Goal: Task Accomplishment & Management: Complete application form

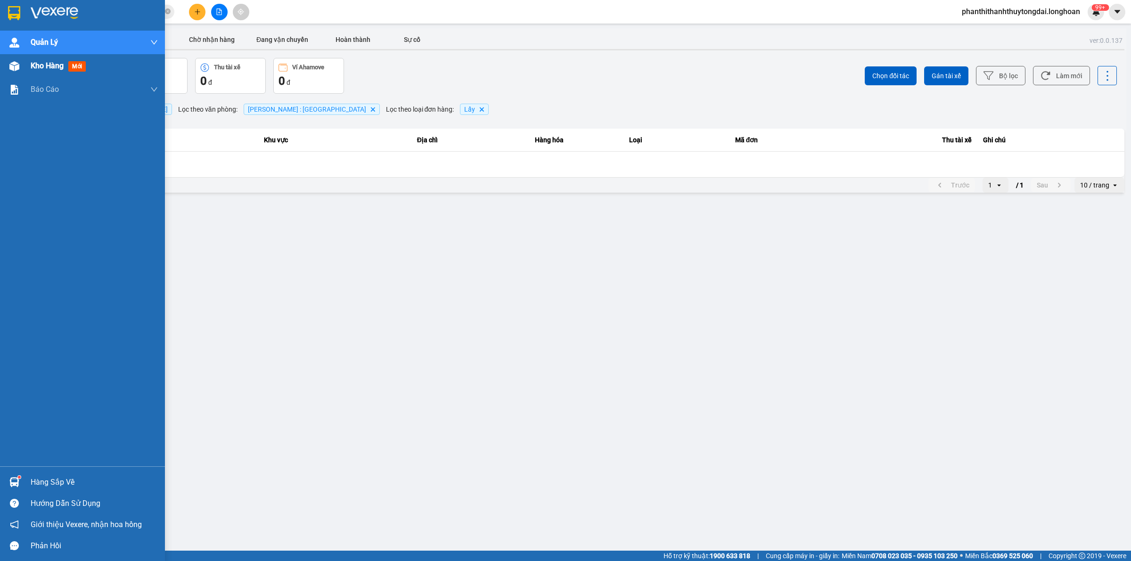
click at [34, 64] on span "Kho hàng" at bounding box center [47, 65] width 33 height 9
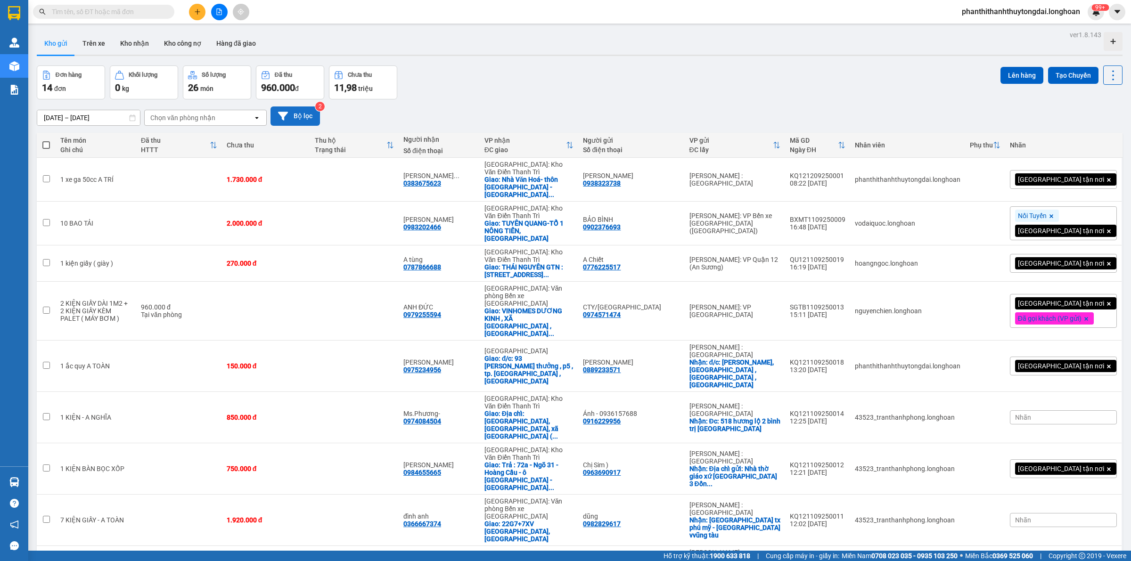
click at [302, 116] on button "Bộ lọc" at bounding box center [294, 115] width 49 height 19
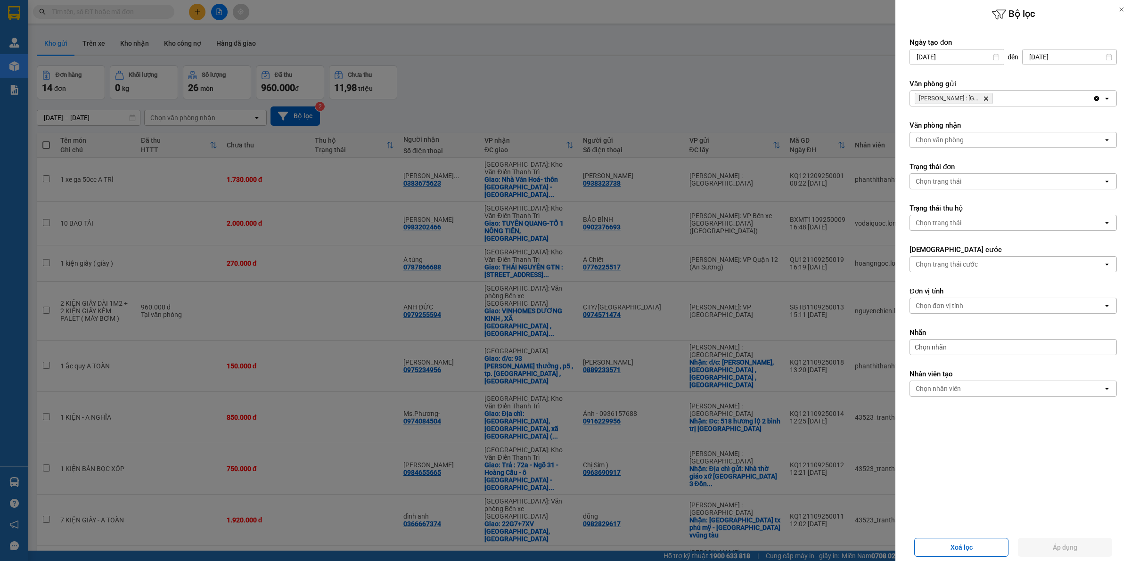
click at [983, 99] on icon "Delete" at bounding box center [986, 99] width 6 height 6
click at [1000, 101] on div "Chọn văn phòng" at bounding box center [1006, 98] width 193 height 15
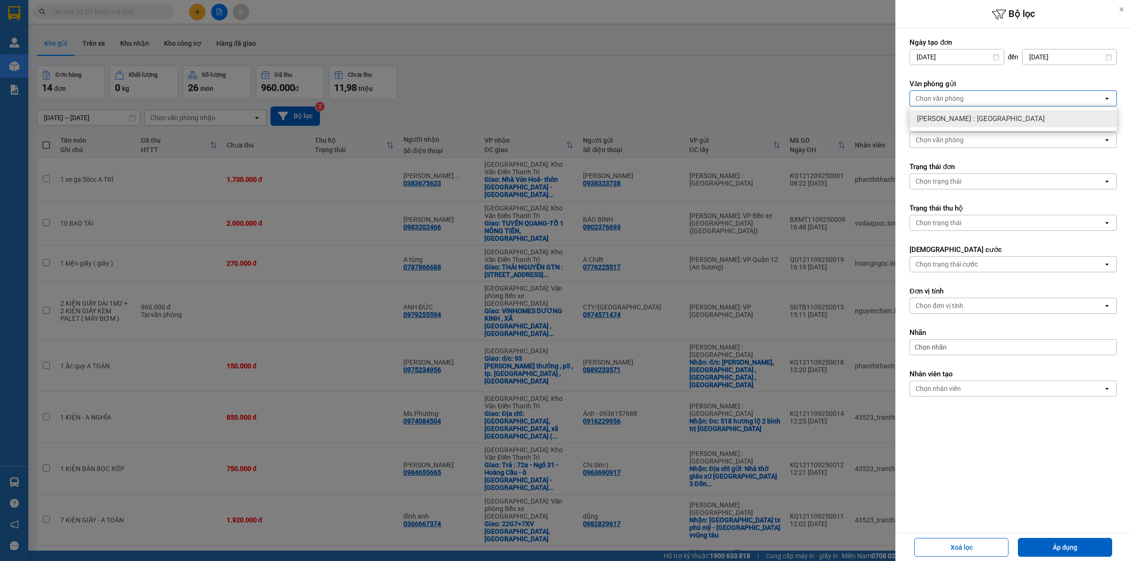
click at [802, 34] on div at bounding box center [565, 280] width 1131 height 561
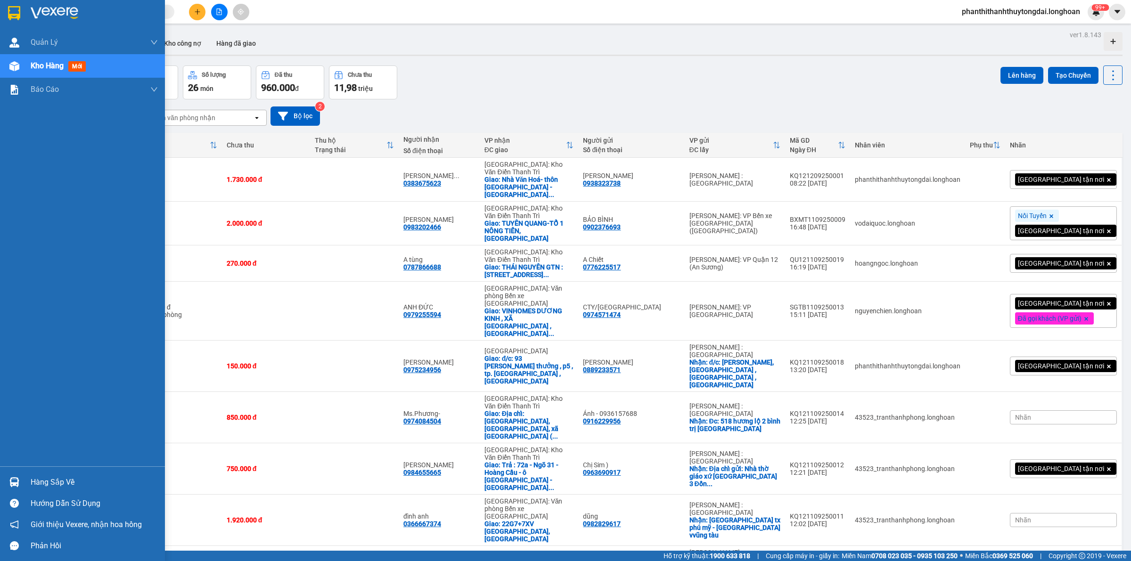
click at [5, 10] on div at bounding box center [82, 15] width 165 height 31
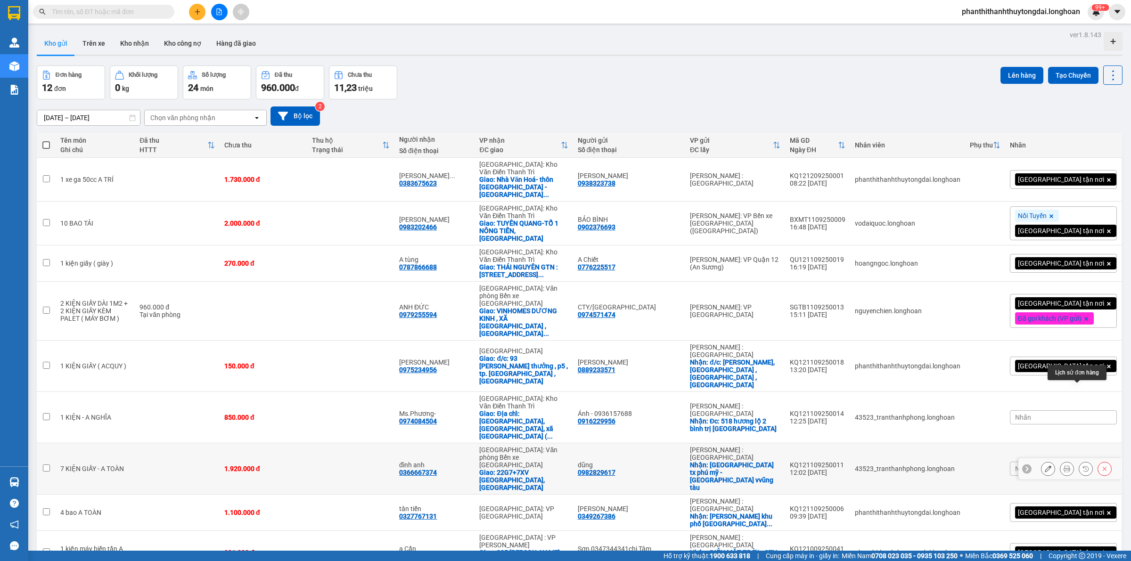
click at [1082, 466] on icon at bounding box center [1085, 469] width 7 height 7
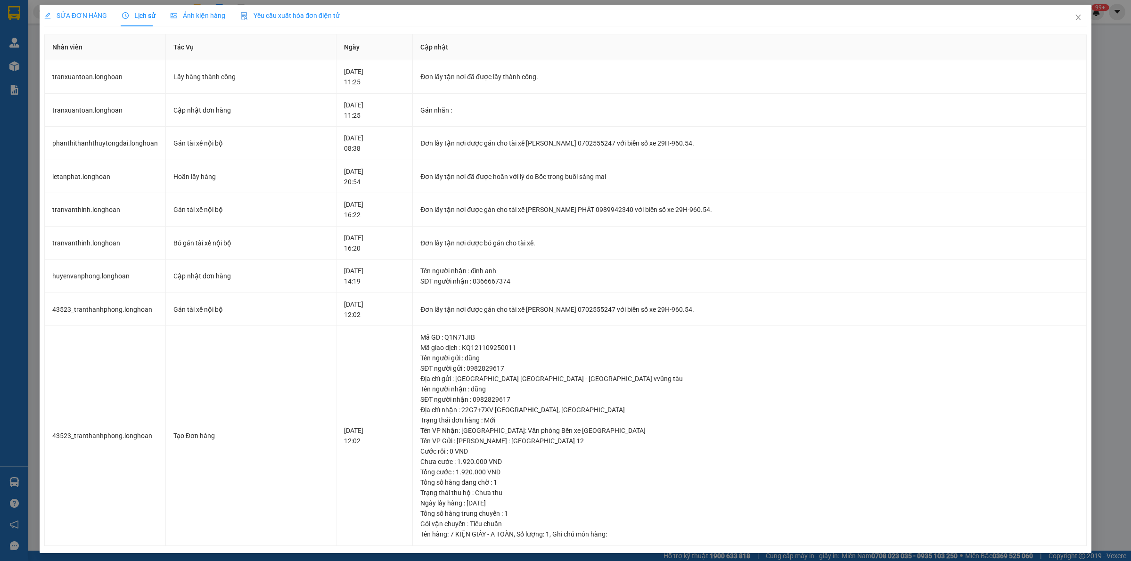
click at [71, 13] on span "SỬA ĐƠN HÀNG" at bounding box center [75, 16] width 63 height 8
click at [85, 22] on div "SỬA ĐƠN HÀNG" at bounding box center [75, 16] width 63 height 22
click at [86, 15] on span "SỬA ĐƠN HÀNG" at bounding box center [75, 16] width 63 height 8
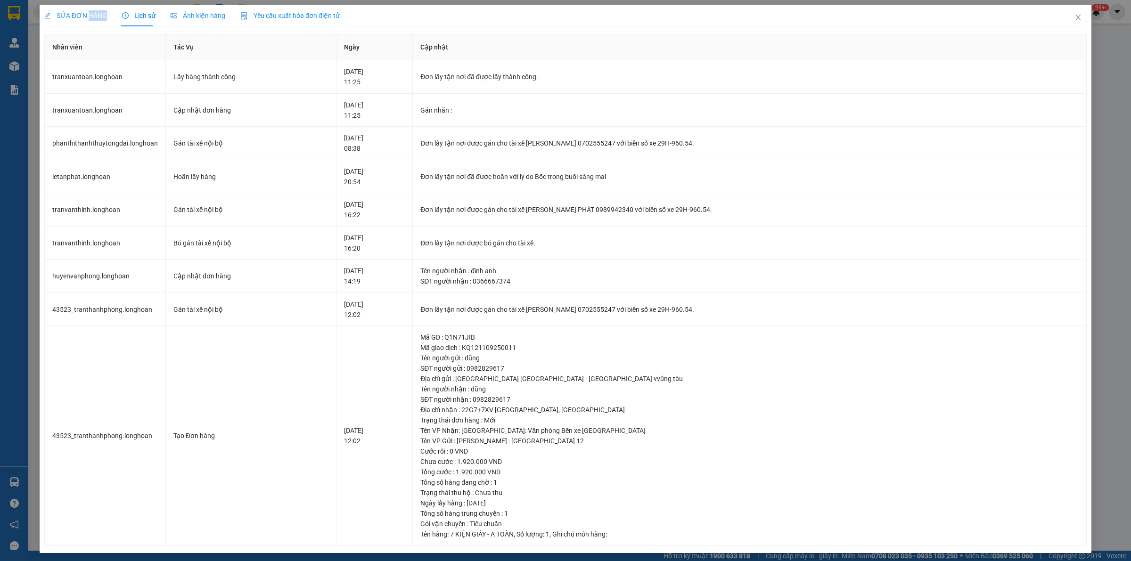
click at [86, 15] on span "SỬA ĐƠN HÀNG" at bounding box center [75, 16] width 63 height 8
click at [72, 17] on span "SỬA ĐƠN HÀNG" at bounding box center [75, 16] width 63 height 8
click at [1074, 20] on icon "close" at bounding box center [1078, 18] width 8 height 8
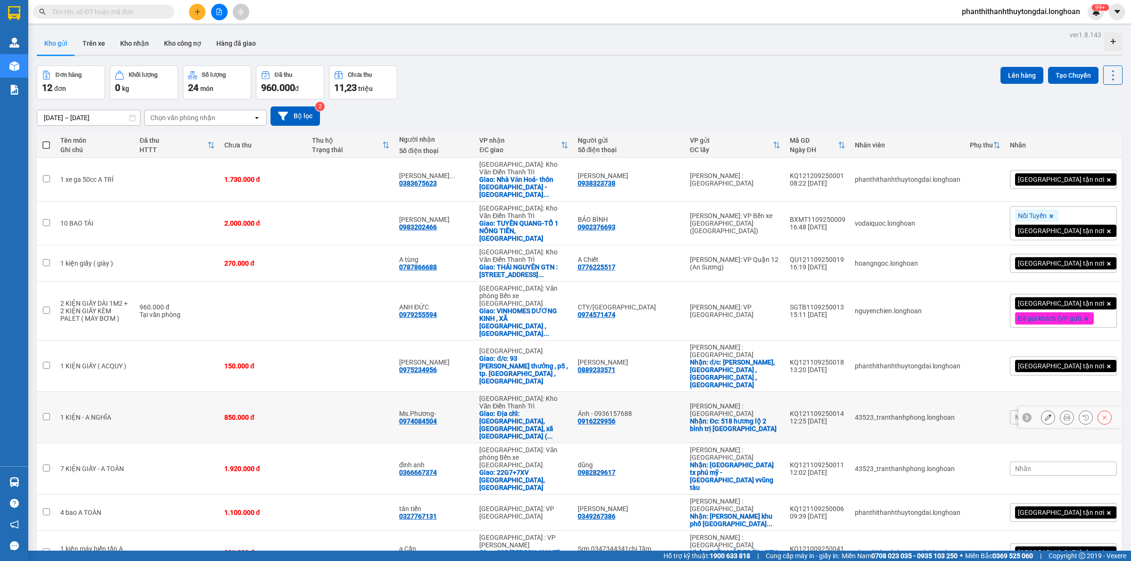
scroll to position [43, 0]
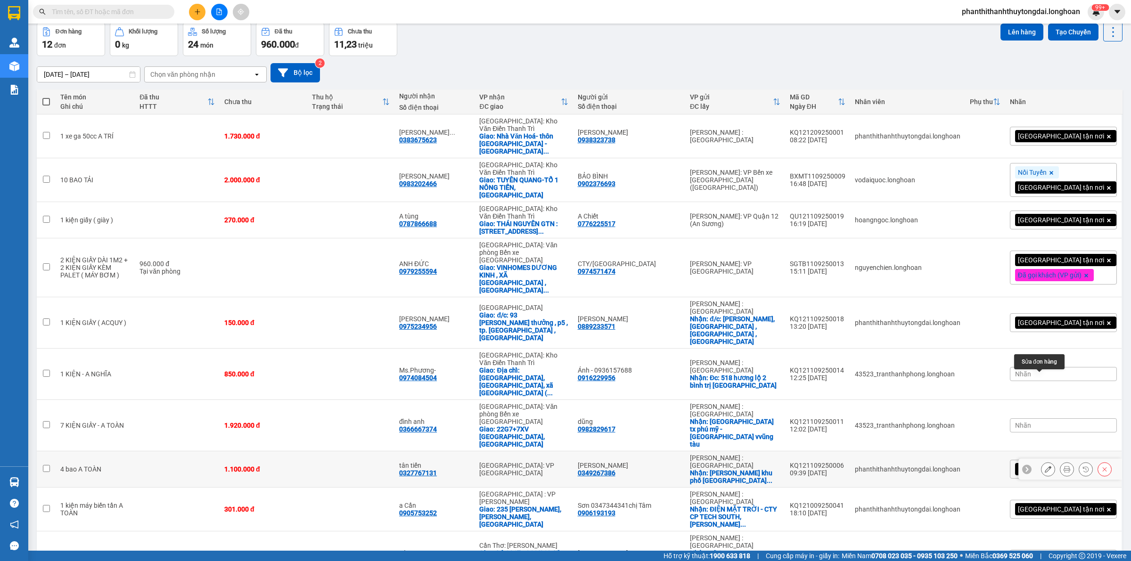
click at [1045, 462] on div at bounding box center [1048, 469] width 14 height 14
click at [1041, 461] on button at bounding box center [1047, 469] width 13 height 16
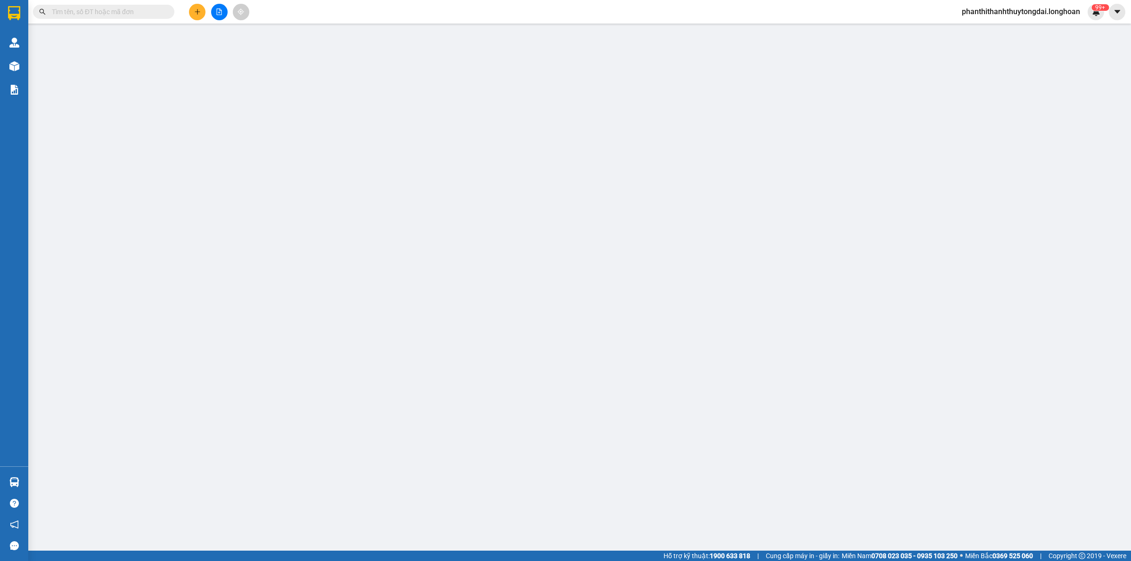
type input "0349267386"
type input "[PERSON_NAME]"
checkbox input "true"
type input "[GEOGRAPHIC_DATA][PERSON_NAME] khu phố [GEOGRAPHIC_DATA] [GEOGRAPHIC_DATA],[GEO…"
type input "0327767131"
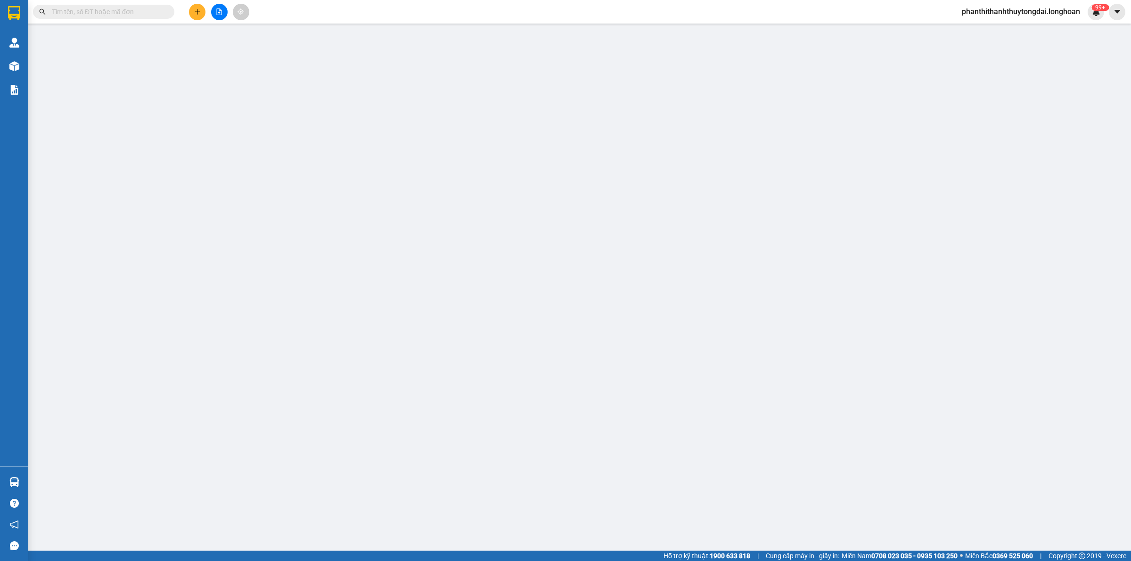
type input "tân tiến"
type input "1.100.000"
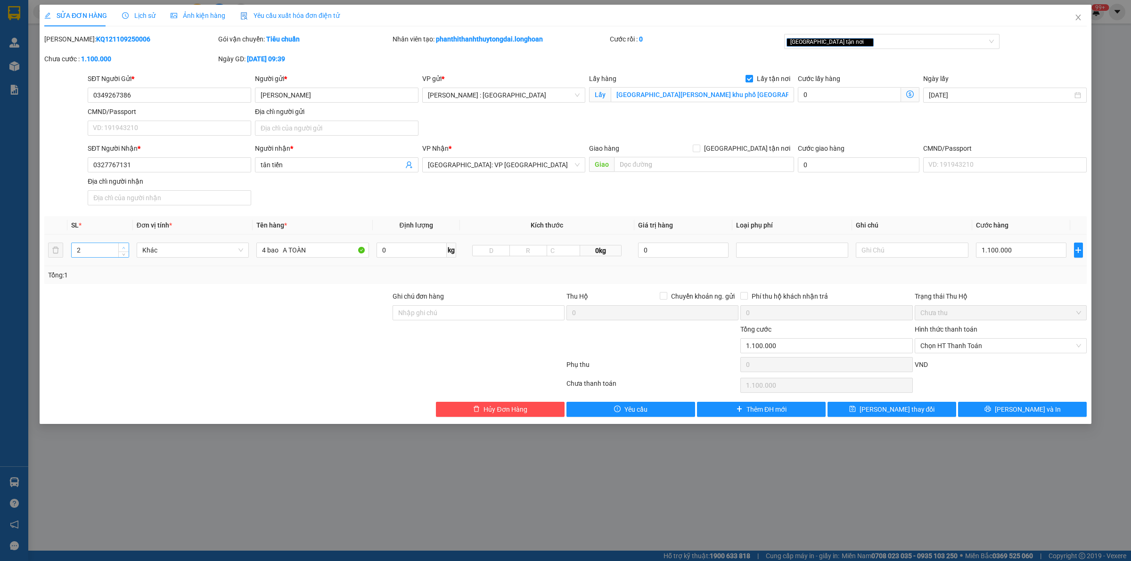
click at [123, 248] on icon "up" at bounding box center [123, 247] width 3 height 3
type input "4"
click at [123, 248] on icon "up" at bounding box center [123, 247] width 3 height 3
drag, startPoint x: 253, startPoint y: 250, endPoint x: 0, endPoint y: 166, distance: 266.4
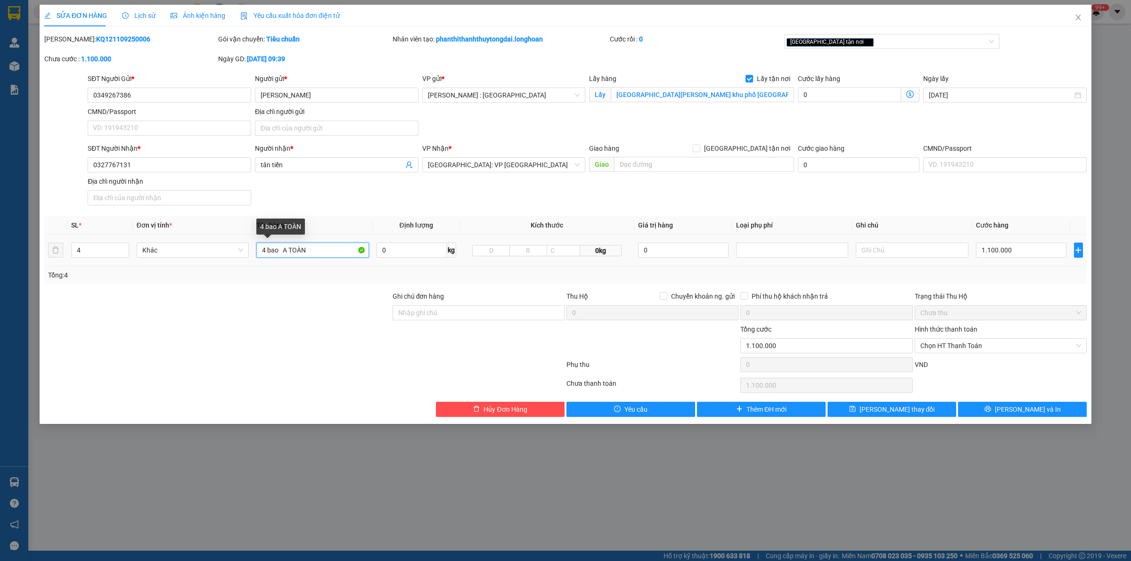
click at [0, 197] on div "SỬA ĐƠN HÀNG Lịch sử Ảnh kiện hàng Yêu cầu xuất hóa đơn điện tử Total Paid Fee …" at bounding box center [565, 280] width 1131 height 561
type input "4 BAO TẢI XANH"
click at [403, 213] on div "Total Paid Fee 0 Total UnPaid Fee 1.100.000 Cash Collection Total Fee Mã ĐH: KQ…" at bounding box center [565, 225] width 1042 height 383
click at [1011, 417] on button "[PERSON_NAME] và In" at bounding box center [1022, 409] width 129 height 15
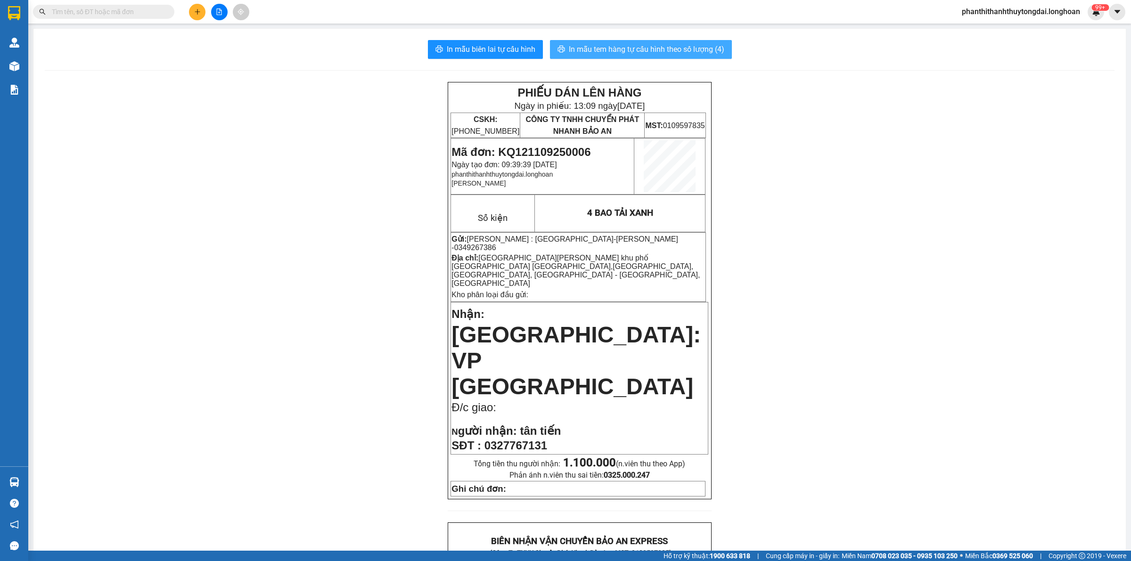
click at [673, 59] on button "In mẫu tem hàng tự cấu hình theo số lượng (4)" at bounding box center [641, 49] width 182 height 19
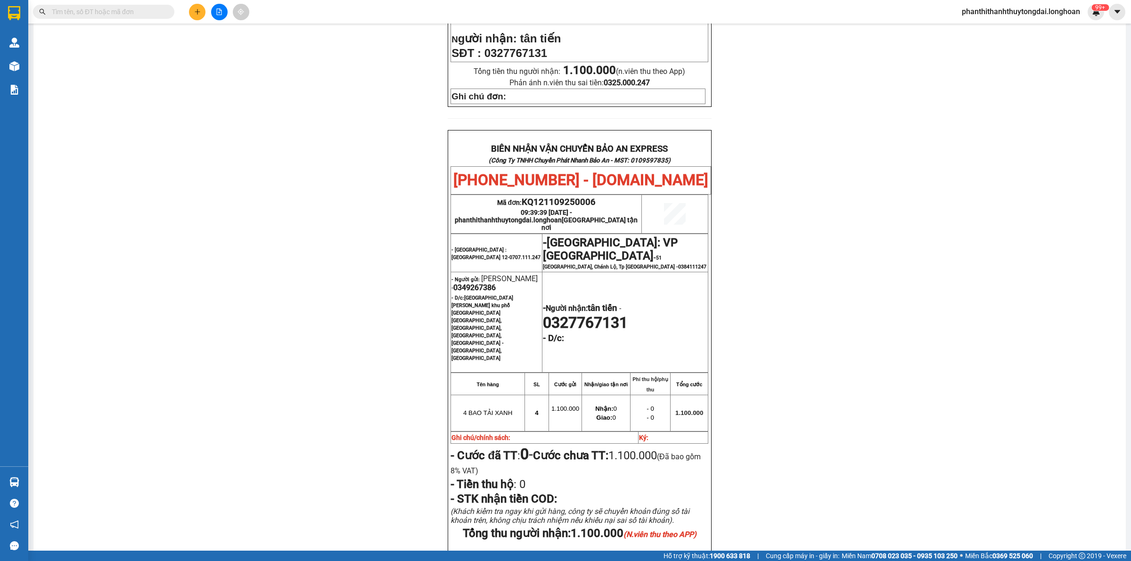
scroll to position [439, 0]
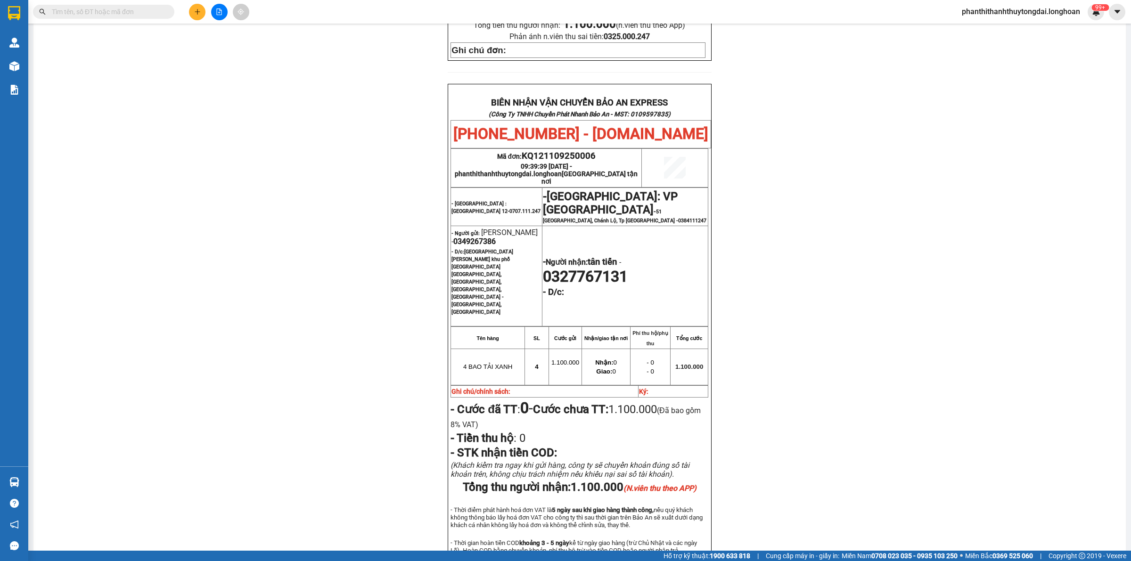
click at [474, 247] on p "- D/c: [GEOGRAPHIC_DATA] khu phố [GEOGRAPHIC_DATA] [GEOGRAPHIC_DATA],[GEOGRAPHI…" at bounding box center [496, 281] width 90 height 68
click at [470, 237] on span "0349267386" at bounding box center [474, 241] width 42 height 9
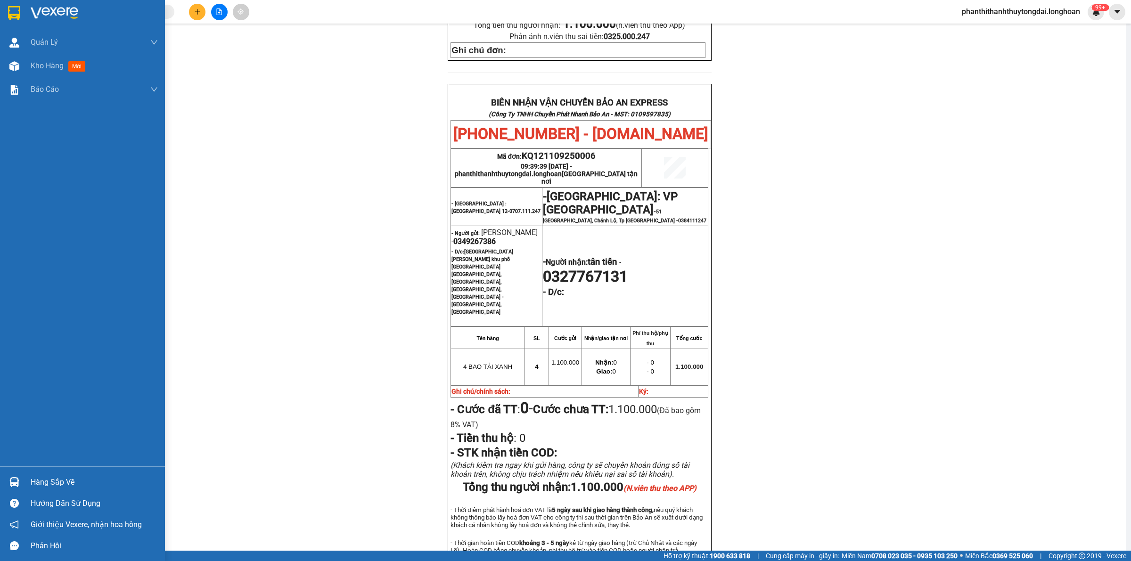
click at [10, 18] on img at bounding box center [14, 13] width 12 height 14
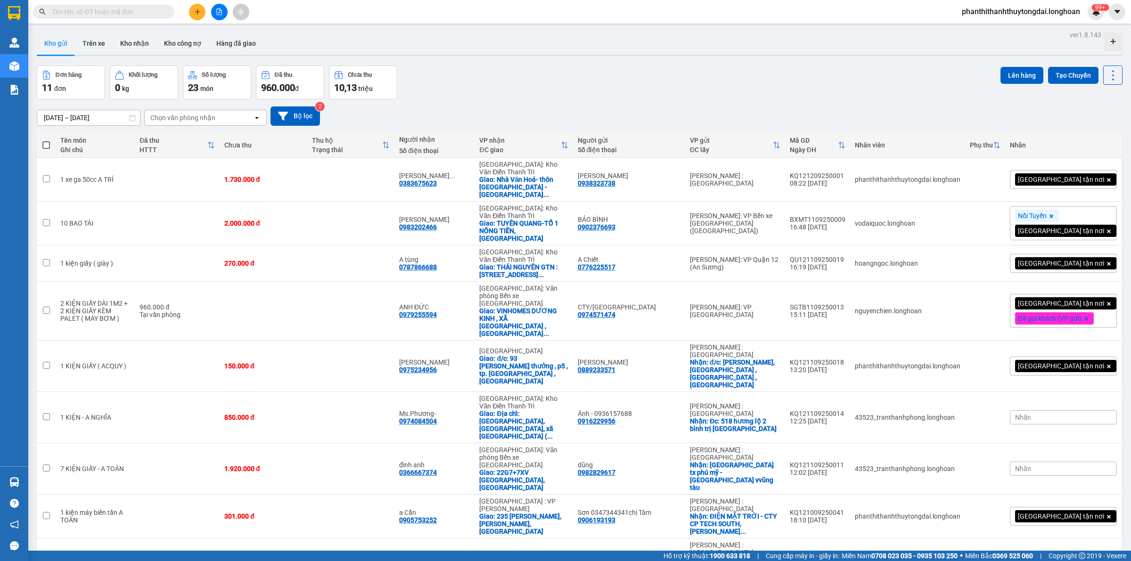
click at [137, 19] on div "Kết quả tìm kiếm ( 0 ) Bộ lọc No Data" at bounding box center [92, 12] width 184 height 16
drag, startPoint x: 136, startPoint y: 16, endPoint x: 139, endPoint y: 12, distance: 5.8
click at [139, 12] on span at bounding box center [103, 12] width 141 height 14
click at [139, 12] on input "text" at bounding box center [107, 12] width 111 height 10
paste input "0909900667"
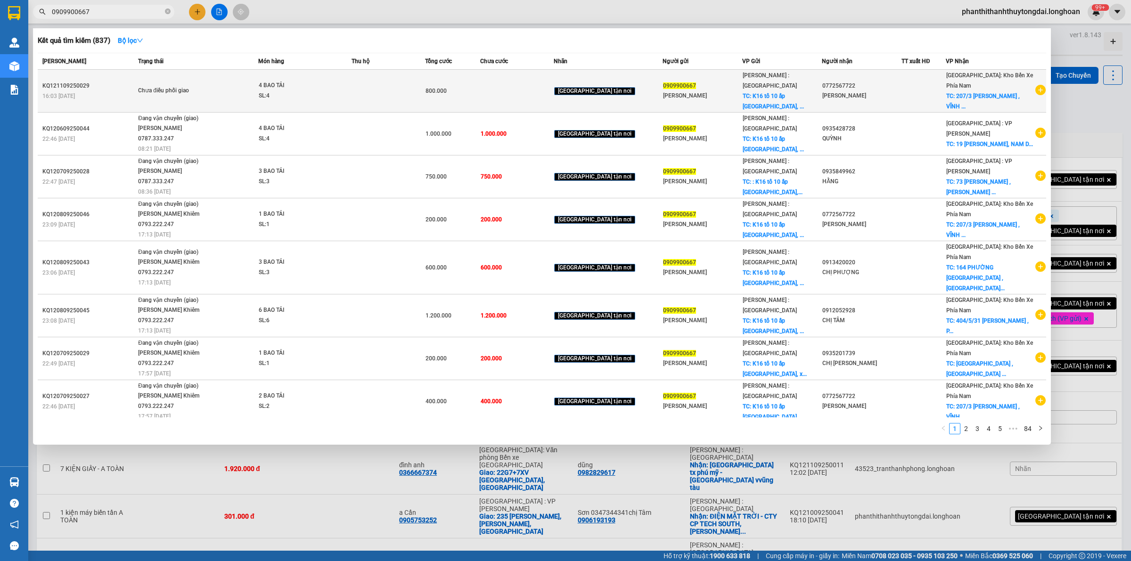
type input "0909900667"
click at [988, 93] on span "TC: 207/3 [PERSON_NAME] , VĨNH ..." at bounding box center [983, 101] width 74 height 17
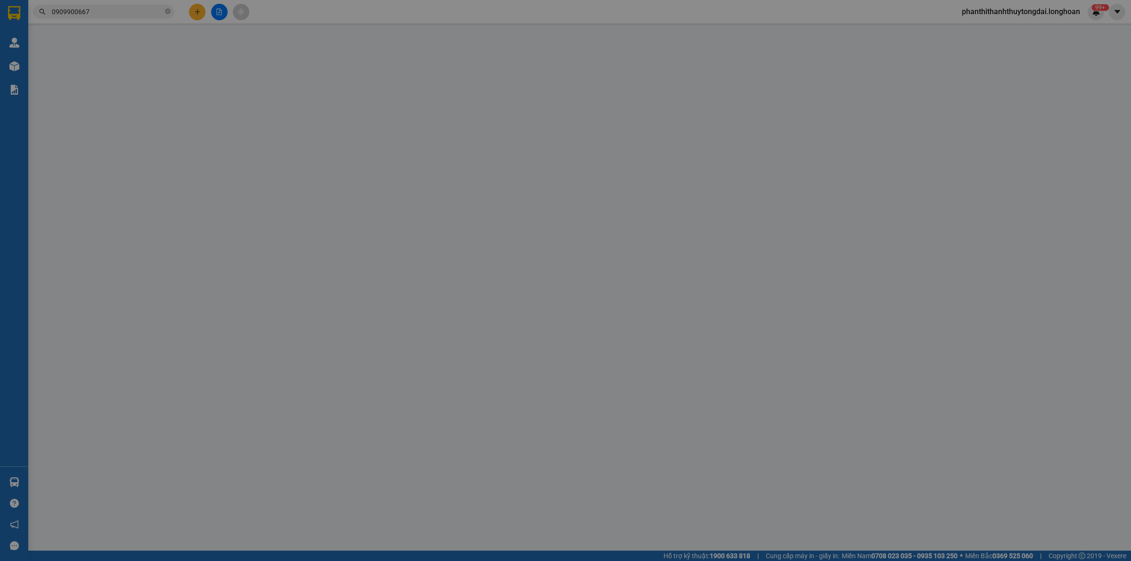
type input "0909900667"
type input "[PERSON_NAME]"
checkbox input "true"
type input "K16 tổ 10 ấp [GEOGRAPHIC_DATA], xã [GEOGRAPHIC_DATA] huyện [GEOGRAPHIC_DATA], […"
type input "0772567722"
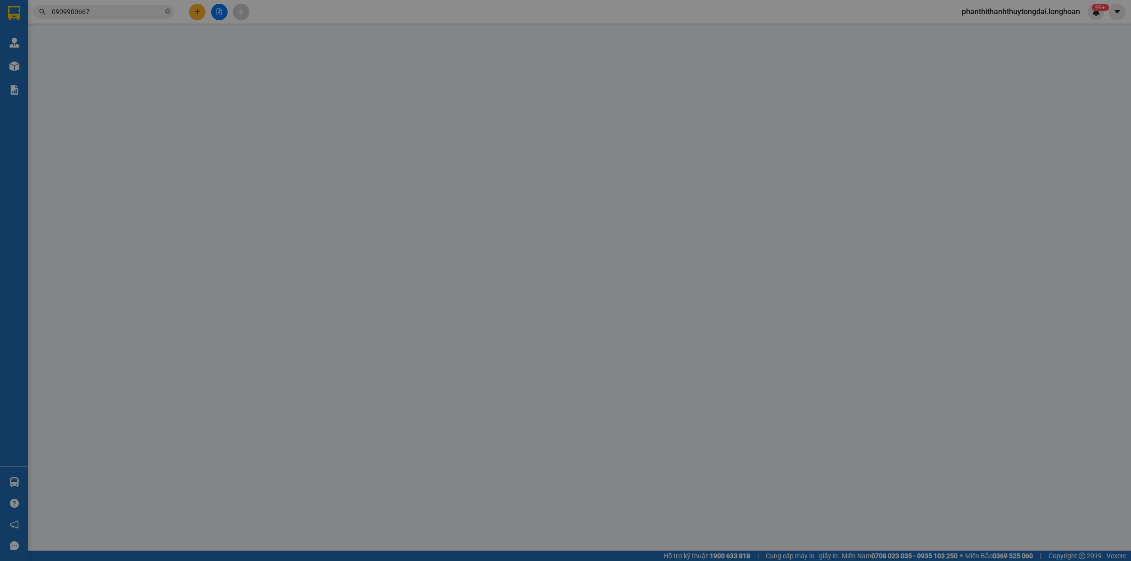
type input "[PERSON_NAME]"
checkbox input "true"
type input "207/3 [PERSON_NAME] , VĨNH HÒA , [GEOGRAPHIC_DATA]"
type input "800.000"
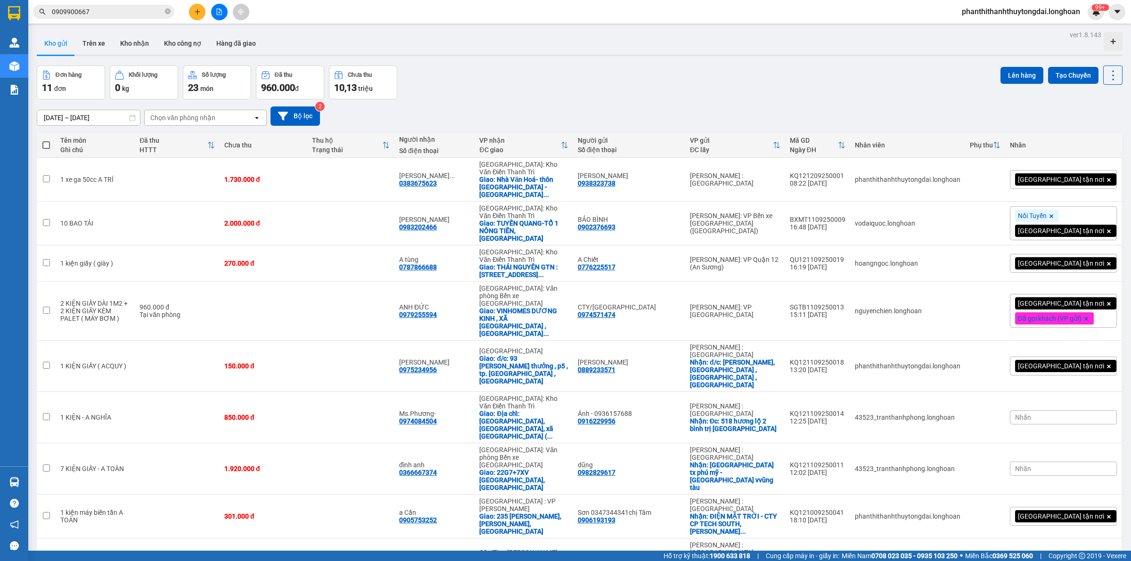
click at [117, 7] on input "0909900667" at bounding box center [107, 12] width 111 height 10
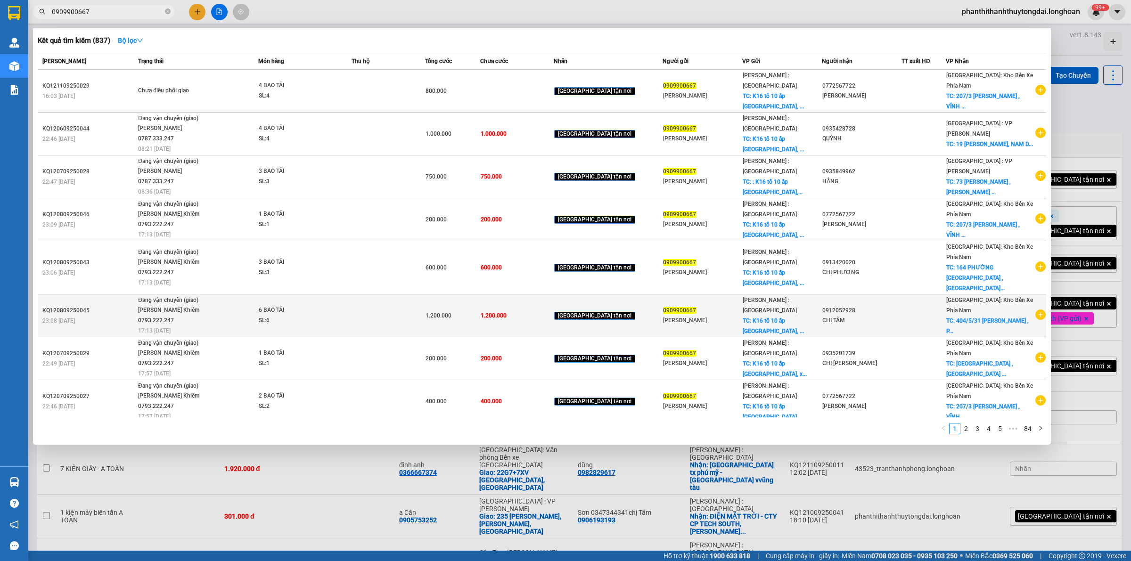
click at [1035, 310] on icon "plus-circle" at bounding box center [1040, 315] width 10 height 10
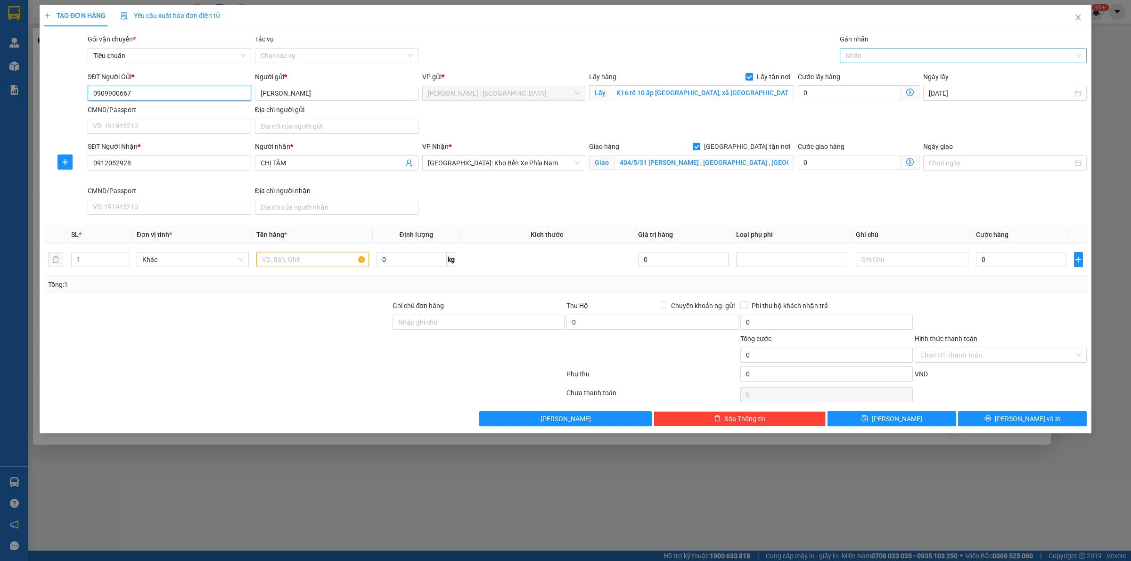
click at [887, 48] on div "Nhãn" at bounding box center [963, 55] width 247 height 15
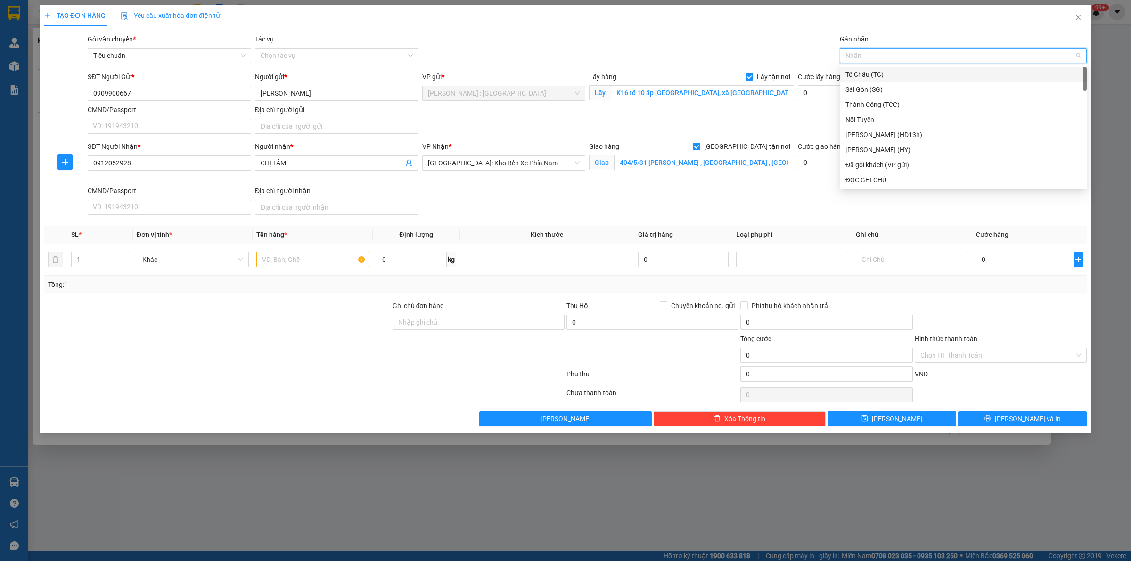
type input "G"
click at [869, 178] on div "[GEOGRAPHIC_DATA] tận nơi" at bounding box center [963, 180] width 236 height 10
click at [122, 253] on div "1" at bounding box center [100, 259] width 58 height 19
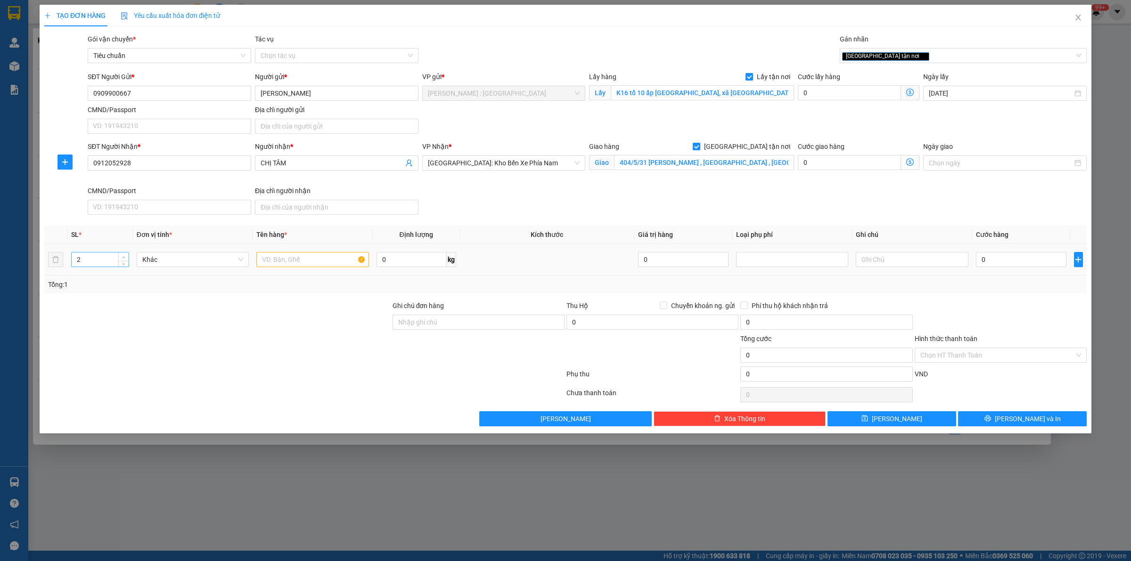
click at [123, 254] on span "Increase Value" at bounding box center [123, 257] width 10 height 8
type input "6"
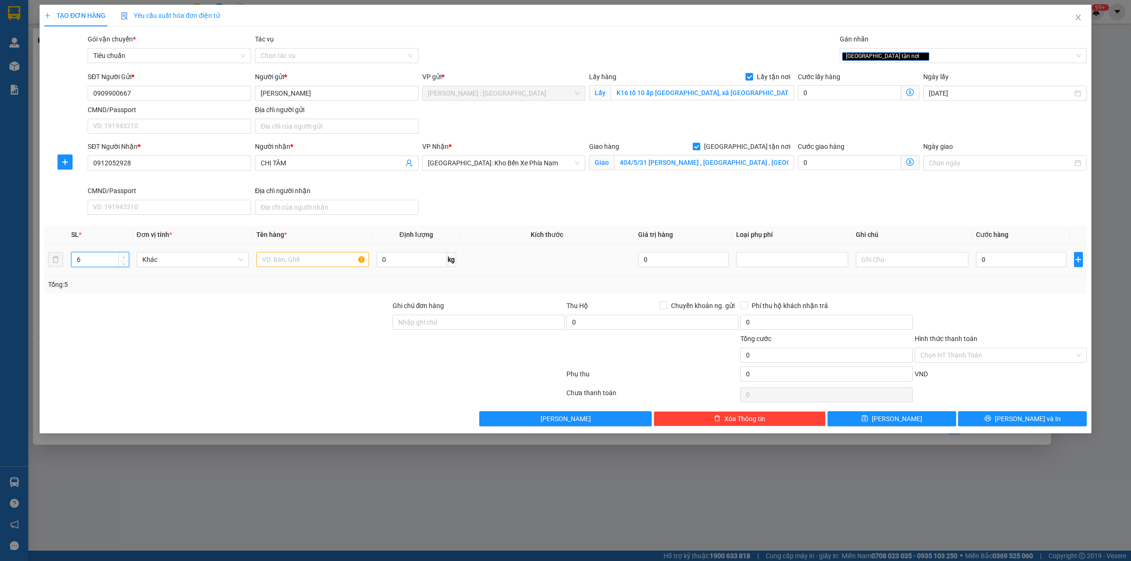
click at [123, 254] on span "Increase Value" at bounding box center [123, 257] width 10 height 8
click at [282, 265] on input "text" at bounding box center [312, 259] width 112 height 15
type input "6 BAO TẢI"
click at [1021, 262] on input "0" at bounding box center [1021, 259] width 90 height 15
type input "1"
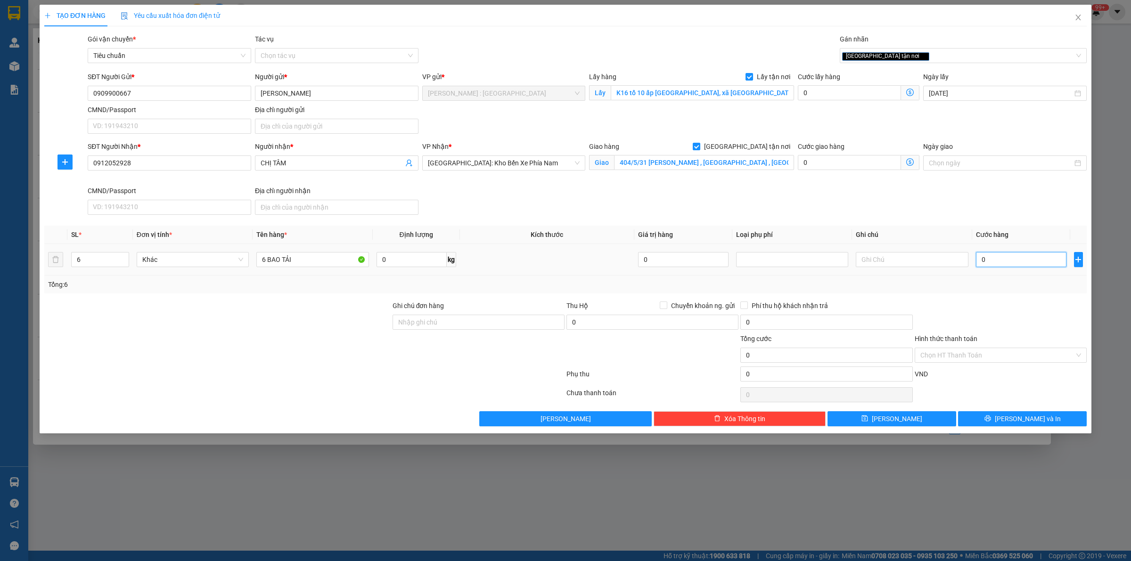
type input "1"
type input "12"
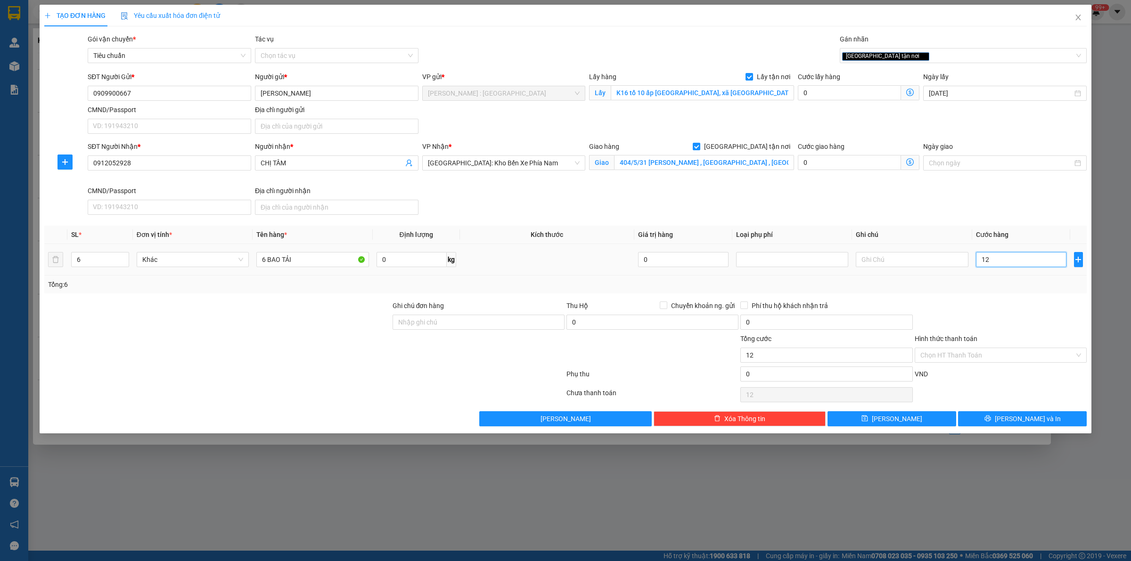
type input "120"
type input "1.200"
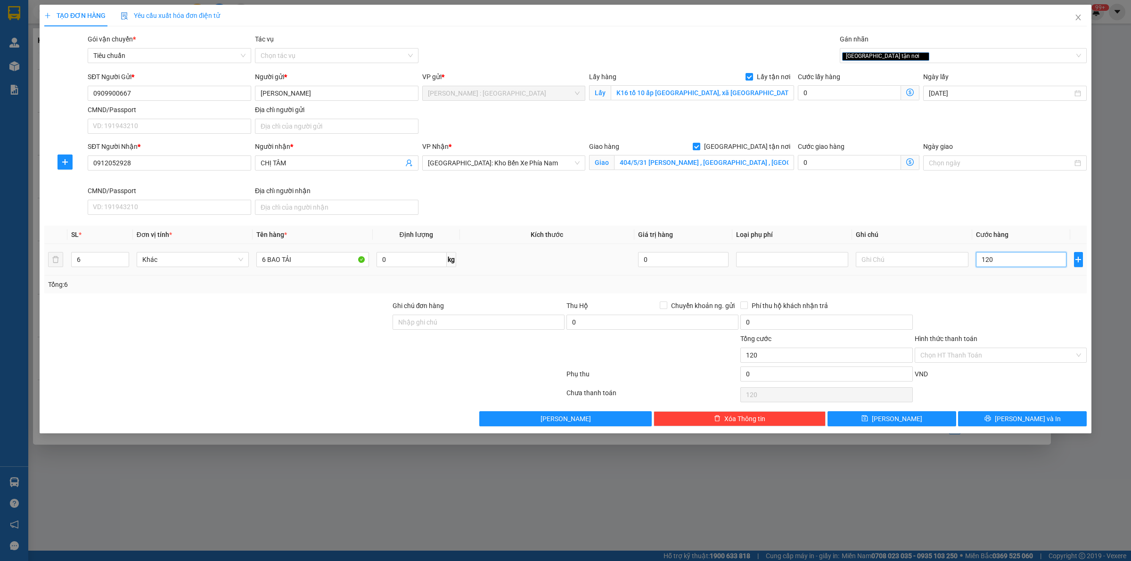
type input "1.200"
type input "1.200.000"
click at [930, 422] on button "[PERSON_NAME]" at bounding box center [891, 418] width 129 height 15
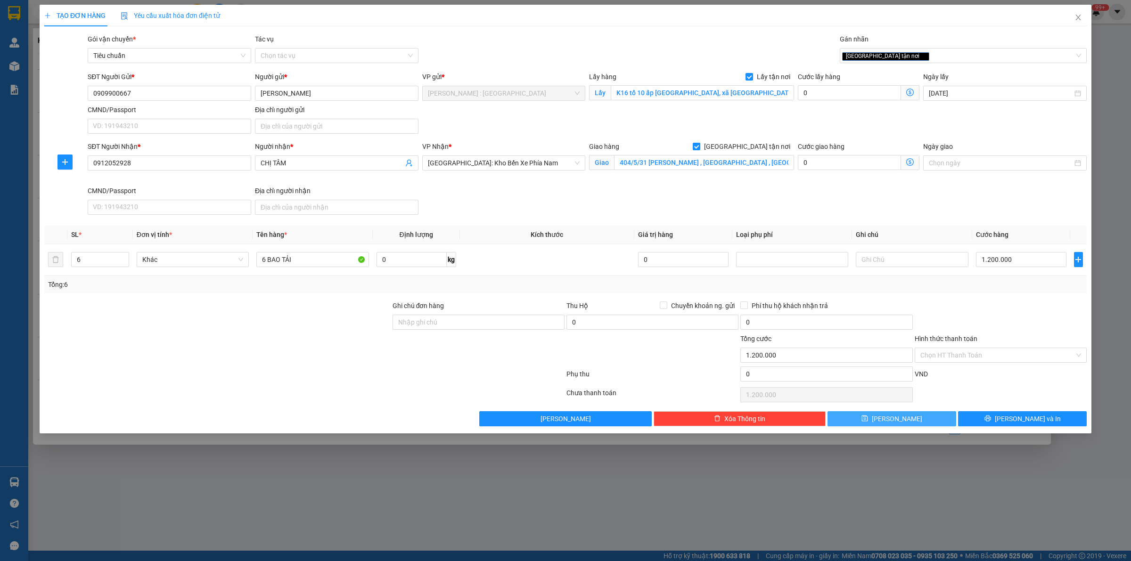
checkbox input "false"
type input "1"
type input "0"
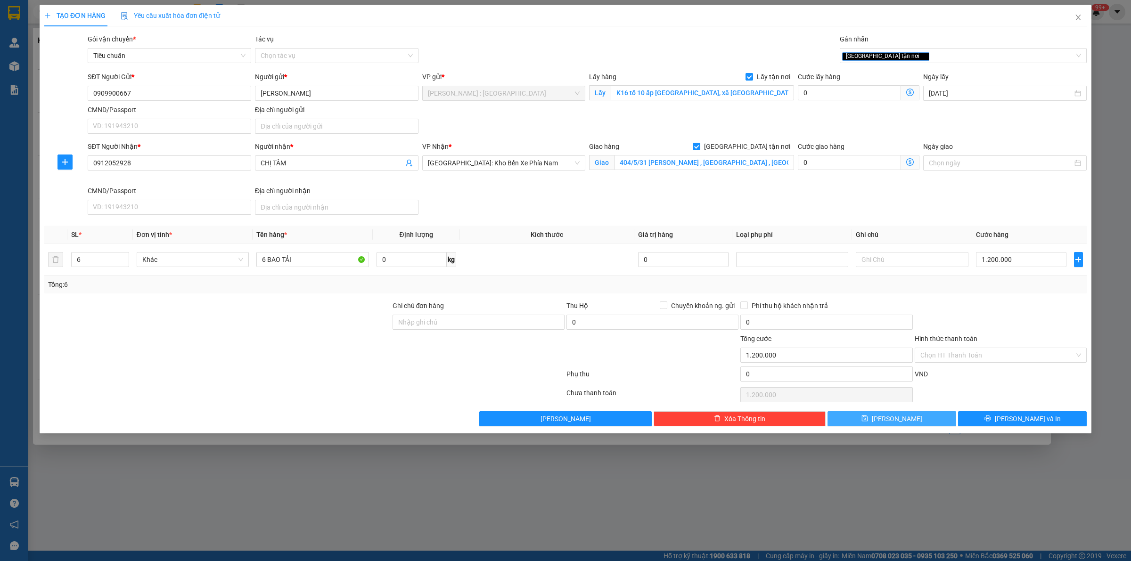
type input "0"
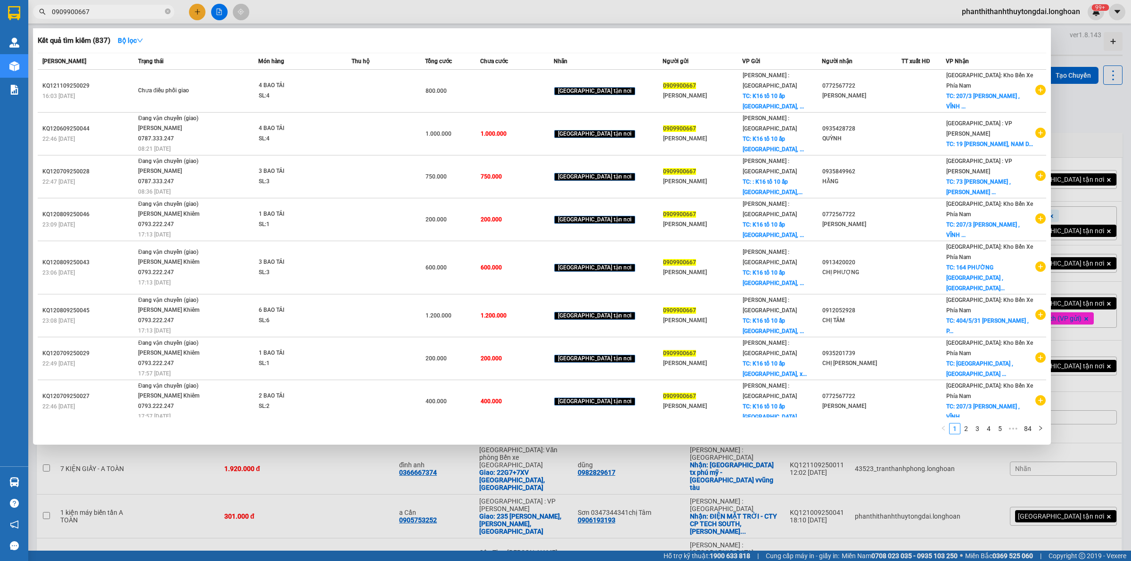
click at [146, 12] on input "0909900667" at bounding box center [107, 12] width 111 height 10
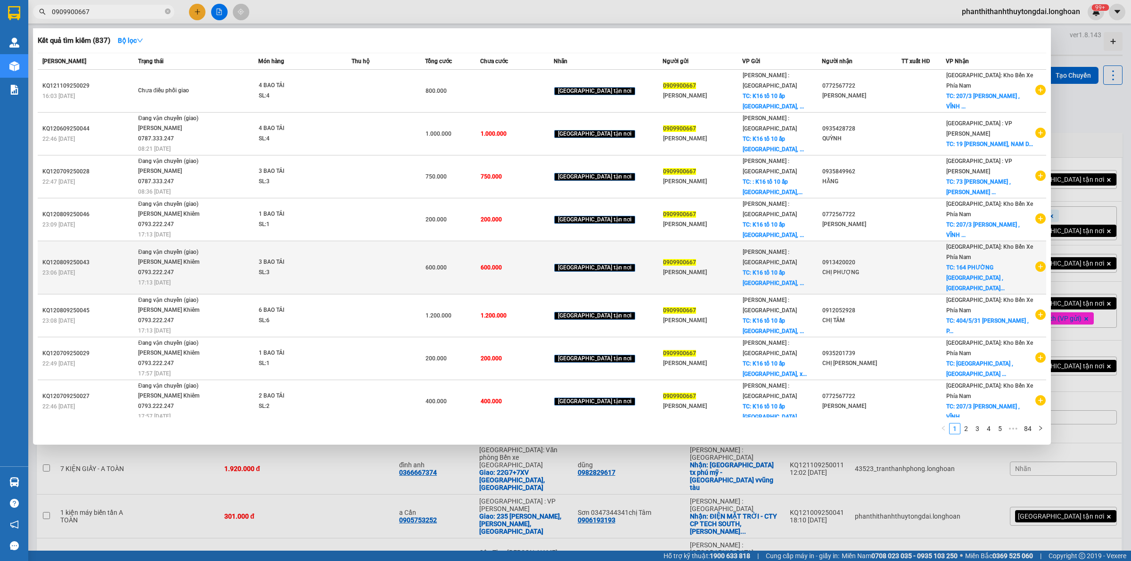
click at [1035, 262] on icon "plus-circle" at bounding box center [1040, 267] width 10 height 10
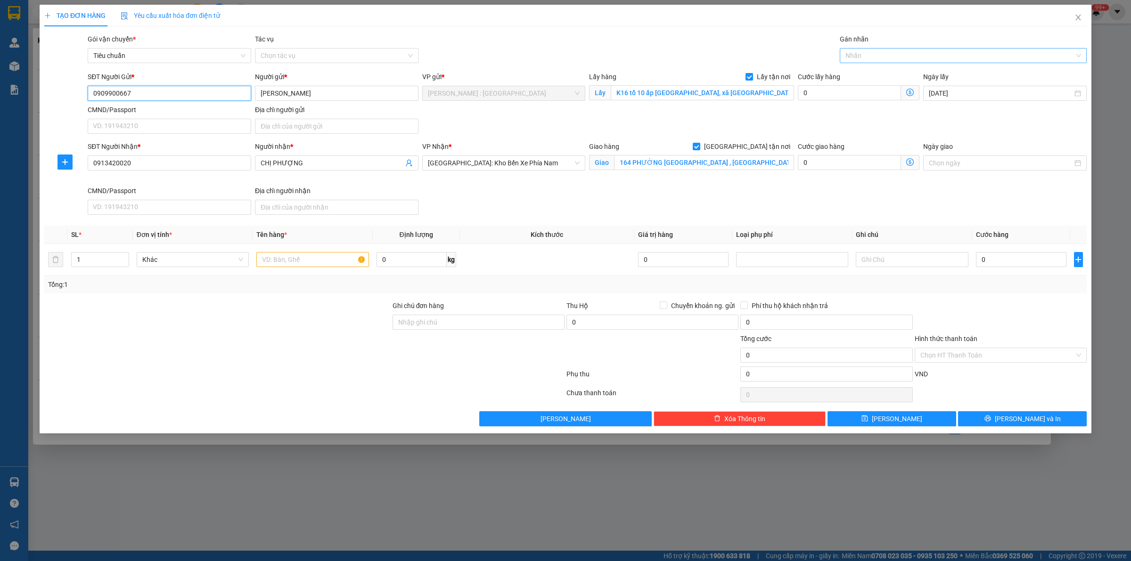
click at [870, 52] on div at bounding box center [958, 55] width 233 height 11
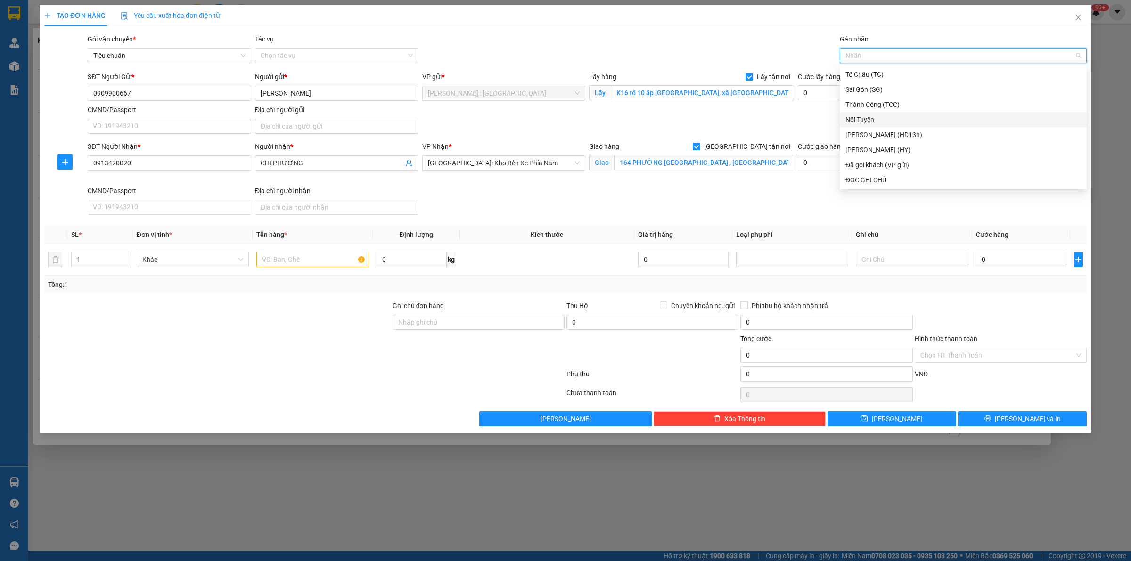
type input "G"
click at [867, 185] on div "[GEOGRAPHIC_DATA] tận nơi" at bounding box center [963, 180] width 236 height 10
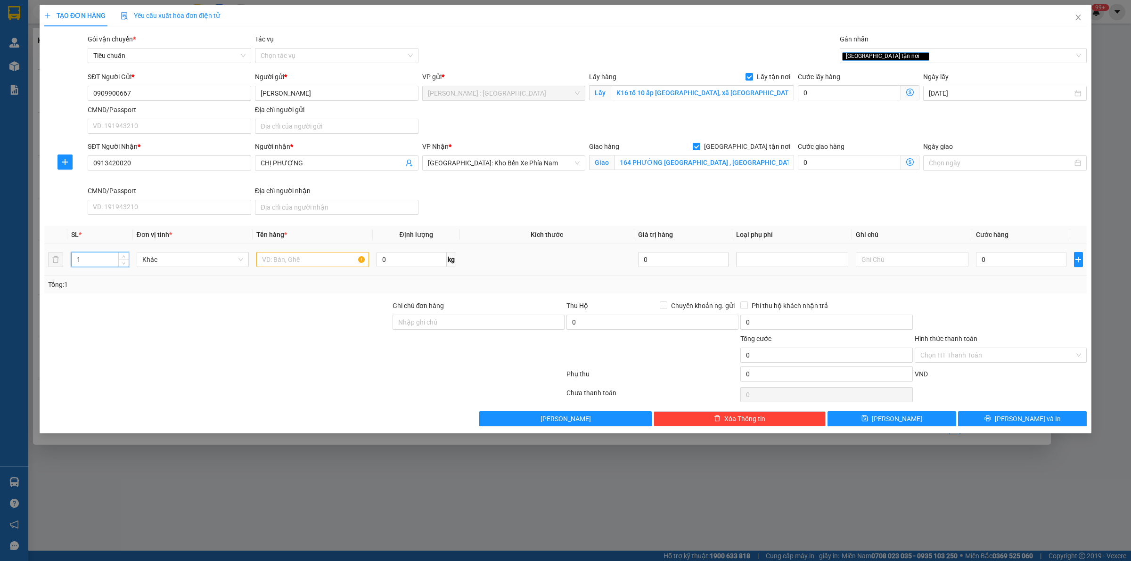
click at [100, 255] on input "1" at bounding box center [100, 260] width 57 height 14
click at [97, 267] on div "1" at bounding box center [100, 259] width 58 height 15
click at [123, 254] on span "Increase Value" at bounding box center [123, 257] width 10 height 8
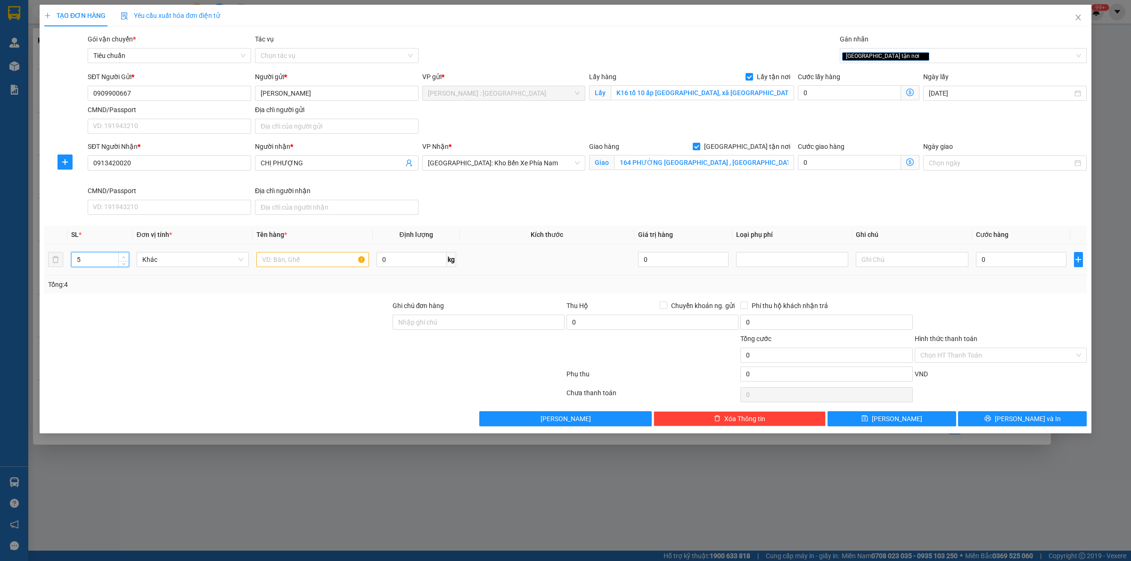
click at [123, 254] on span "Increase Value" at bounding box center [123, 257] width 10 height 8
type input "9"
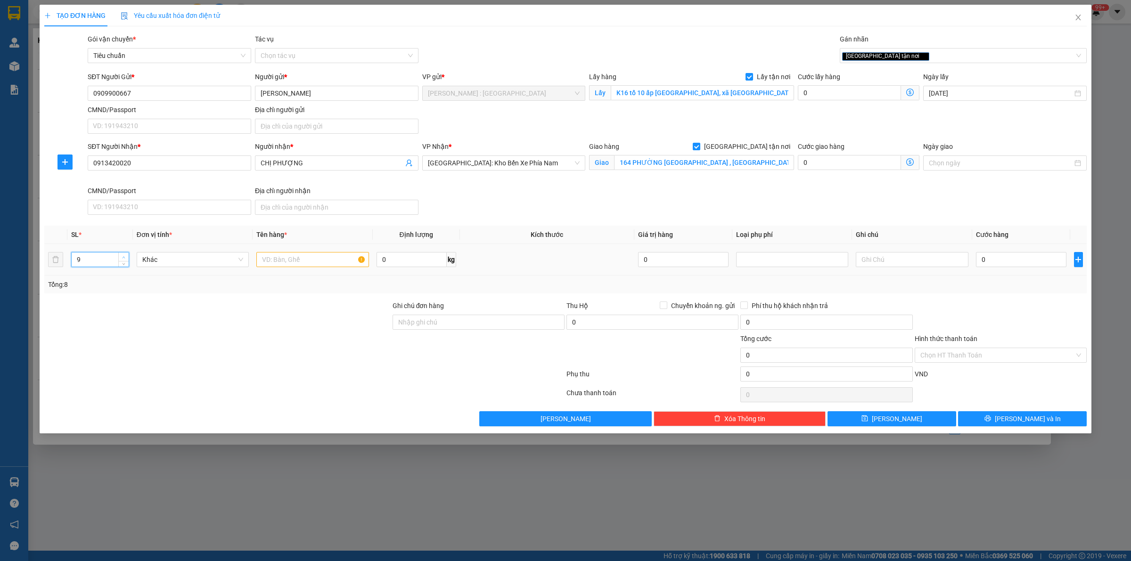
click at [123, 254] on span "Increase Value" at bounding box center [123, 257] width 10 height 8
click at [1012, 259] on input "0" at bounding box center [1021, 259] width 90 height 15
type input "1"
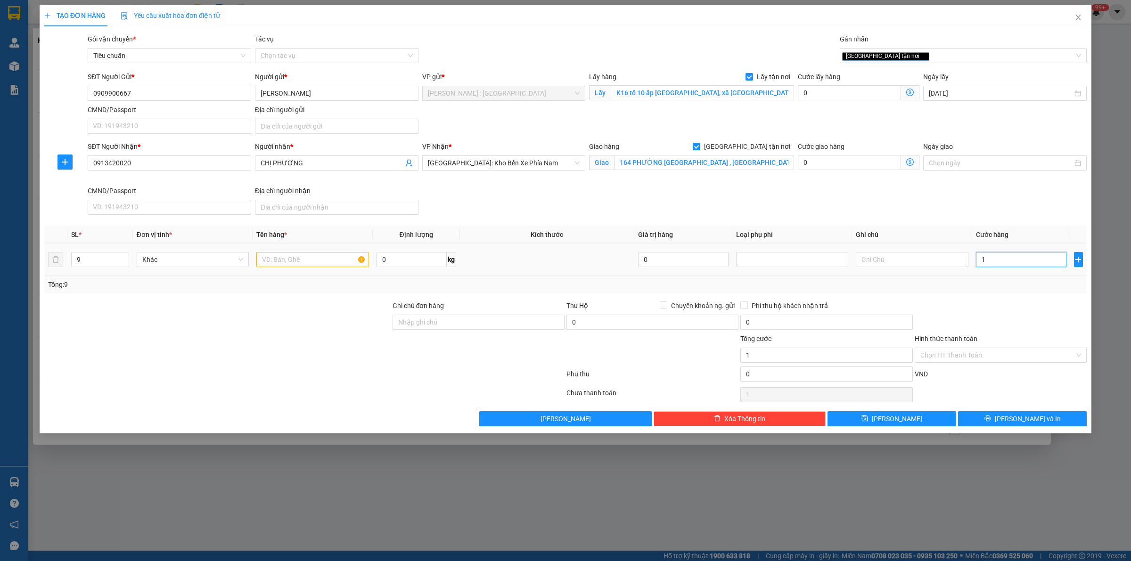
type input "18"
type input "180"
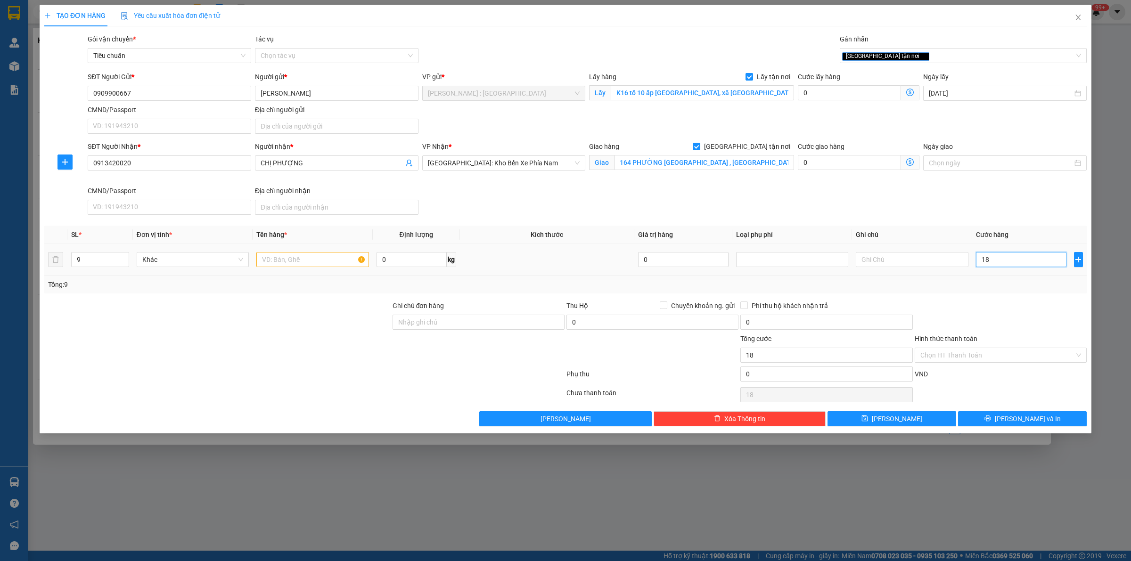
type input "180"
type input "1.800"
type input "1.800.000"
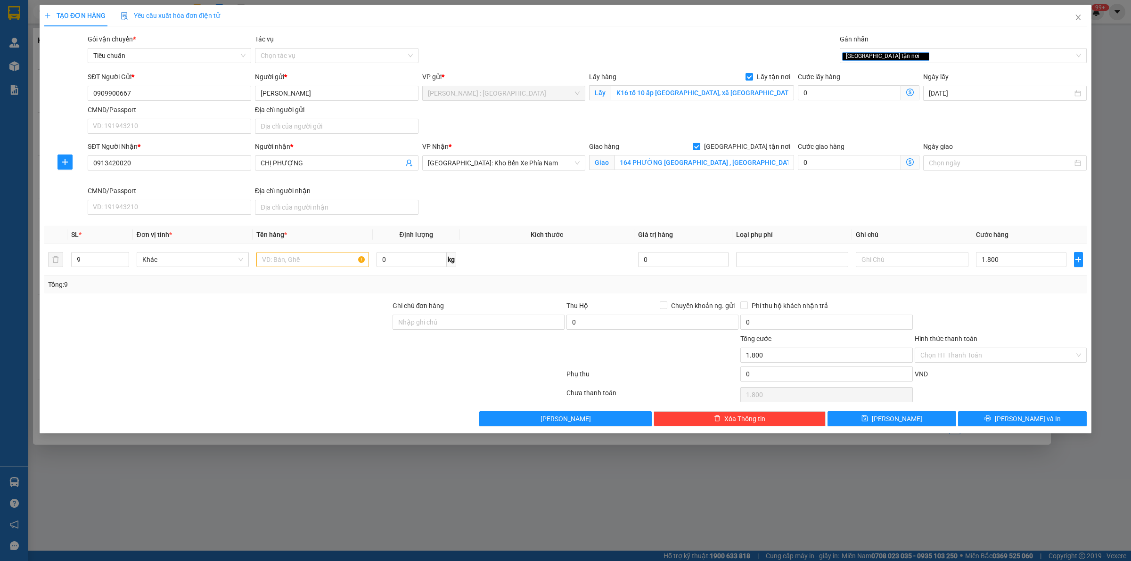
type input "1.800.000"
click at [832, 194] on div "SĐT Người Nhận * 0913420020 Người nhận * CHỊ PHƯỢNG VP Nhận * [GEOGRAPHIC_DATA]…" at bounding box center [587, 179] width 1003 height 77
click at [294, 262] on input "text" at bounding box center [312, 259] width 112 height 15
type input "9 BAO TẢI"
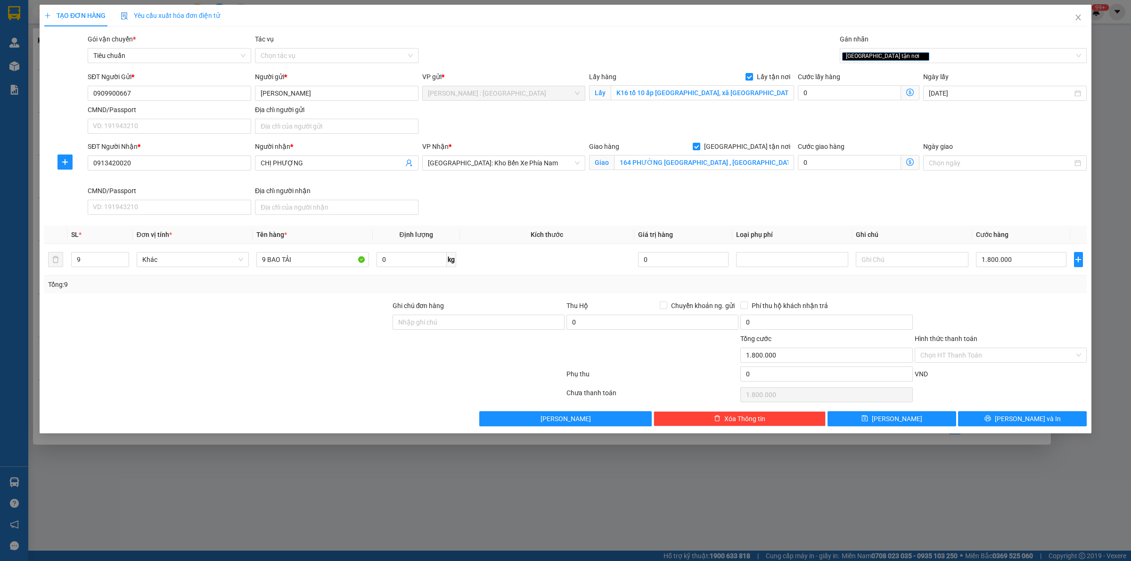
click at [278, 558] on div "TẠO ĐƠN HÀNG Yêu cầu xuất hóa đơn điện tử Transit Pickup Surcharge Ids Transit …" at bounding box center [565, 280] width 1131 height 561
click at [1026, 337] on div "Hình thức thanh toán" at bounding box center [1001, 341] width 172 height 14
click at [882, 426] on button "[PERSON_NAME]" at bounding box center [891, 418] width 129 height 15
checkbox input "false"
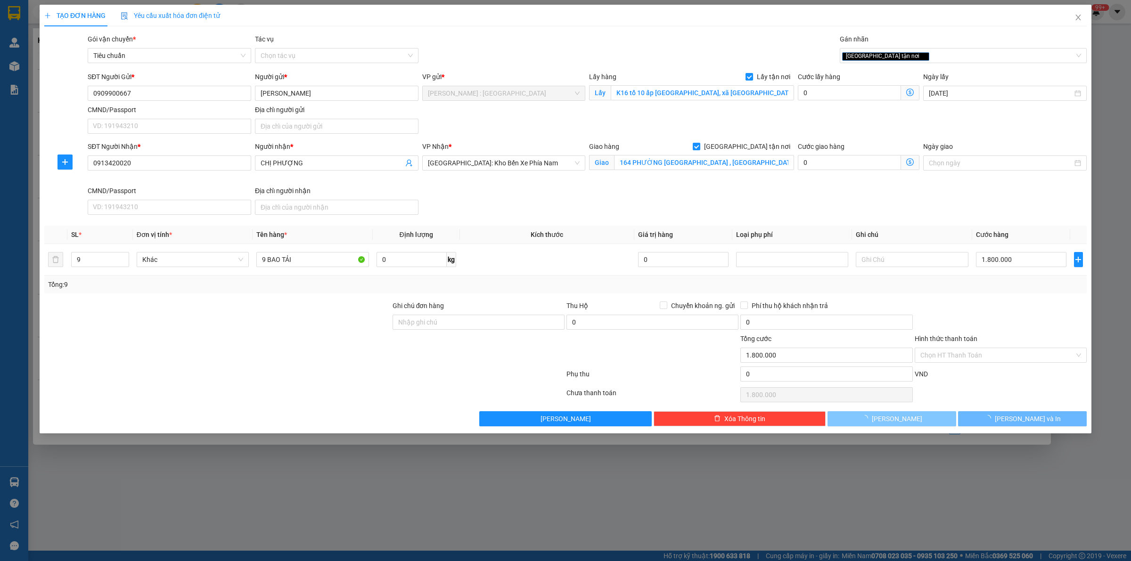
type input "1"
type input "0"
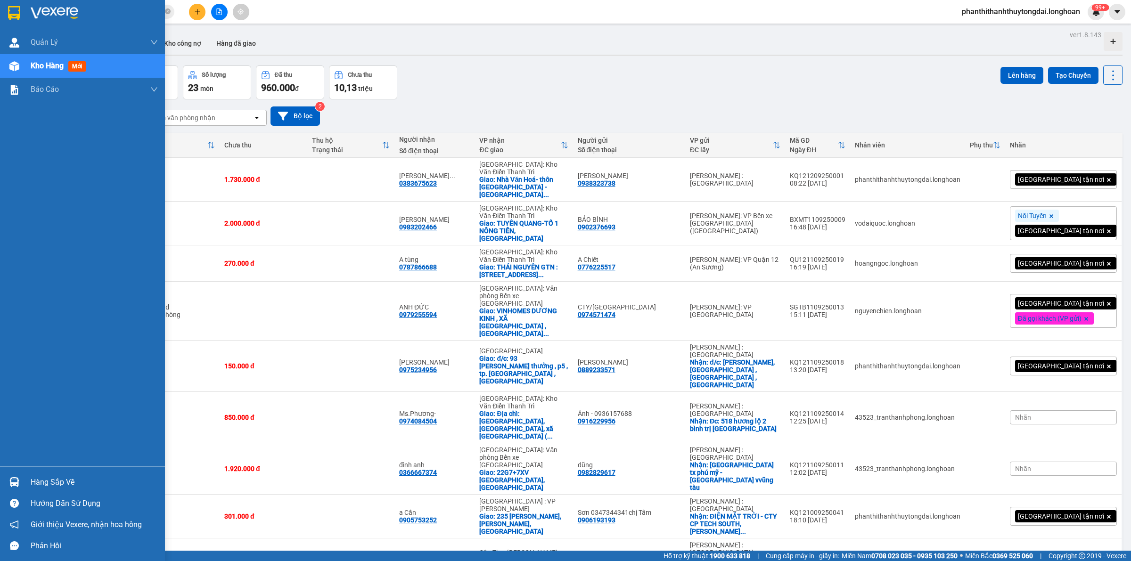
click at [13, 13] on img at bounding box center [14, 13] width 12 height 14
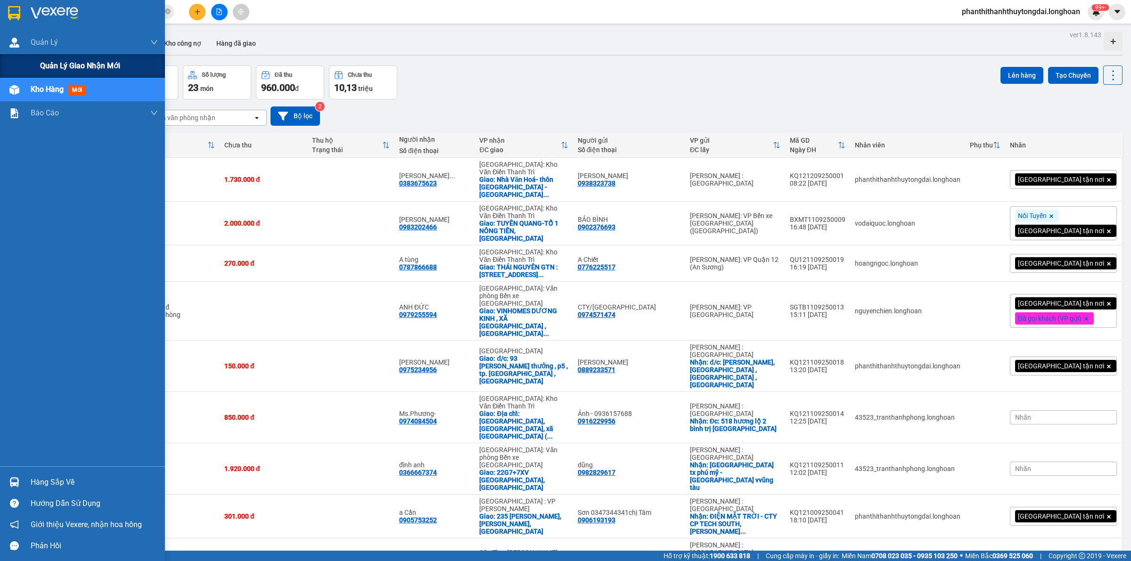
click at [34, 60] on div "Quản lý giao nhận mới" at bounding box center [82, 66] width 165 height 24
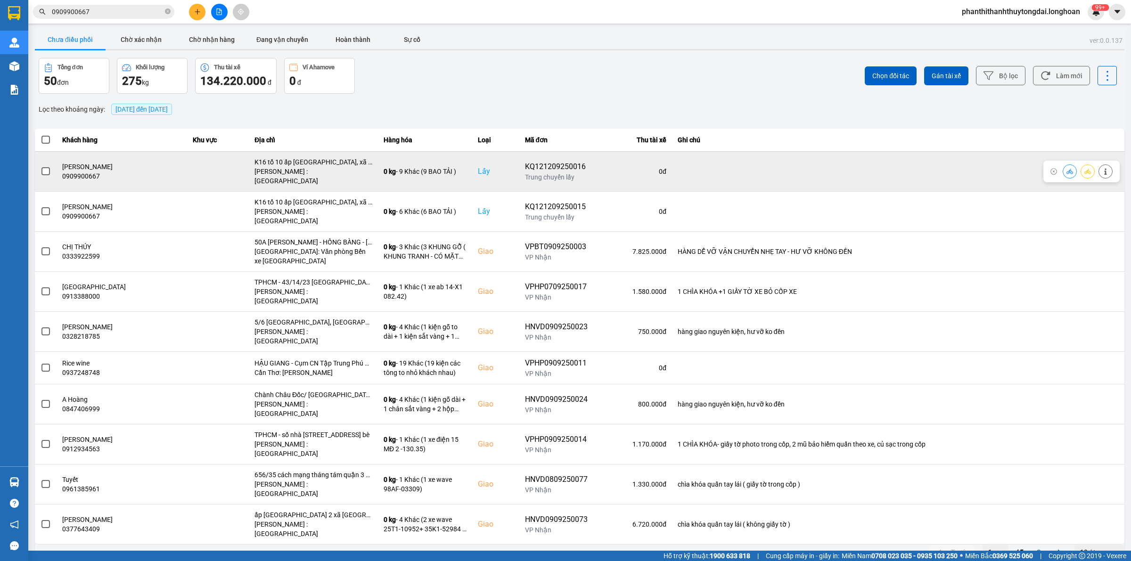
click at [43, 169] on span at bounding box center [45, 171] width 8 height 8
click at [41, 166] on input "checkbox" at bounding box center [41, 166] width 0 height 0
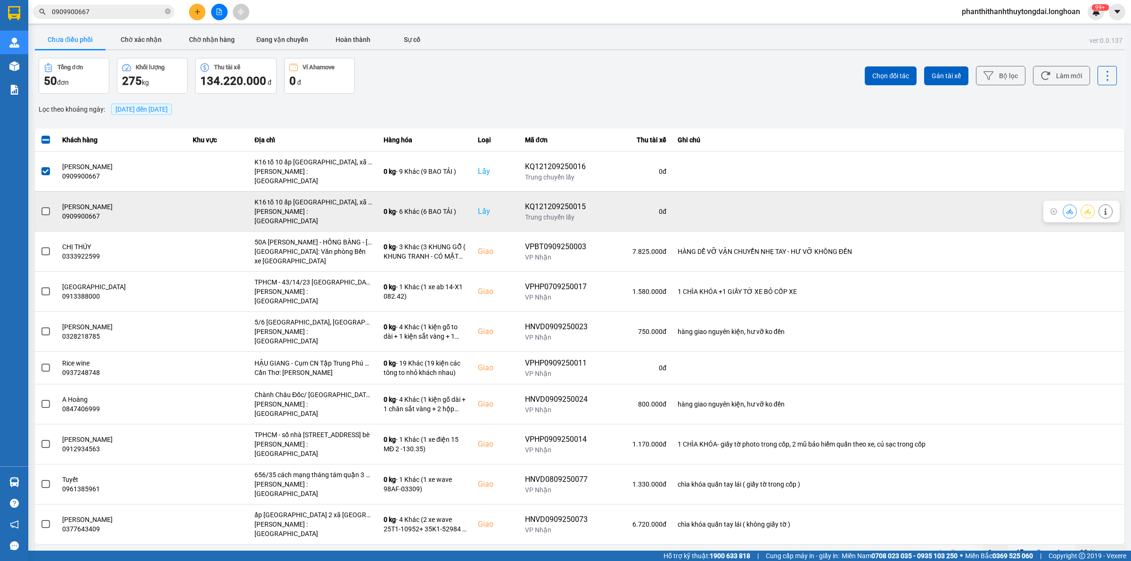
click at [42, 206] on label at bounding box center [46, 211] width 10 height 10
click at [41, 206] on input "checkbox" at bounding box center [41, 206] width 0 height 0
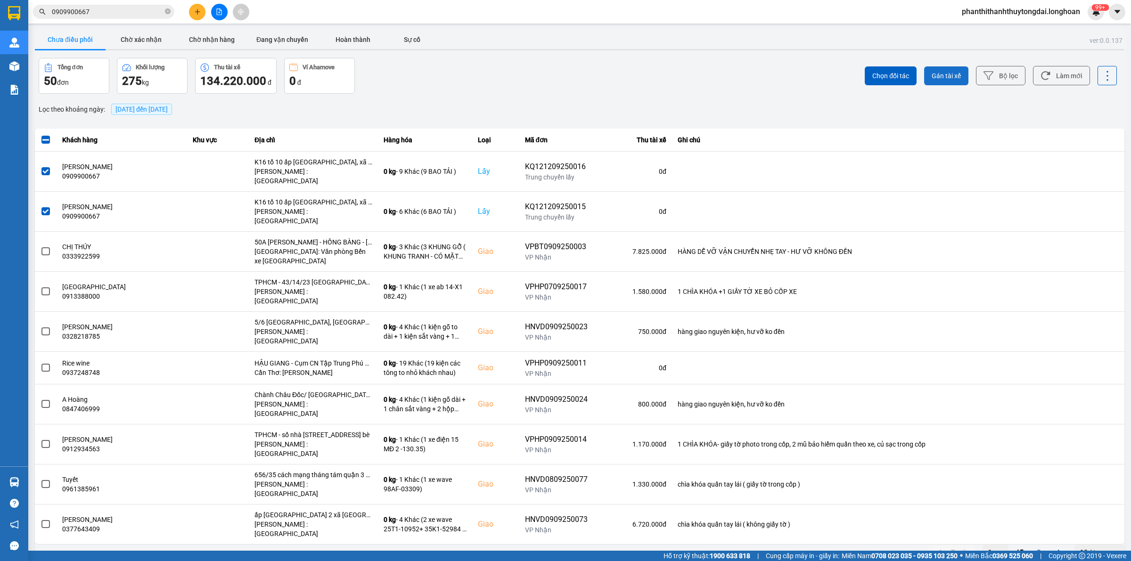
click at [942, 84] on button "Gán tài xế" at bounding box center [946, 75] width 44 height 19
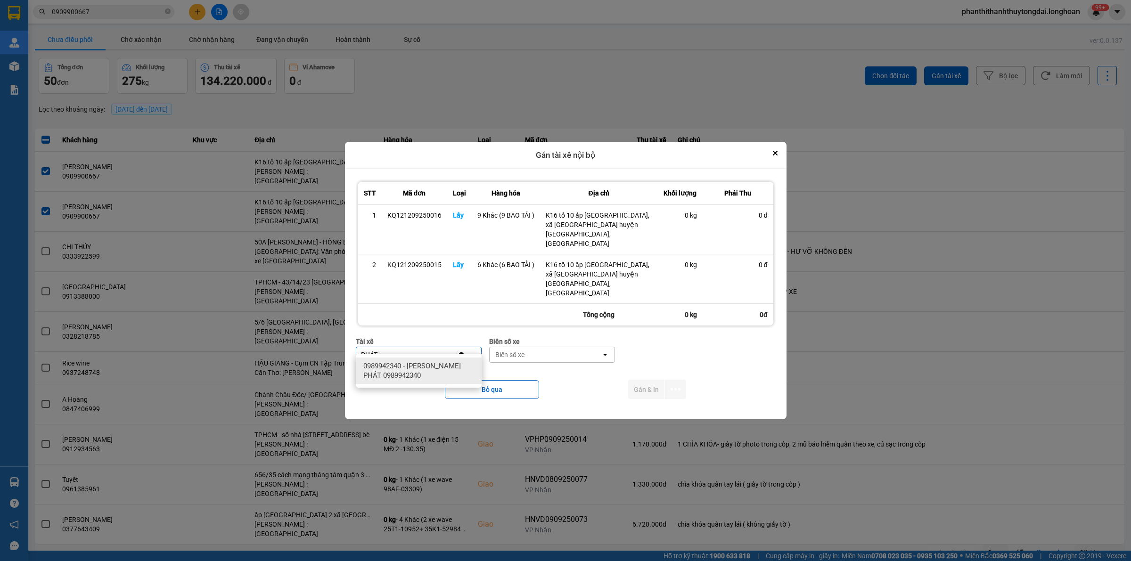
type input "PHÁT"
drag, startPoint x: 446, startPoint y: 373, endPoint x: 453, endPoint y: 370, distance: 7.0
click at [445, 372] on span "0989942340 - [PERSON_NAME] PHÁT 0989942340" at bounding box center [420, 370] width 114 height 19
click at [551, 350] on div "Biển số xe" at bounding box center [565, 354] width 29 height 9
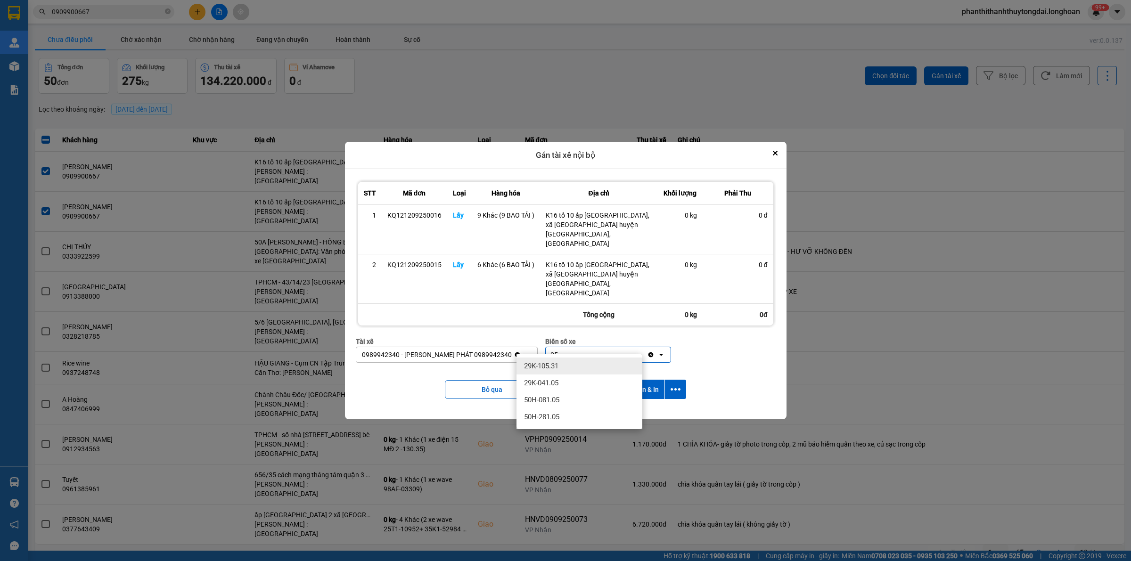
type input "0"
type input "54"
click at [556, 399] on span "29H-960.54" at bounding box center [541, 399] width 35 height 9
click at [634, 380] on button "Gán & In" at bounding box center [646, 389] width 36 height 19
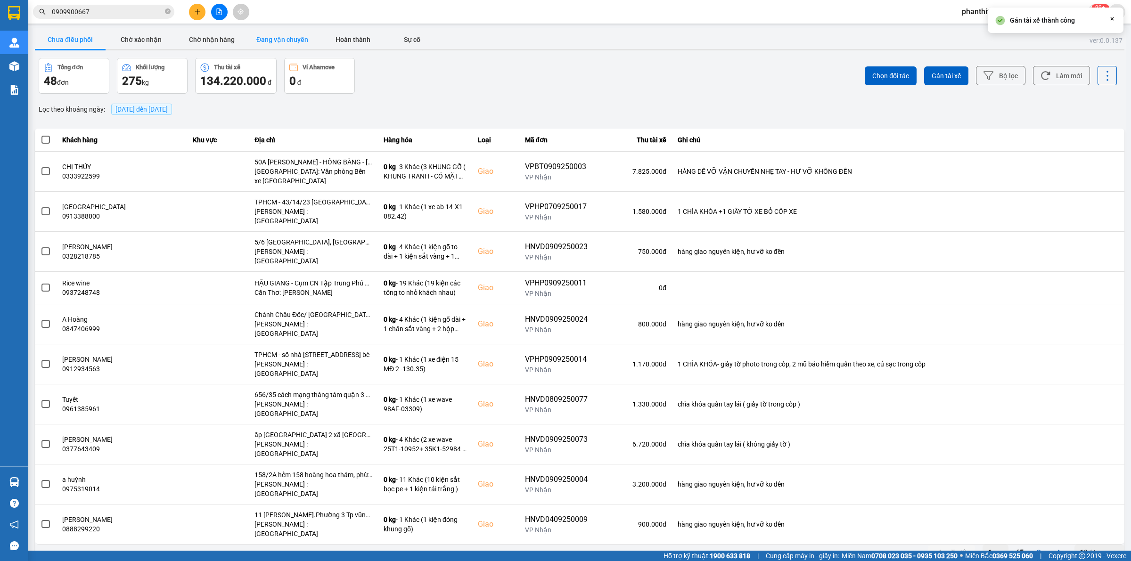
click at [297, 39] on button "Đang vận chuyển" at bounding box center [282, 39] width 71 height 19
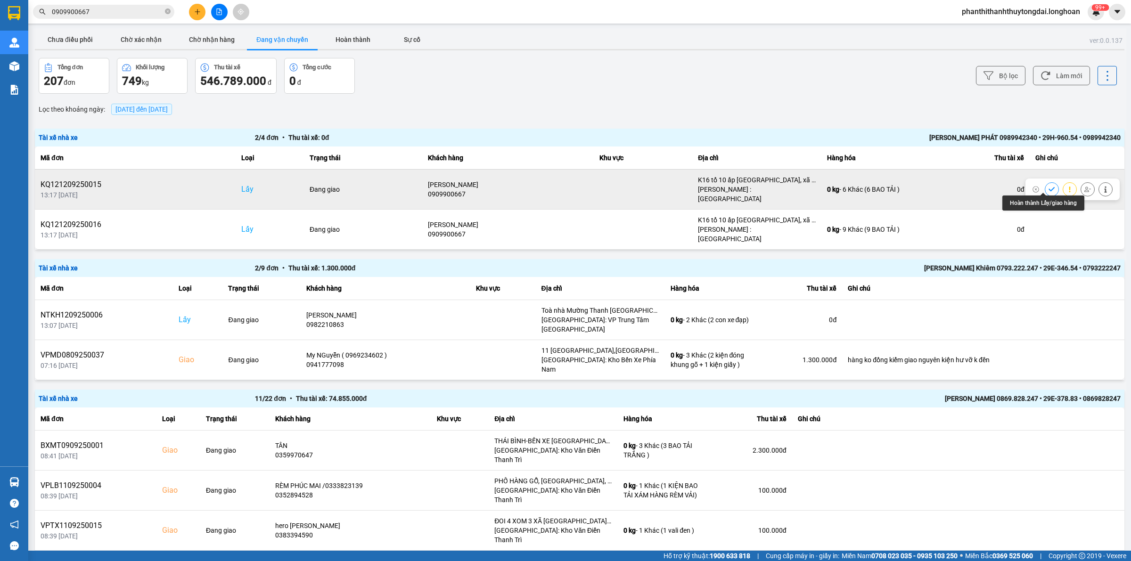
click at [1048, 187] on icon at bounding box center [1051, 189] width 6 height 4
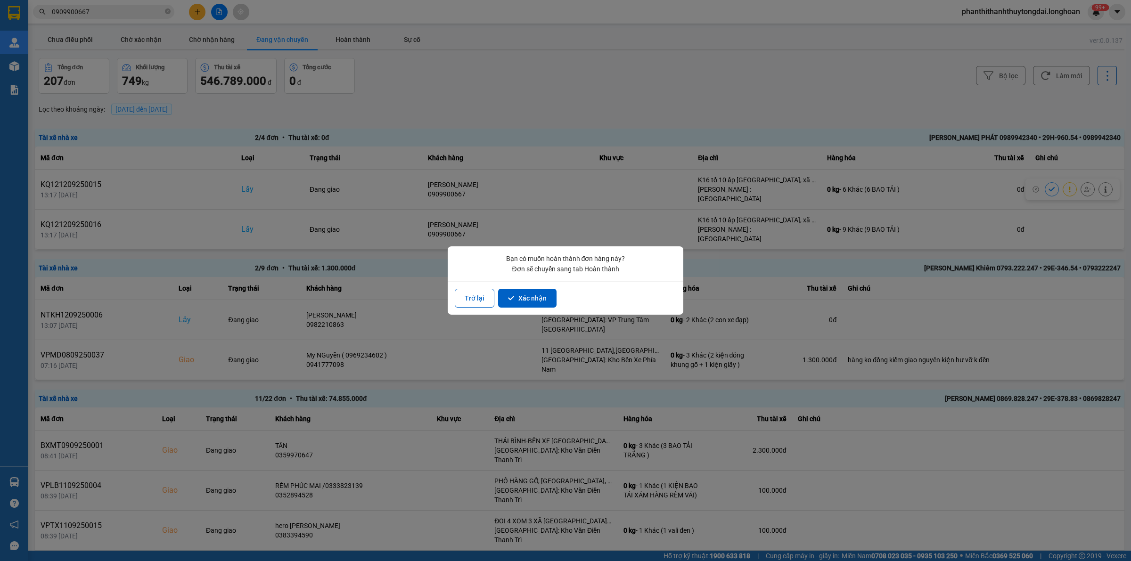
drag, startPoint x: 540, startPoint y: 294, endPoint x: 559, endPoint y: 290, distance: 20.3
click at [539, 294] on button "Xác nhận" at bounding box center [527, 298] width 58 height 19
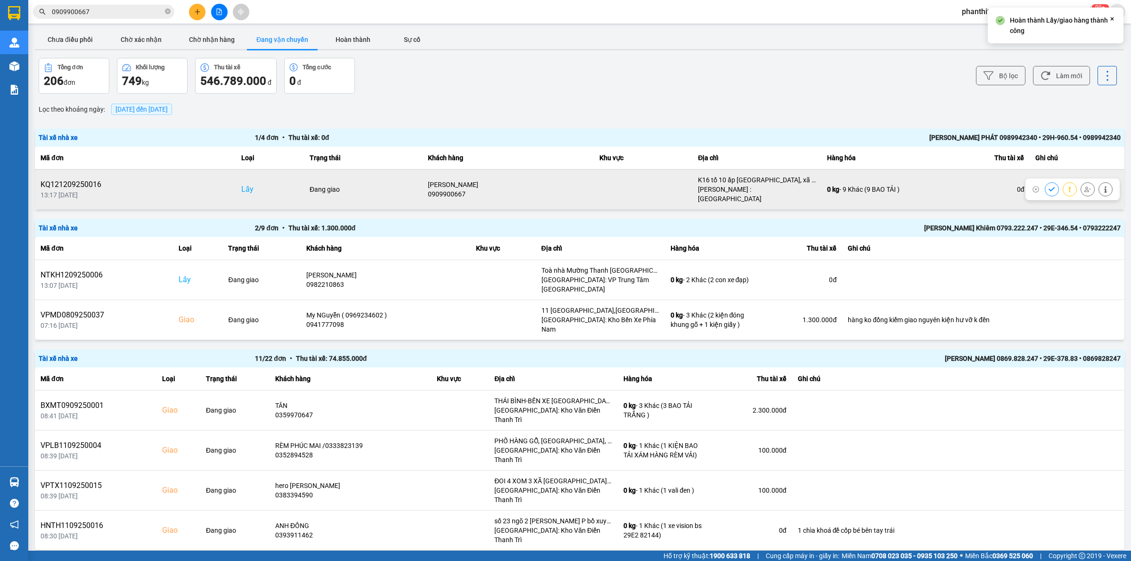
click at [1048, 186] on icon at bounding box center [1051, 189] width 7 height 7
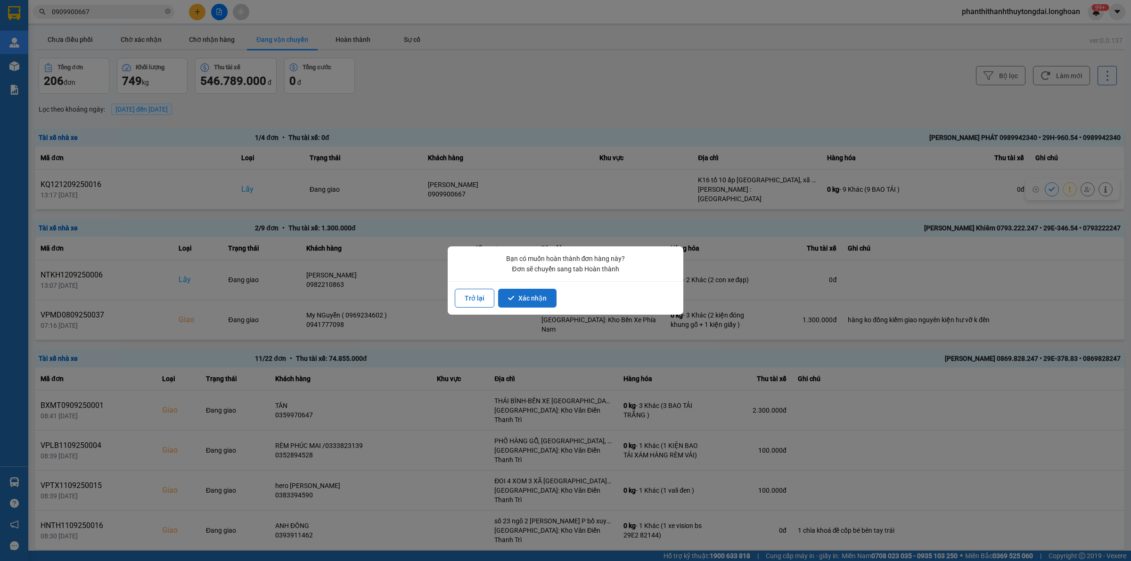
click at [533, 296] on button "Xác nhận" at bounding box center [527, 298] width 58 height 19
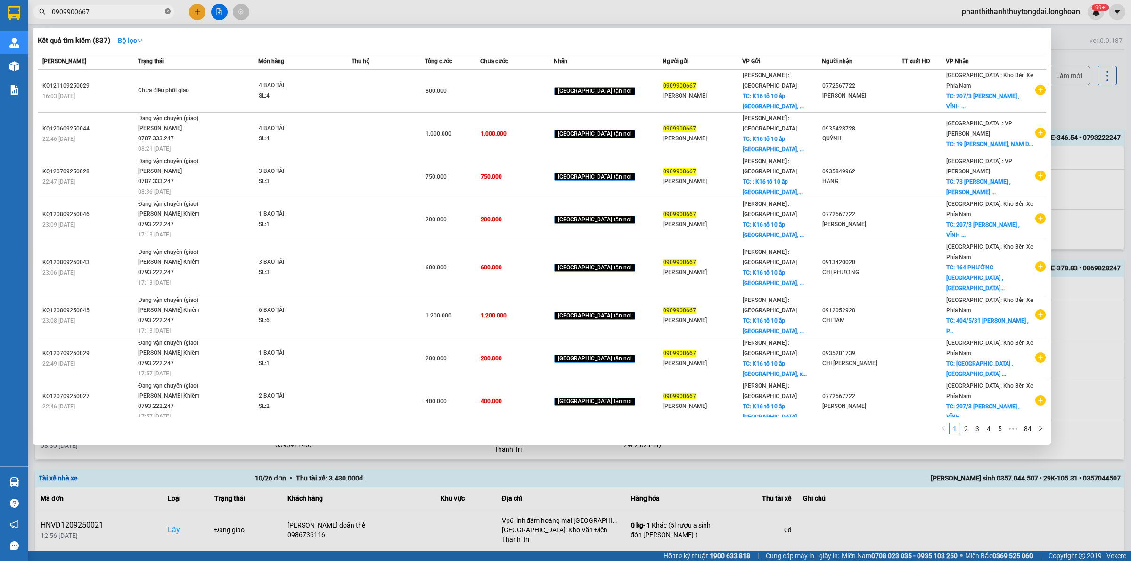
click at [169, 10] on icon "close-circle" at bounding box center [168, 11] width 6 height 6
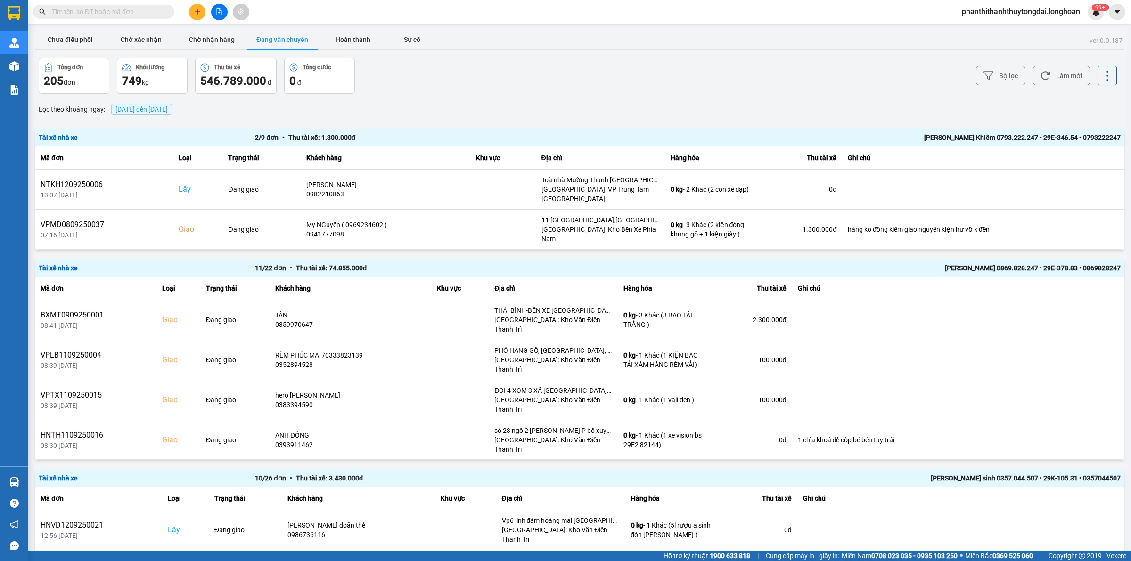
click at [126, 12] on input "text" at bounding box center [107, 12] width 111 height 10
click at [82, 11] on input "text" at bounding box center [107, 12] width 111 height 10
click at [1036, 10] on span "phanthithanhthuytongdai.longhoan" at bounding box center [1020, 12] width 133 height 12
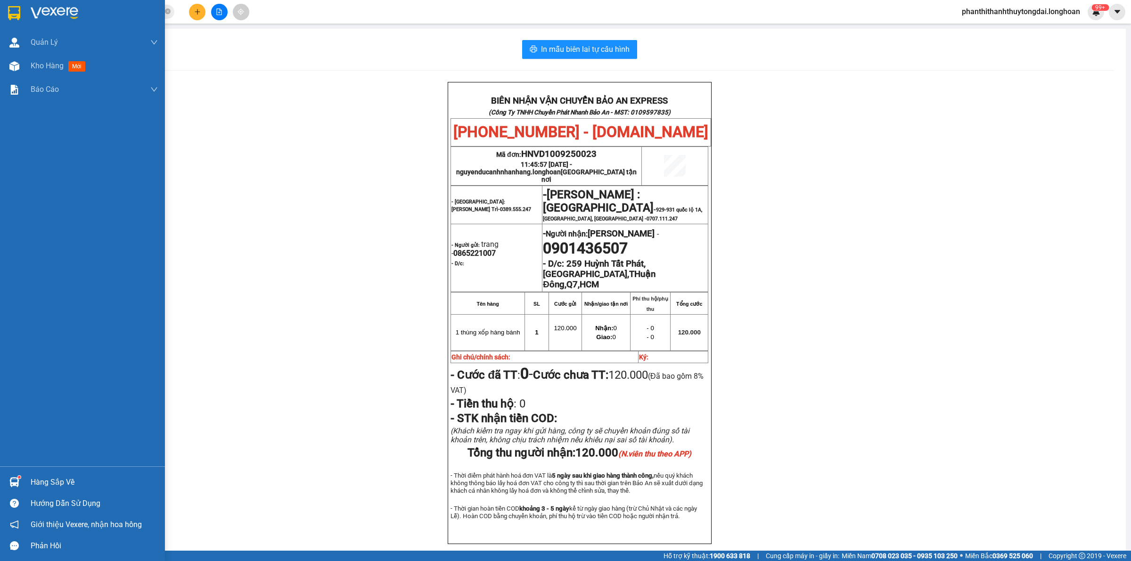
click at [17, 11] on img at bounding box center [14, 13] width 12 height 14
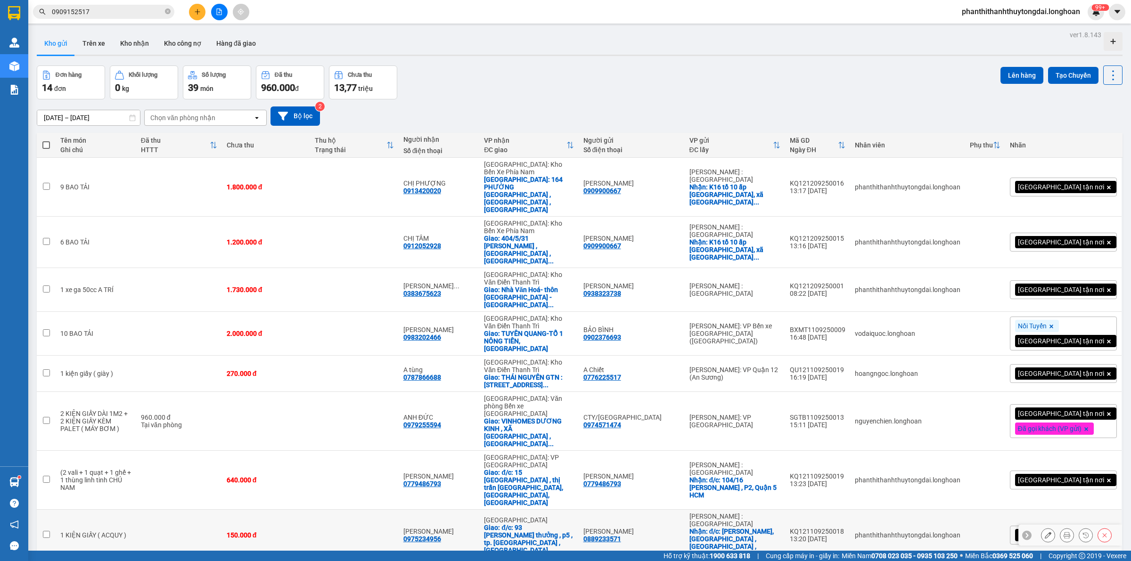
click at [157, 510] on td at bounding box center [179, 535] width 86 height 51
checkbox input "true"
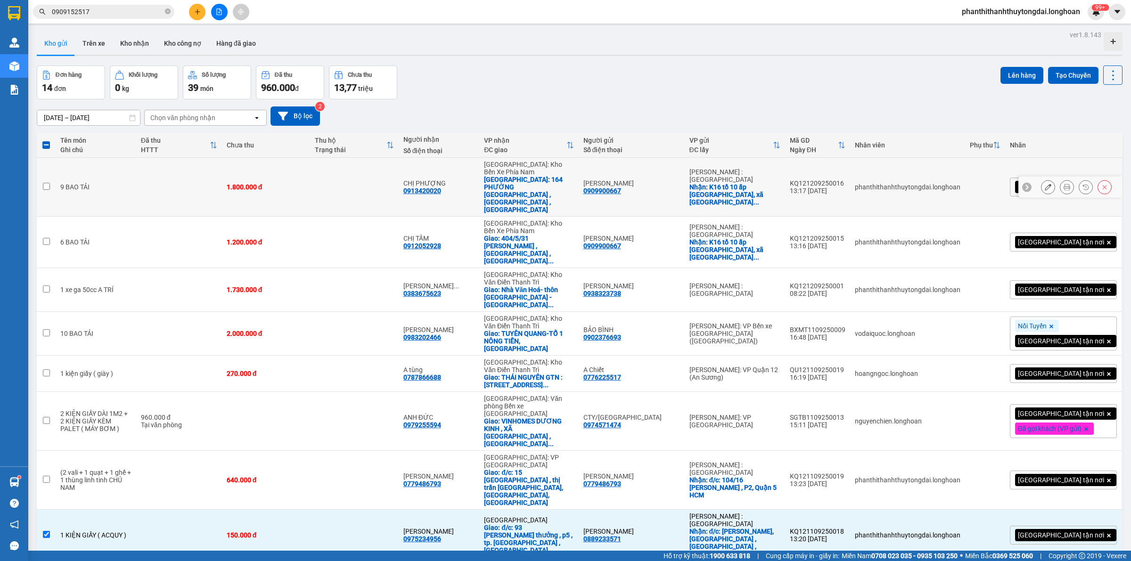
drag, startPoint x: 250, startPoint y: 183, endPoint x: 236, endPoint y: 210, distance: 30.8
click at [250, 184] on td "1.800.000 đ" at bounding box center [266, 187] width 89 height 59
checkbox input "true"
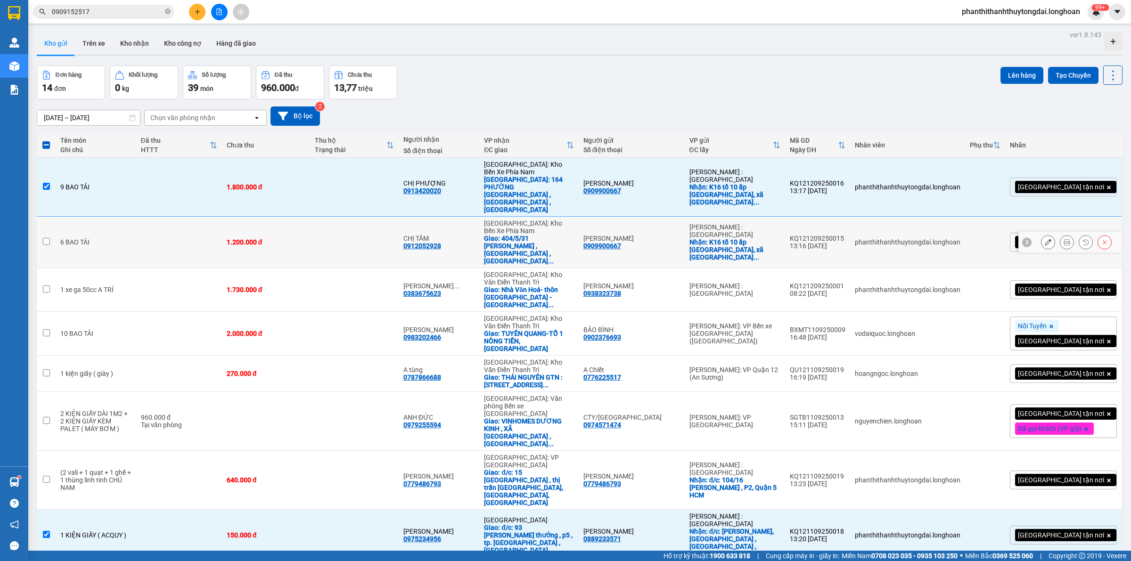
click at [222, 217] on td at bounding box center [179, 242] width 86 height 51
checkbox input "true"
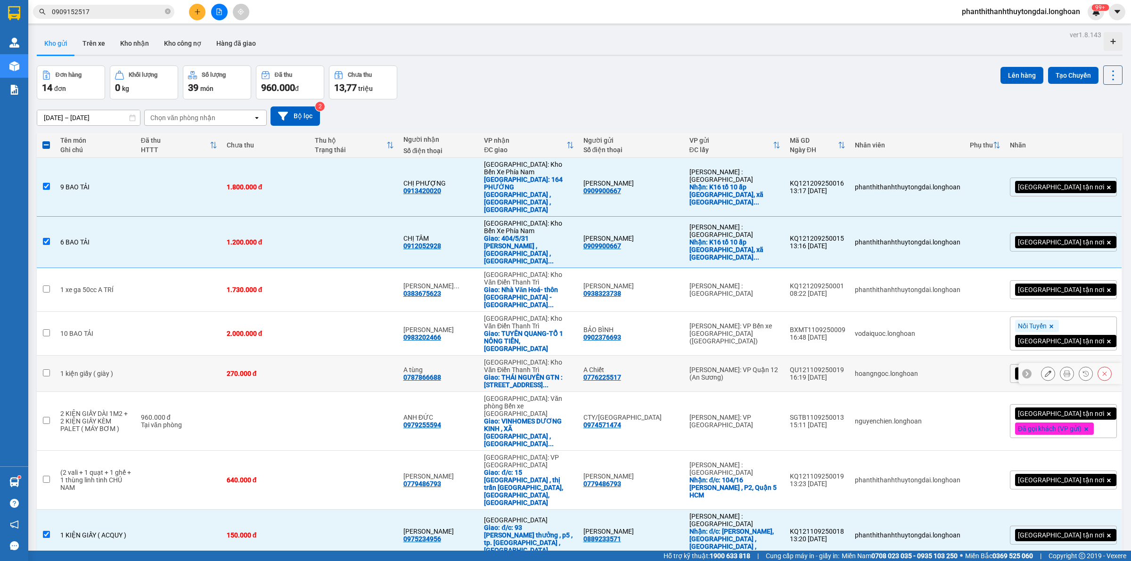
click at [151, 356] on td at bounding box center [179, 374] width 86 height 36
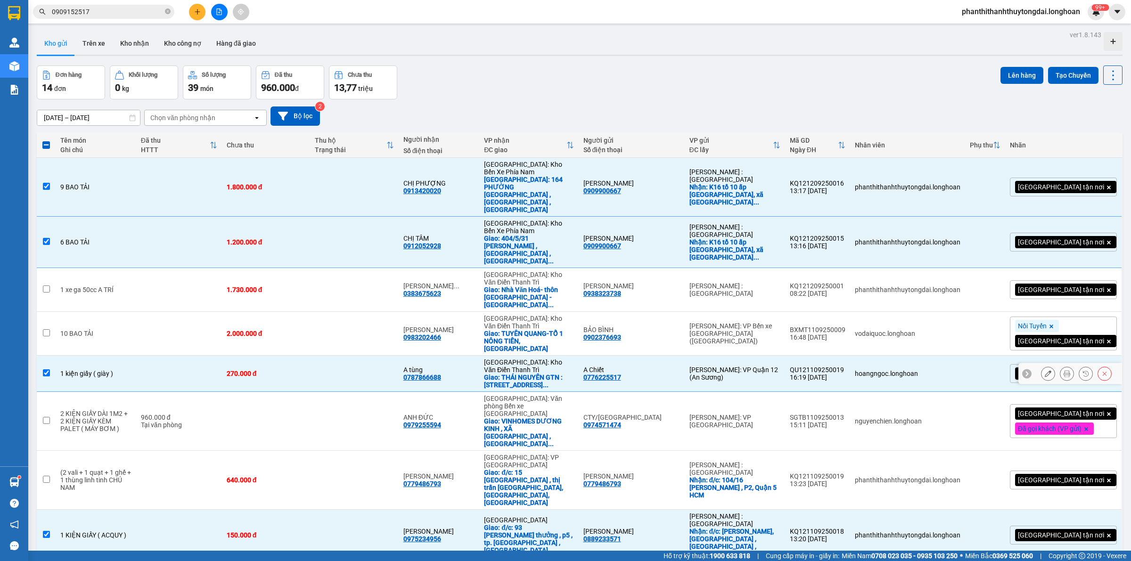
click at [152, 356] on td at bounding box center [179, 374] width 86 height 36
checkbox input "false"
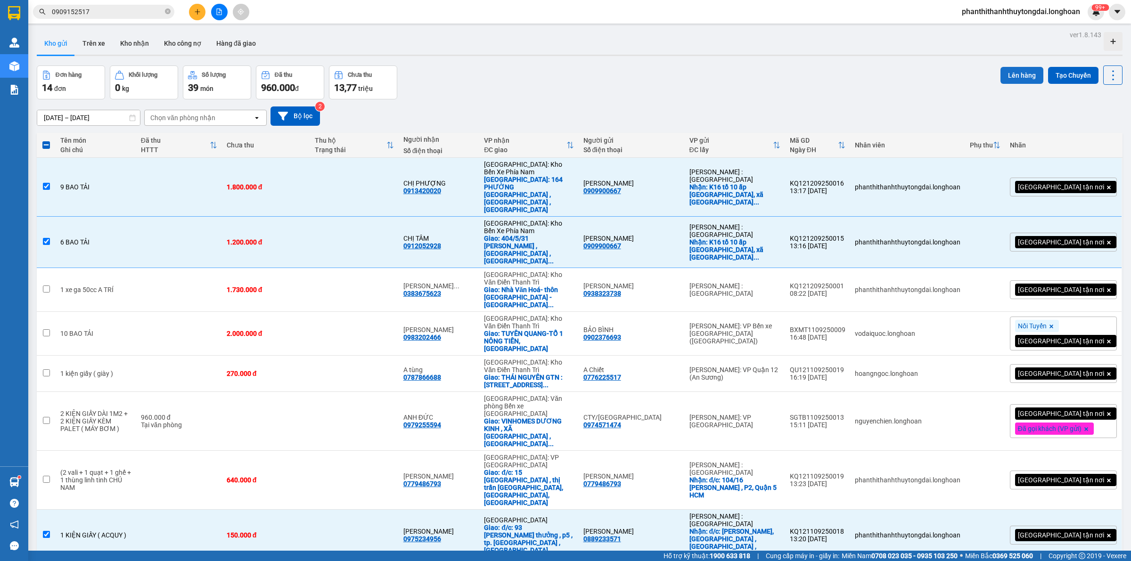
click at [1005, 71] on button "Lên hàng" at bounding box center [1021, 75] width 43 height 17
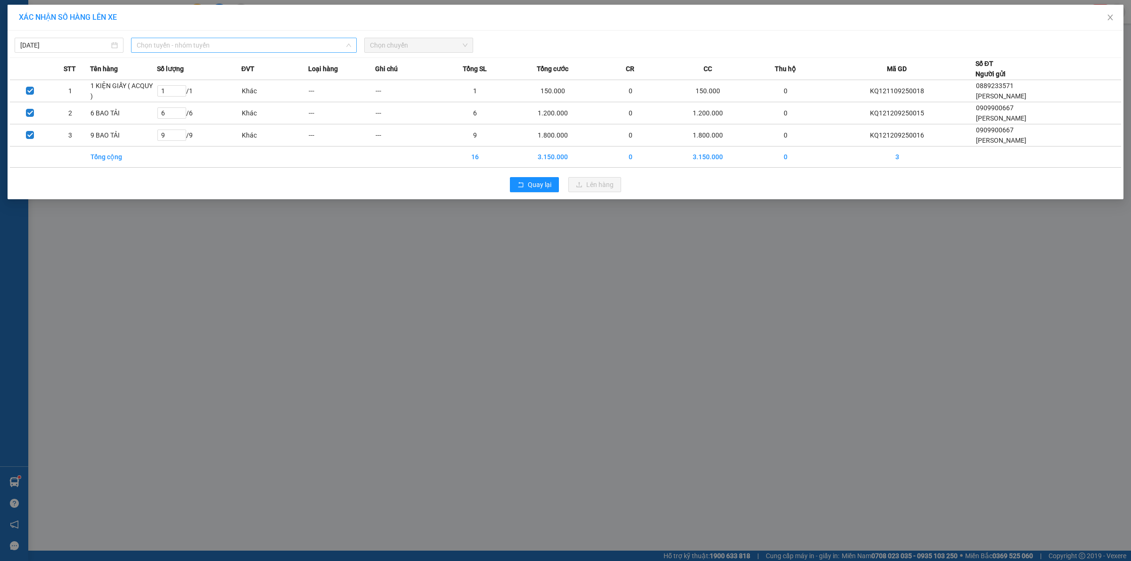
click at [244, 45] on span "Chọn tuyến - nhóm tuyến" at bounding box center [244, 45] width 214 height 14
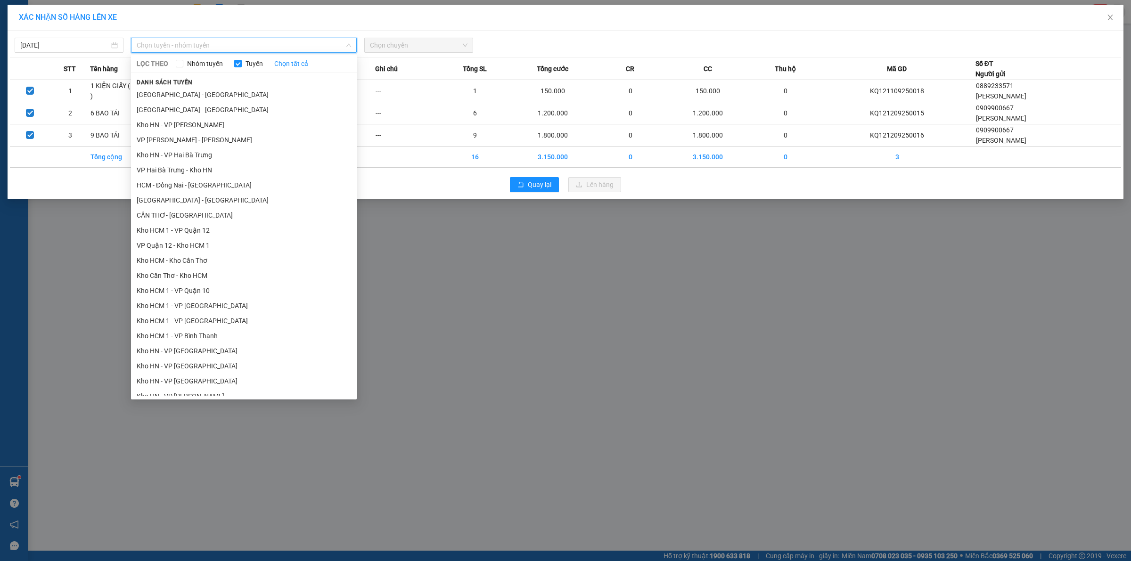
scroll to position [445, 0]
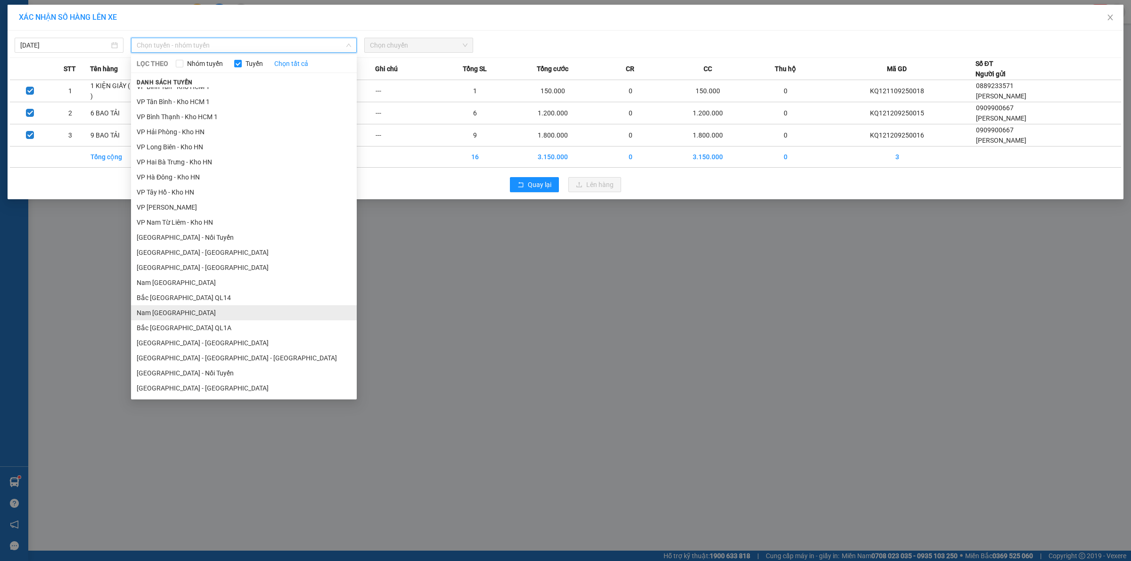
click at [189, 316] on li "Nam Trung Bắc QL1A" at bounding box center [244, 312] width 226 height 15
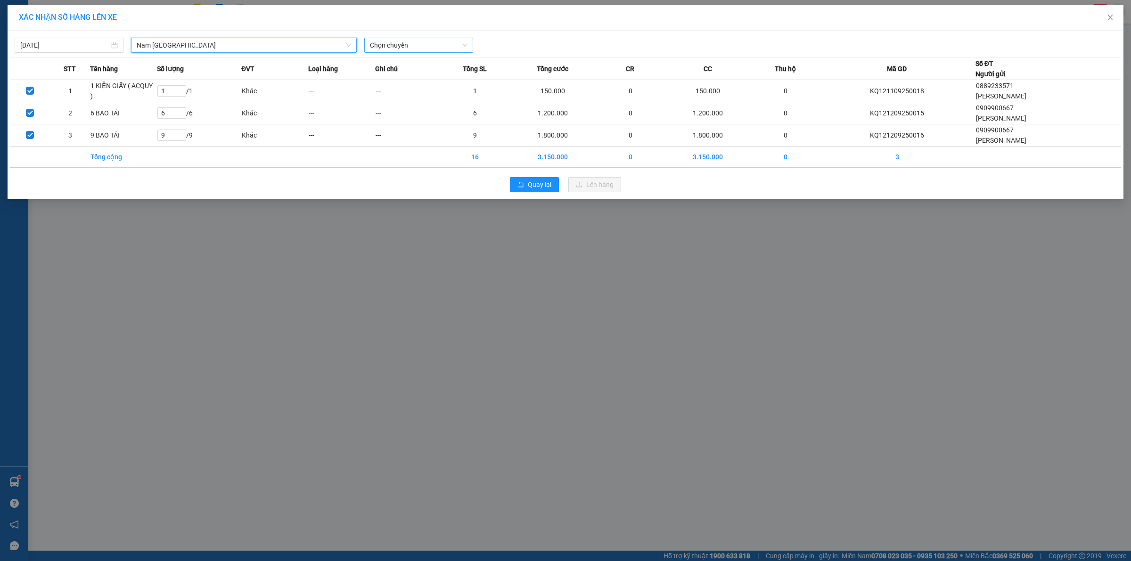
click at [449, 40] on span "Chọn chuyến" at bounding box center [419, 45] width 98 height 14
click at [416, 78] on div "18:00 (TC) - 29K-042.64" at bounding box center [407, 79] width 74 height 10
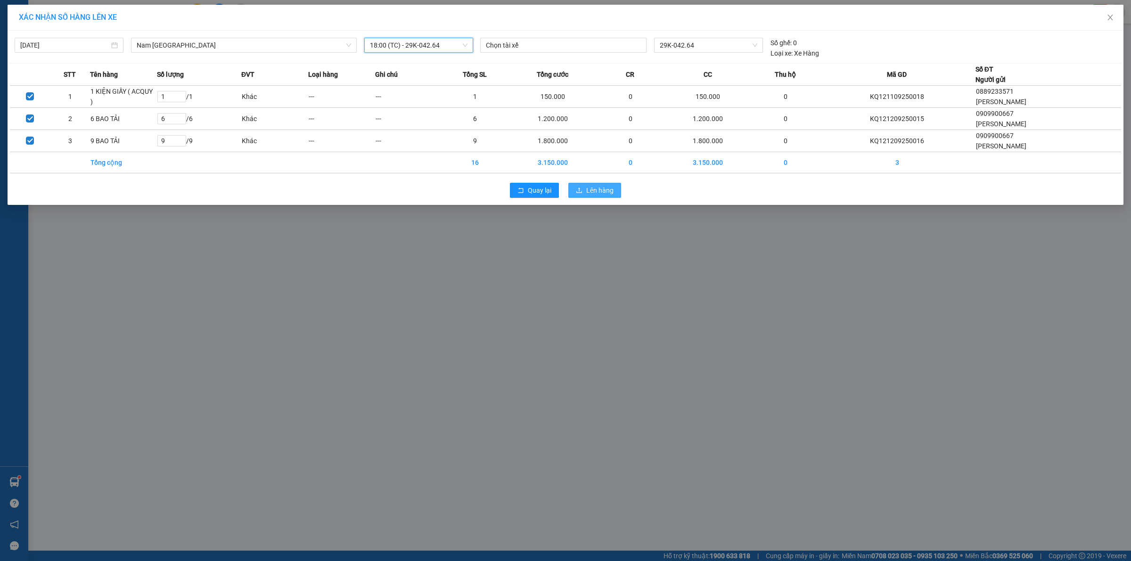
click at [589, 197] on button "Lên hàng" at bounding box center [594, 190] width 53 height 15
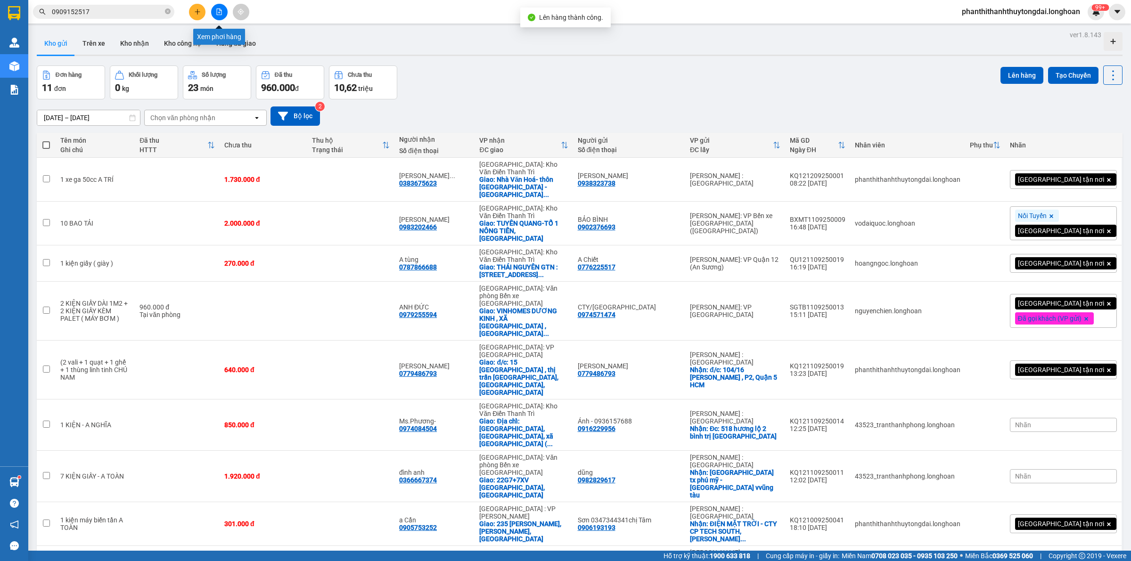
click at [220, 13] on icon "file-add" at bounding box center [219, 11] width 7 height 7
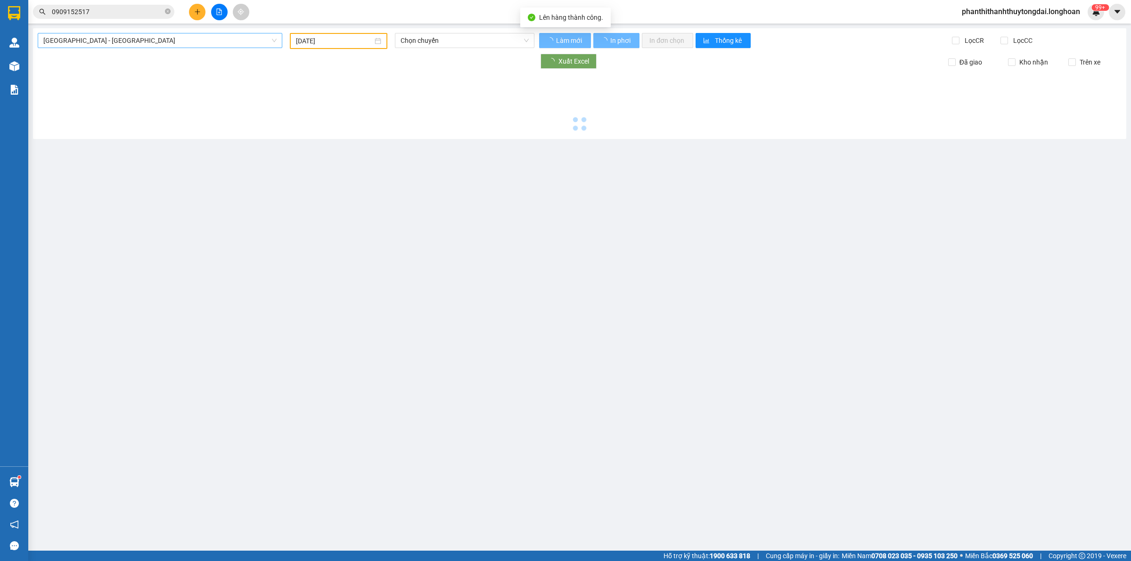
type input "[DATE]"
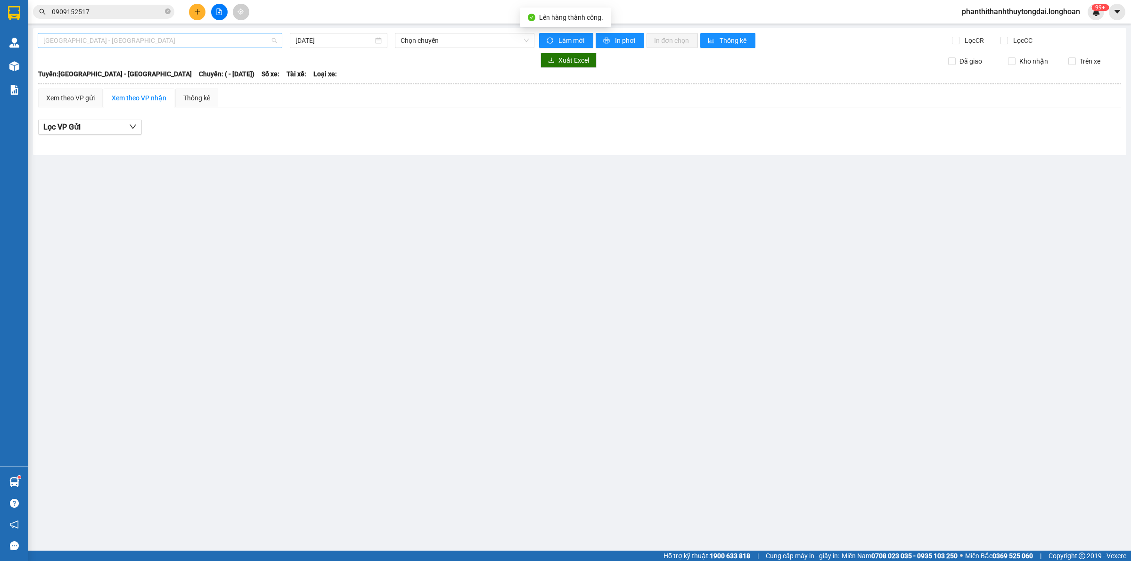
click at [185, 47] on span "Hải Phòng - Hà Nội" at bounding box center [159, 40] width 233 height 14
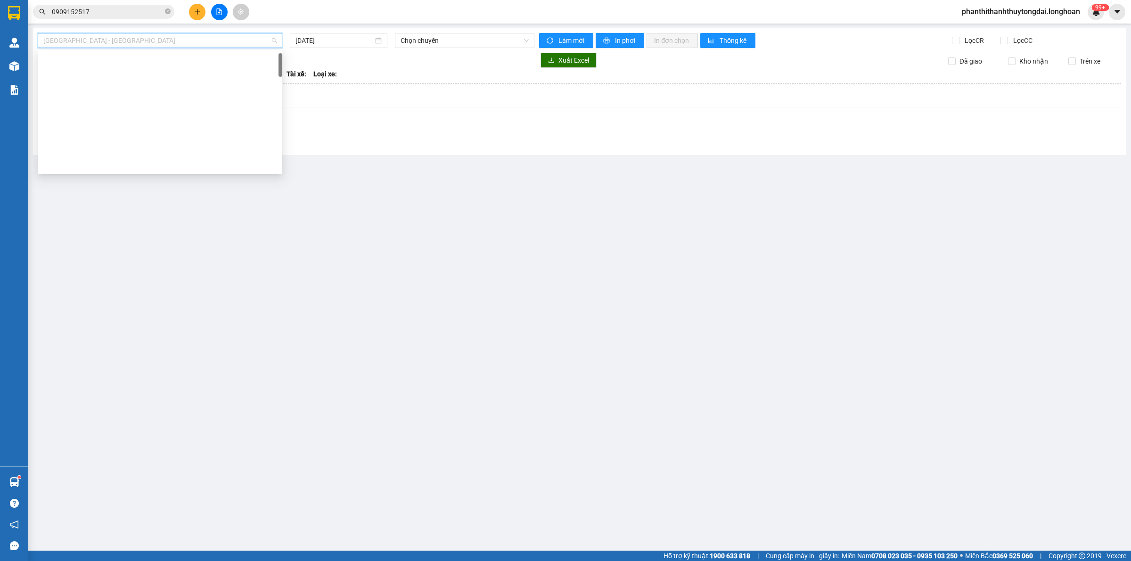
scroll to position [648, 0]
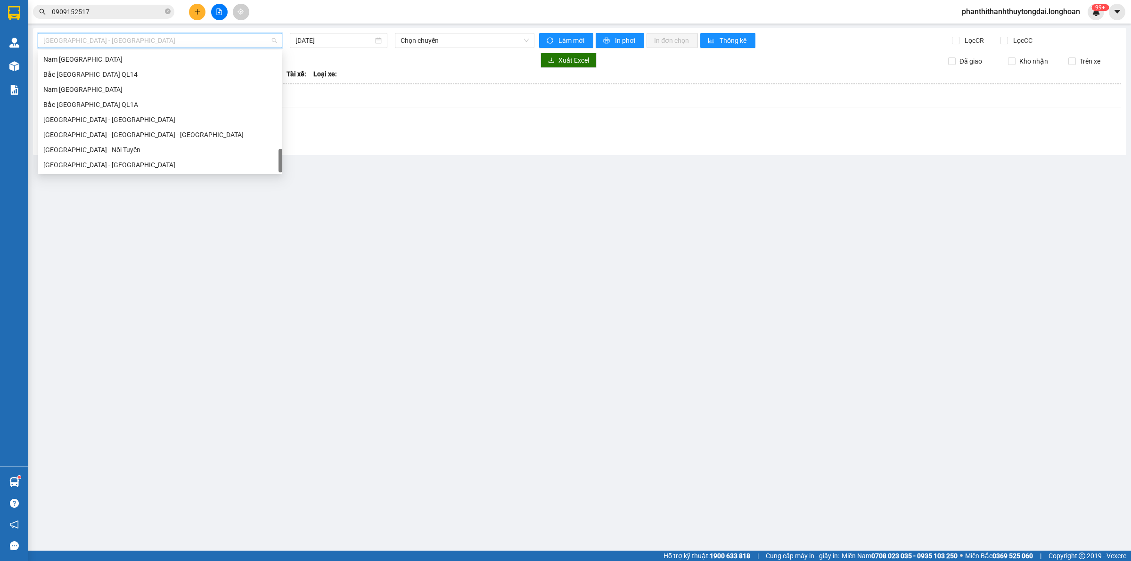
drag, startPoint x: 281, startPoint y: 57, endPoint x: 298, endPoint y: 286, distance: 230.1
click at [313, 315] on body "Kết quả tìm kiếm ( 1 ) Bộ lọc Mã ĐH Trạng thái Món hàng Thu hộ Tổng cước Chưa c…" at bounding box center [565, 280] width 1131 height 561
click at [99, 85] on div "Nam Trung Bắc QL1A" at bounding box center [159, 89] width 233 height 10
type input "[DATE]"
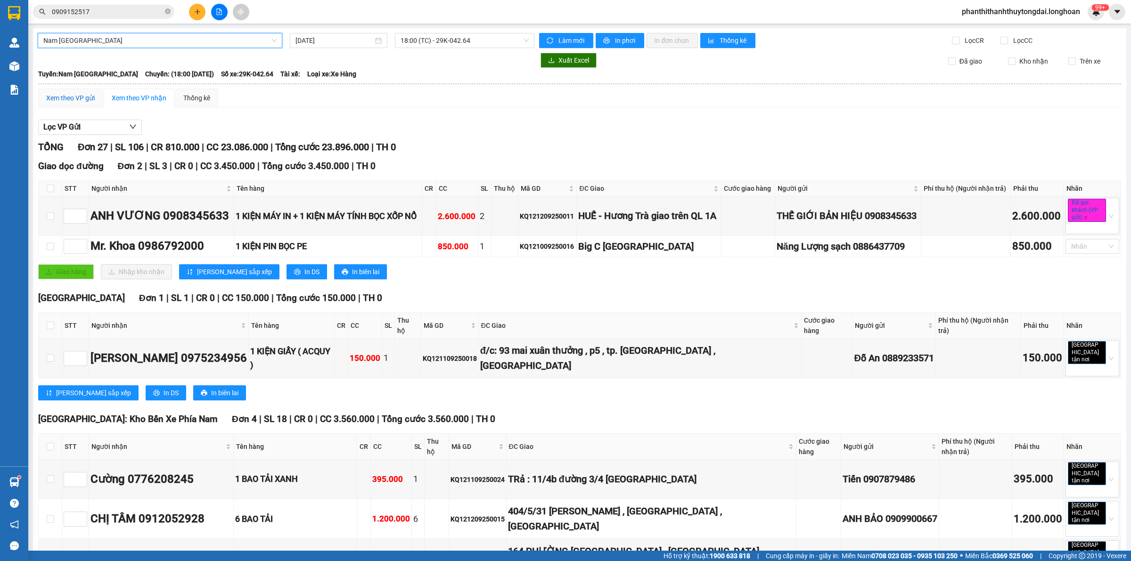
click at [78, 93] on div "Xem theo VP gửi" at bounding box center [70, 98] width 49 height 10
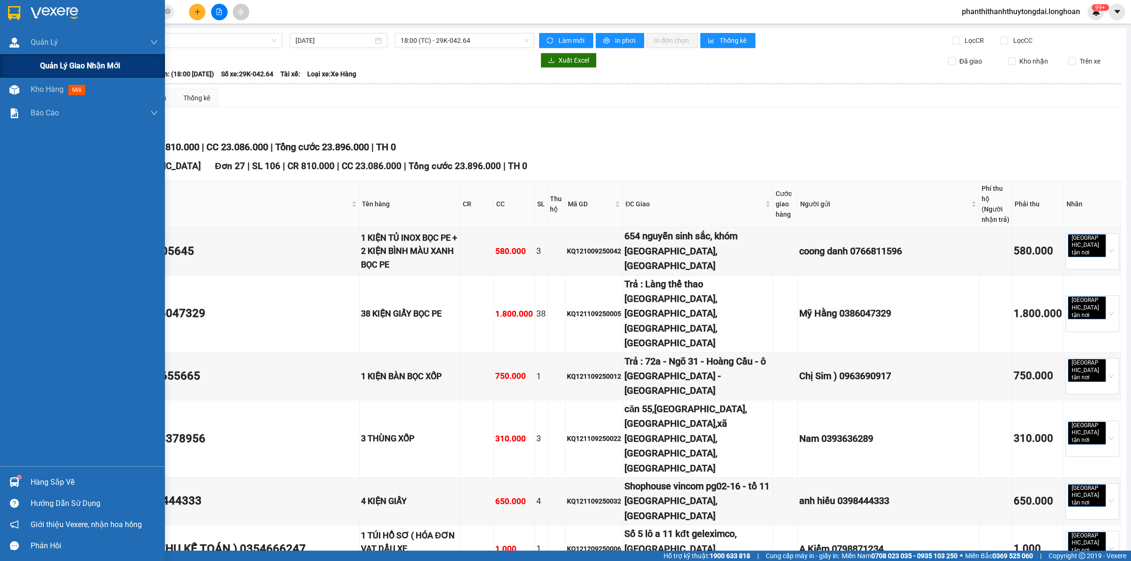
click at [45, 61] on span "Quản lý giao nhận mới" at bounding box center [80, 66] width 80 height 12
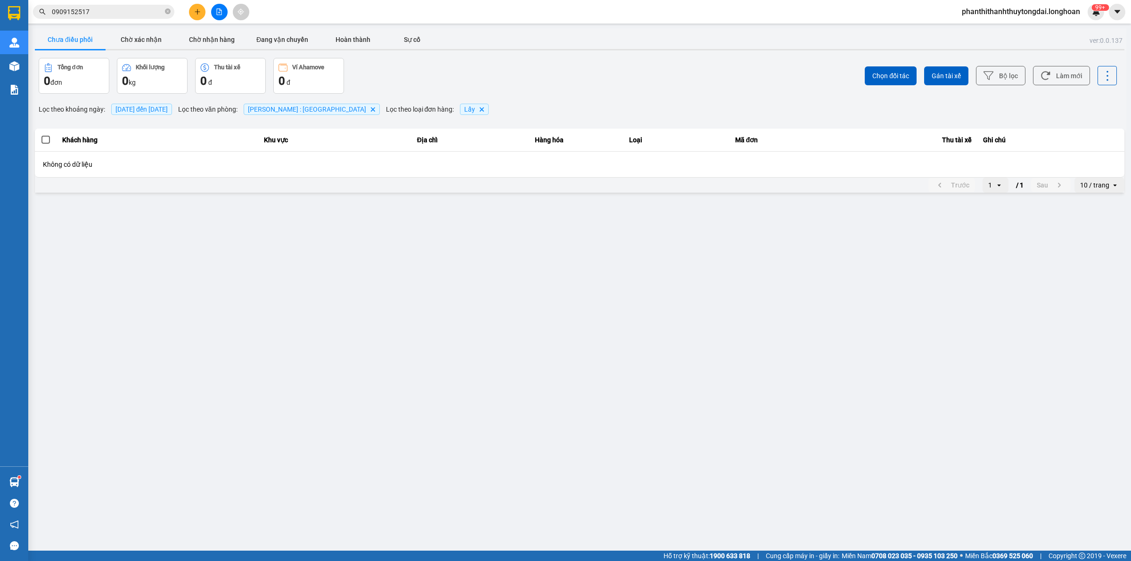
click at [130, 107] on span "[DATE] đến [DATE]" at bounding box center [141, 110] width 52 height 8
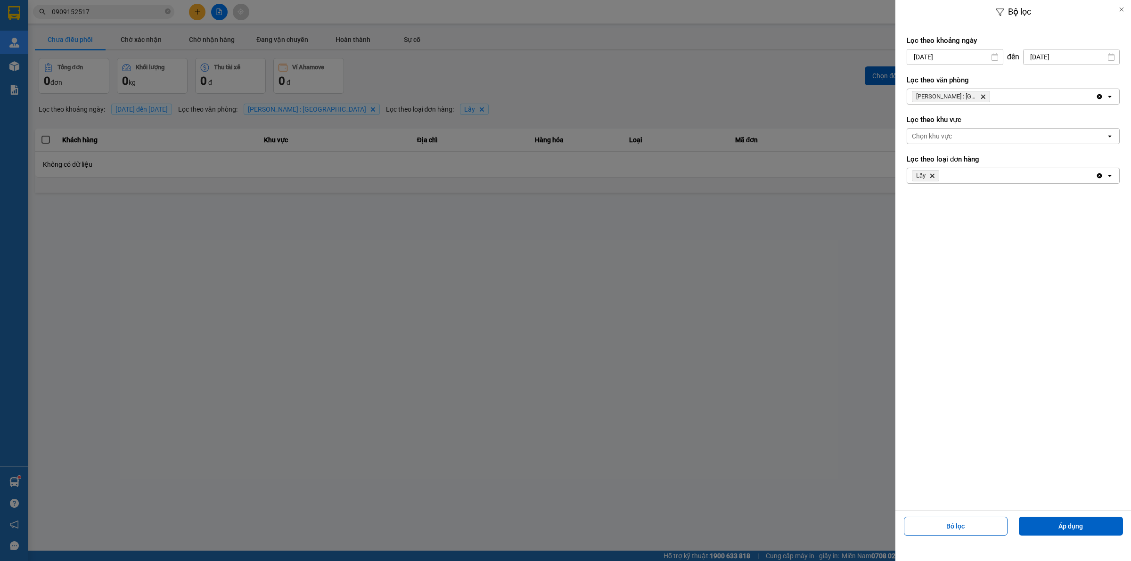
drag, startPoint x: 766, startPoint y: 212, endPoint x: 700, endPoint y: 200, distance: 67.0
click at [755, 215] on div at bounding box center [565, 280] width 1131 height 561
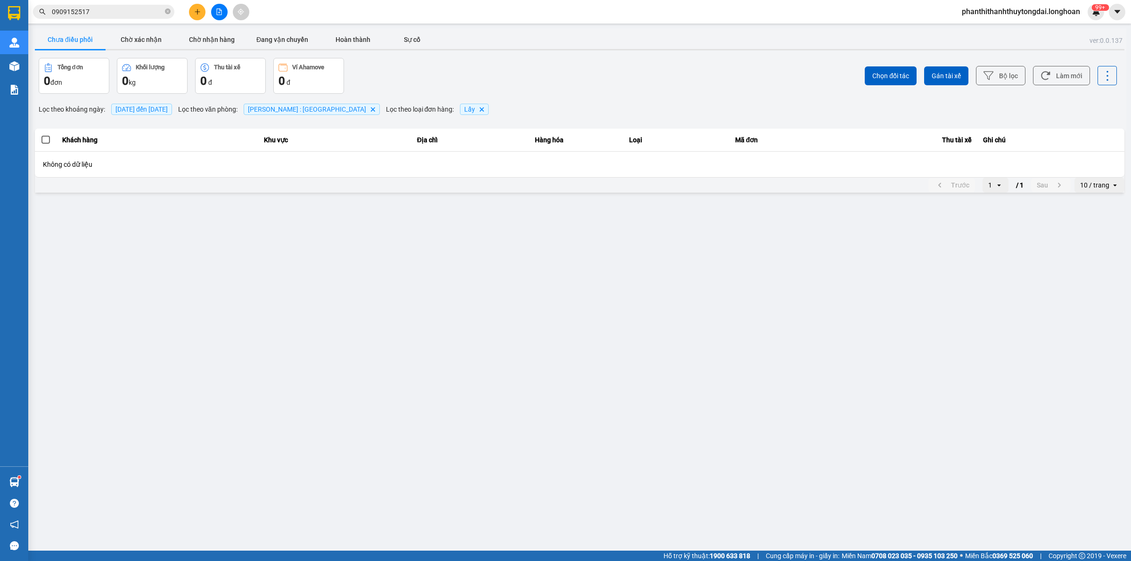
click at [217, 9] on icon "file-add" at bounding box center [219, 11] width 7 height 7
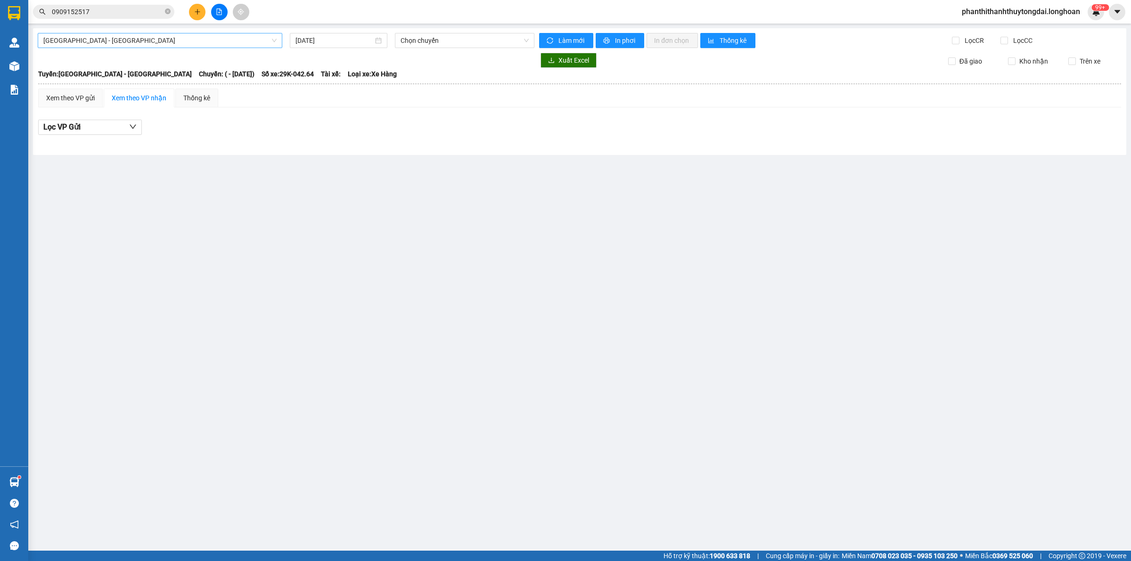
click at [106, 45] on span "Hải Phòng - Hà Nội" at bounding box center [159, 40] width 233 height 14
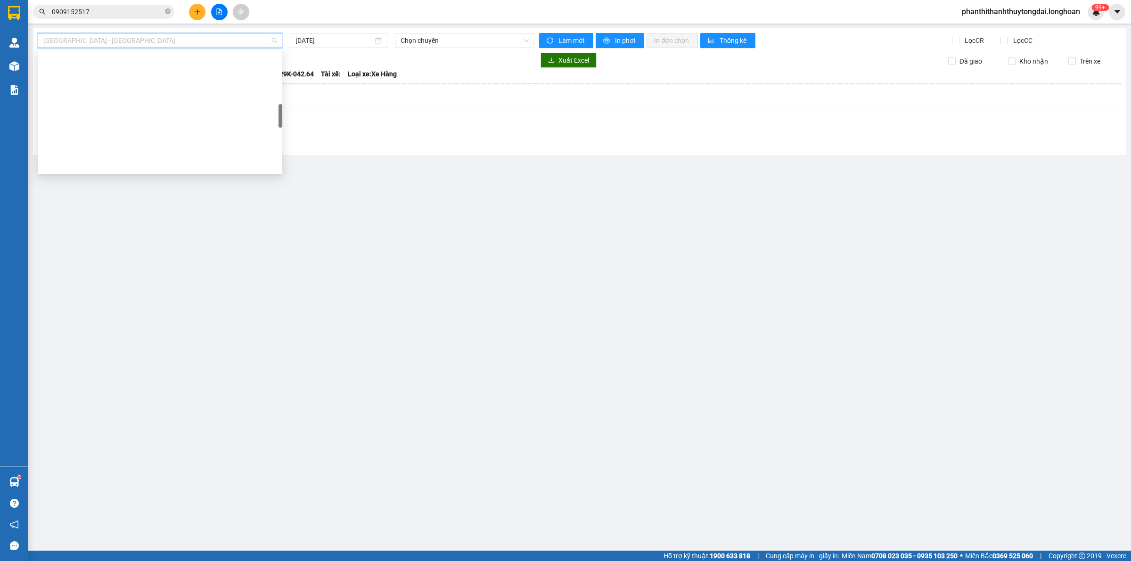
scroll to position [648, 0]
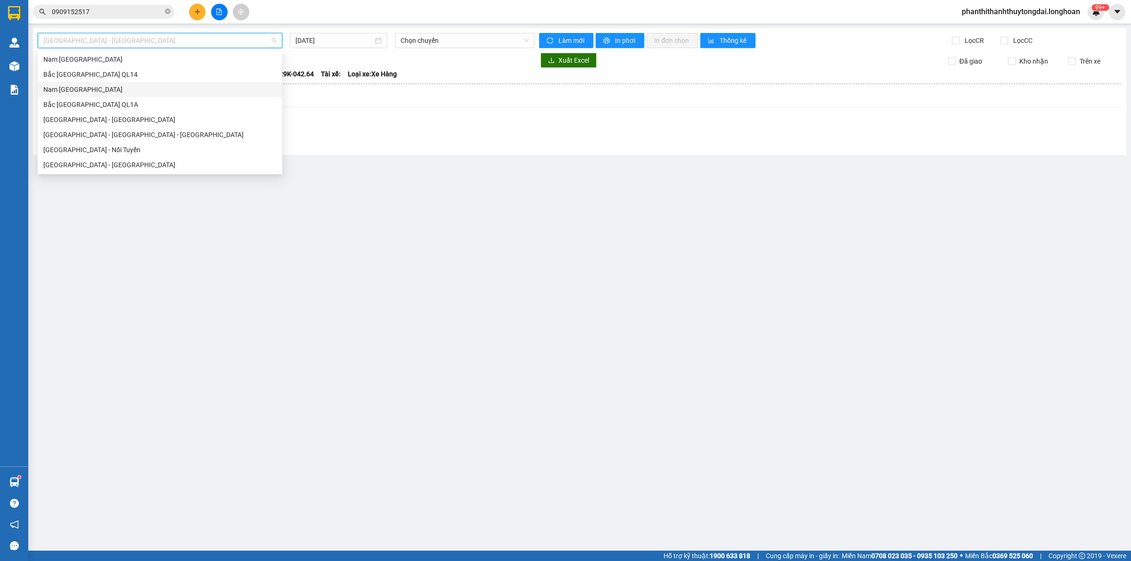
click at [60, 86] on div "Nam Trung Bắc QL1A" at bounding box center [159, 89] width 233 height 10
type input "[DATE]"
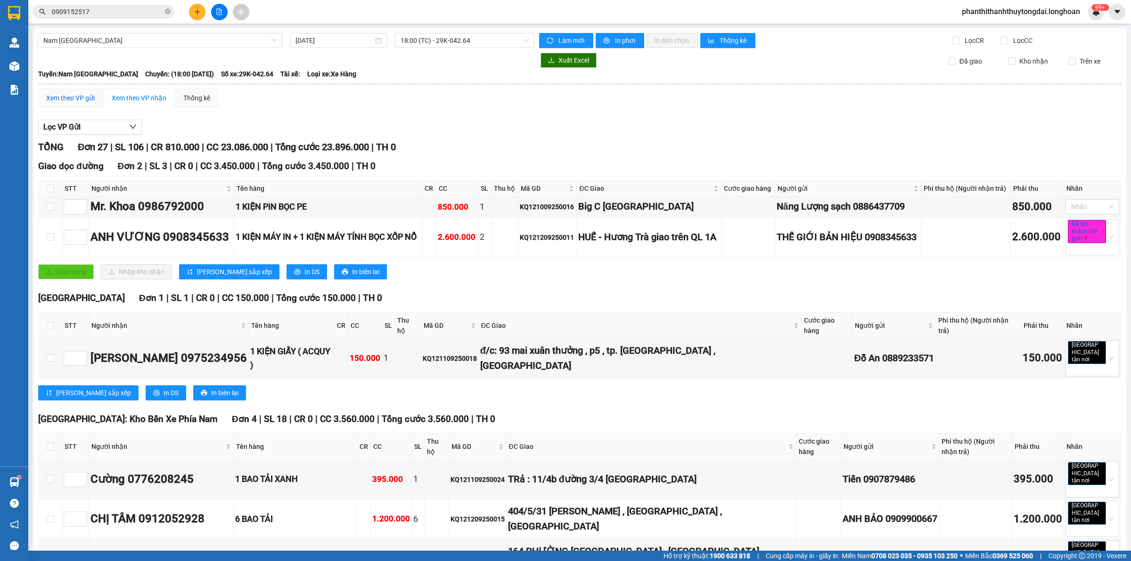
click at [72, 96] on div "Xem theo VP gửi" at bounding box center [70, 98] width 49 height 10
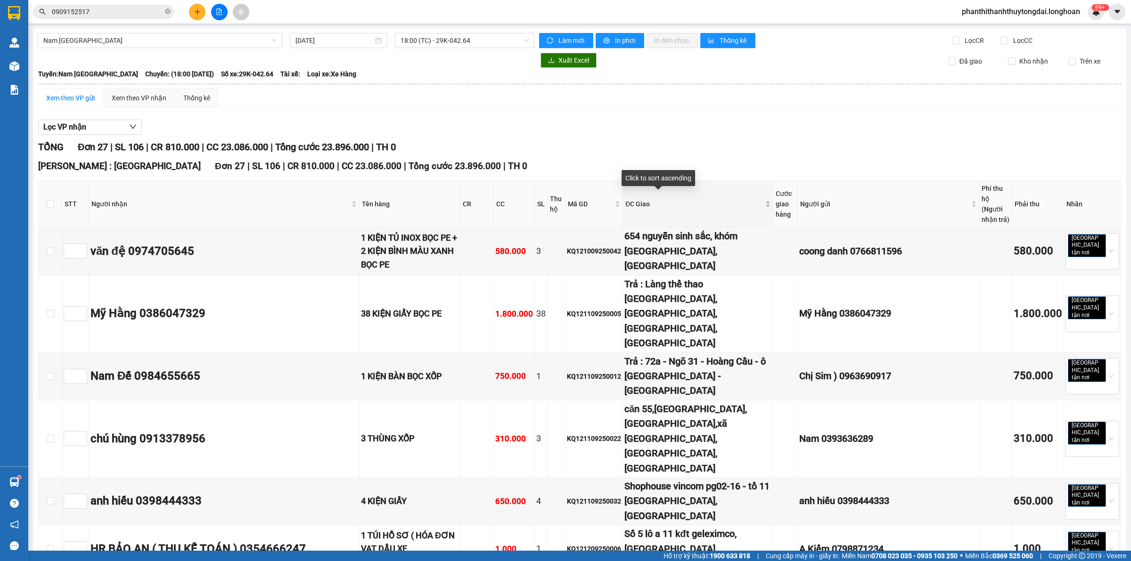
scroll to position [437, 0]
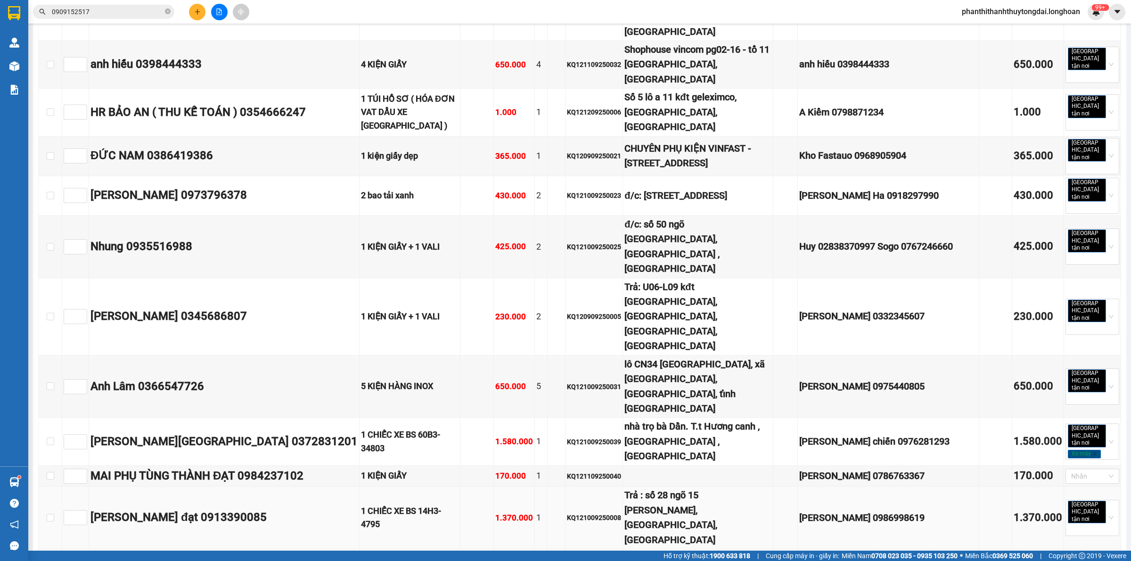
click at [567, 513] on div "KQ121009250008" at bounding box center [594, 518] width 54 height 10
copy div "KQ121009250008"
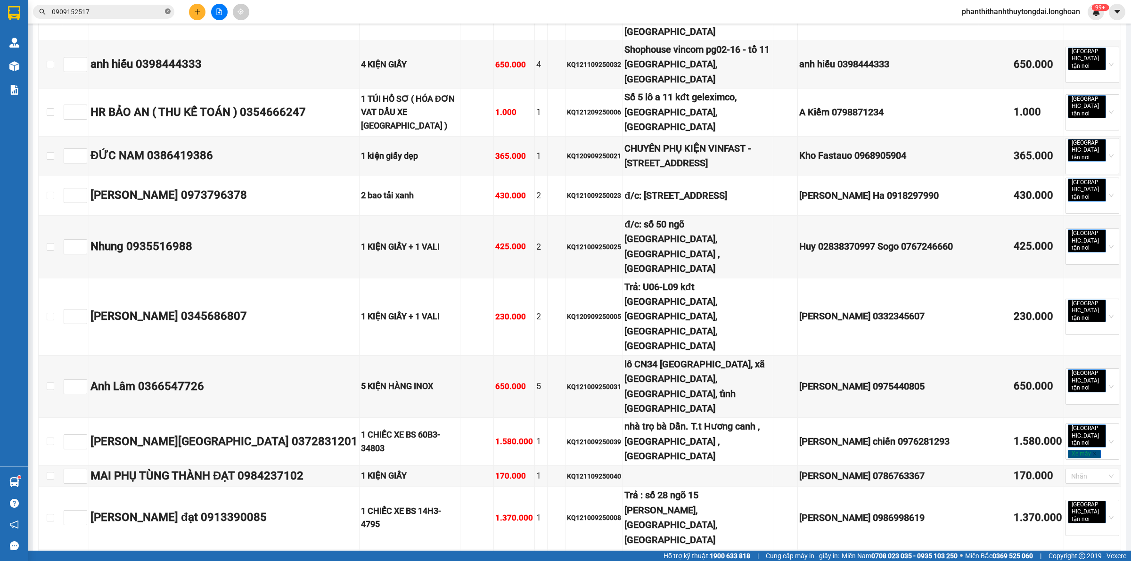
click at [165, 11] on icon "close-circle" at bounding box center [168, 11] width 6 height 6
paste input "KQ121009250008"
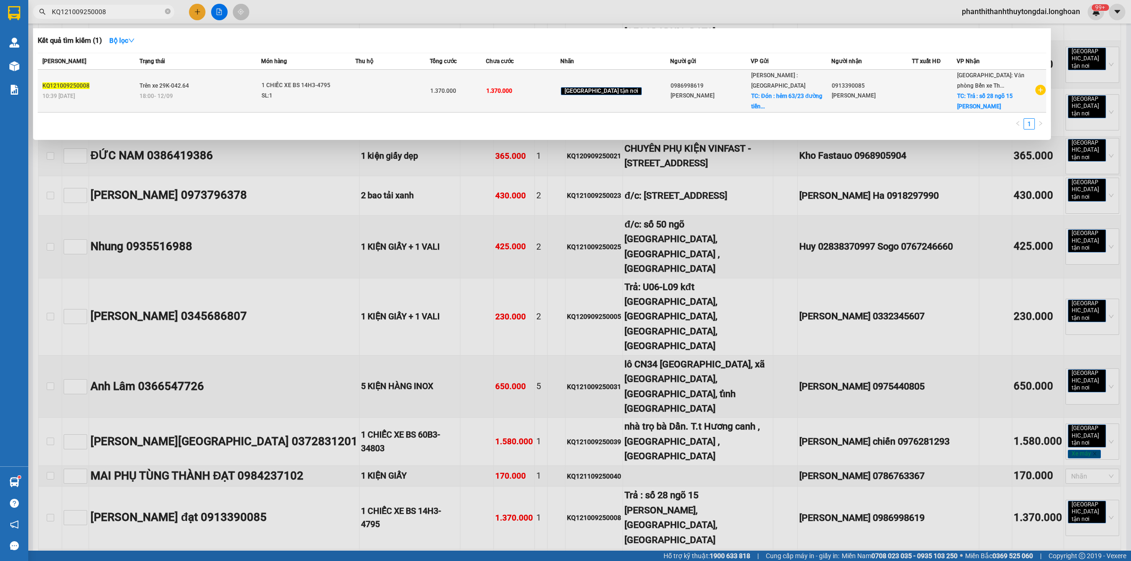
type input "KQ121009250008"
click at [242, 93] on div "18:00 - 12/09" at bounding box center [199, 96] width 121 height 10
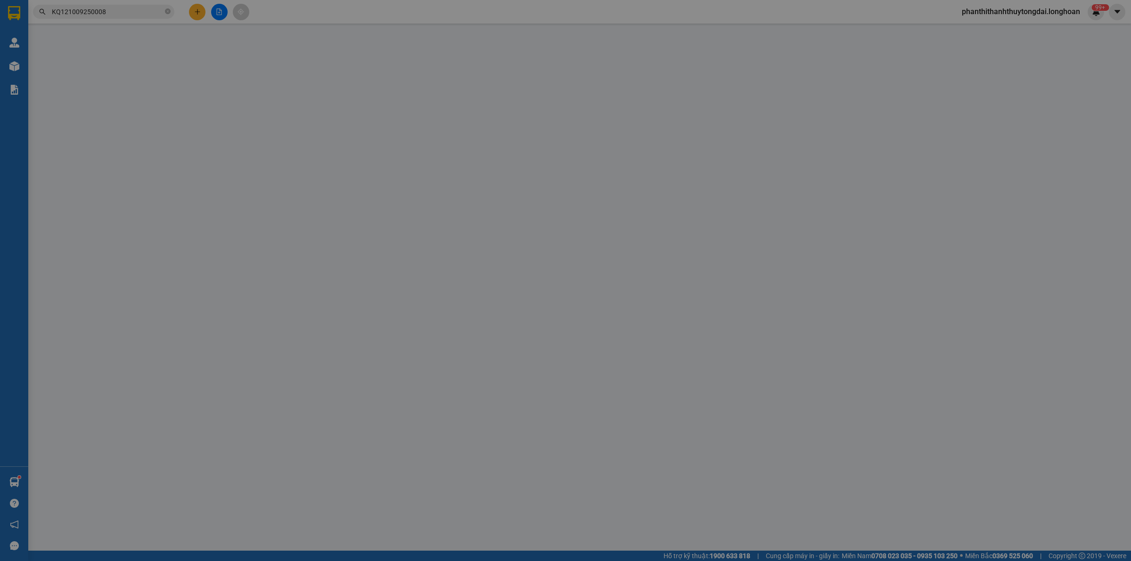
type input "0986998619"
type input "Phạm hoàng việt"
checkbox input "true"
type input "Đón : hẻm 63/23 đường tiền cảng thắng nhất phường vũng tàu"
type input "0913390085"
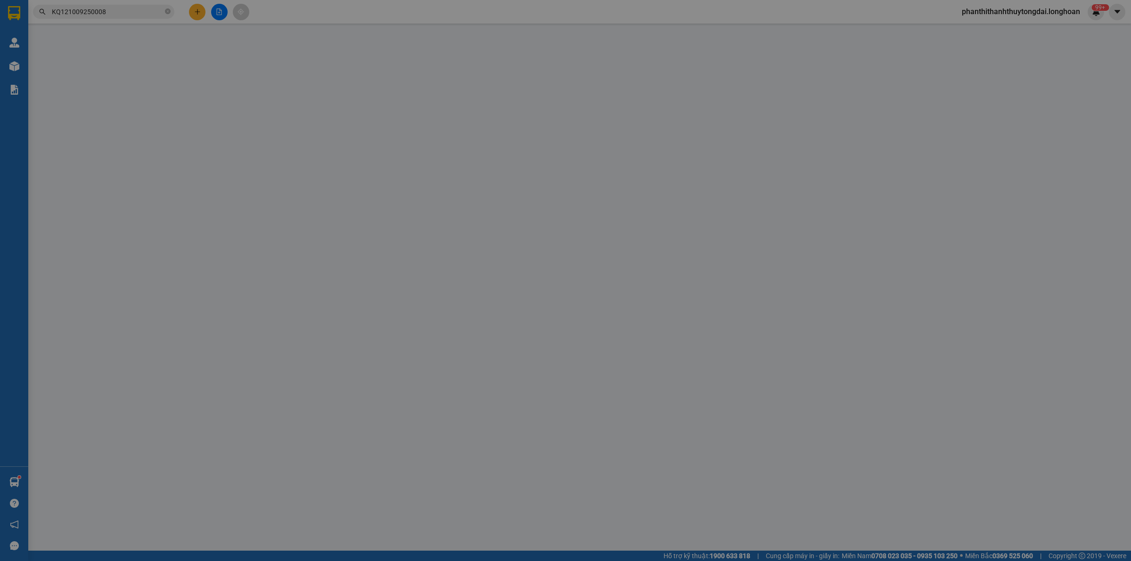
type input "Phạm Quang đạt"
checkbox input "true"
type input "Trả : số 28 ngõ 15 Trần Danh Tuyên, phường Quảng Yên, Quảng Ninh"
type input "1.370.000"
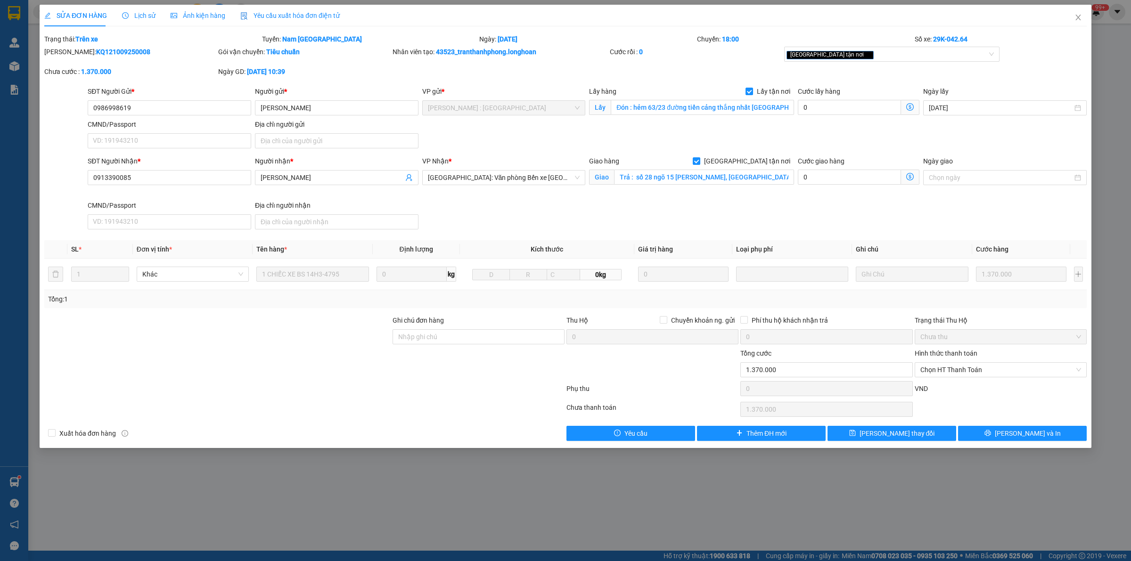
click at [820, 223] on div "SĐT Người Nhận * 0913390085 Người nhận * Phạm Quang đạt VP Nhận * Hải Phòng: Vă…" at bounding box center [587, 194] width 1003 height 77
click at [426, 335] on input "Ghi chú đơn hàng" at bounding box center [478, 336] width 172 height 15
click at [415, 337] on input "Ghi chú đơn hàng" at bounding box center [478, 336] width 172 height 15
click at [406, 348] on div "Ghi chú đơn hàng" at bounding box center [478, 331] width 172 height 33
click at [422, 335] on input "Ghi chú đơn hàng" at bounding box center [478, 336] width 172 height 15
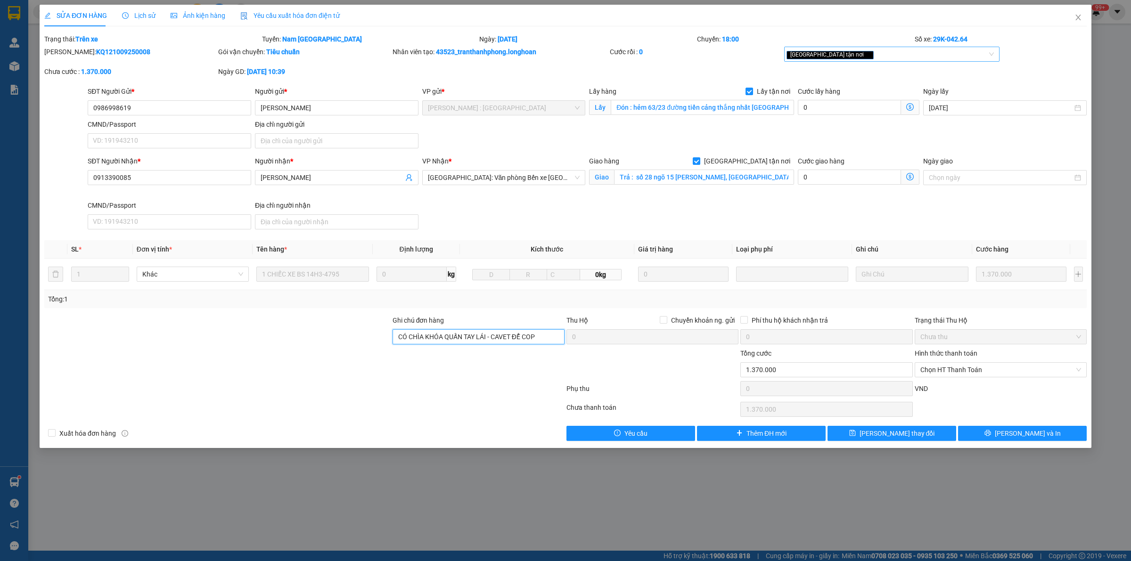
click at [875, 57] on div "[GEOGRAPHIC_DATA] tận nơi" at bounding box center [887, 54] width 202 height 11
type input "CÓ CHÌA KHÓA QUẤN TAY LÁI - CAVET ĐỂ COP"
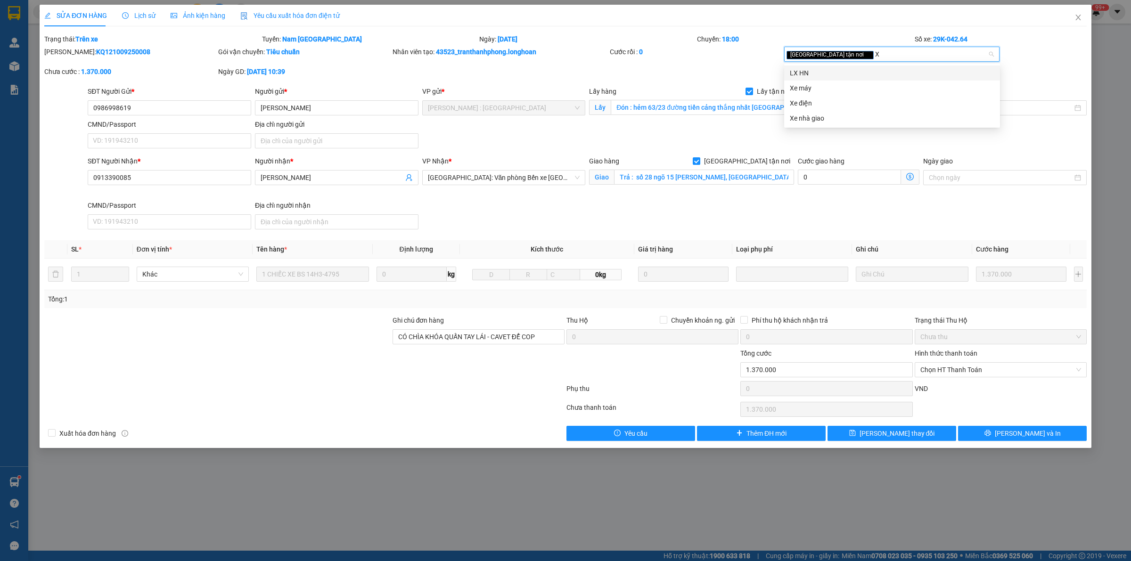
type input "XE"
click at [828, 75] on div "Xe máy" at bounding box center [892, 73] width 204 height 10
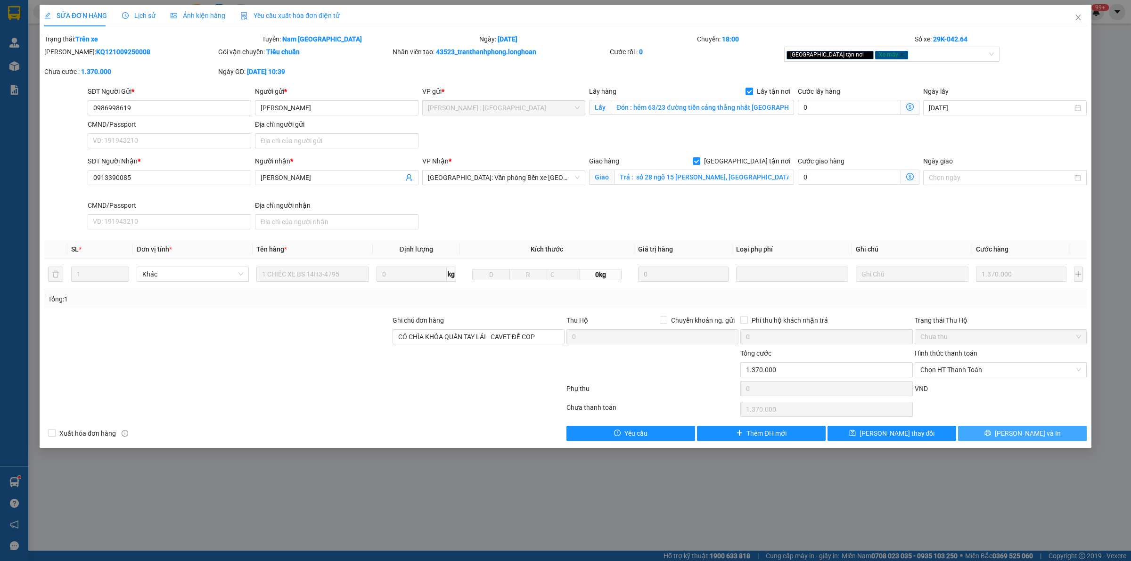
drag, startPoint x: 1005, startPoint y: 441, endPoint x: 1000, endPoint y: 432, distance: 9.9
click at [1004, 441] on button "[PERSON_NAME] và In" at bounding box center [1022, 433] width 129 height 15
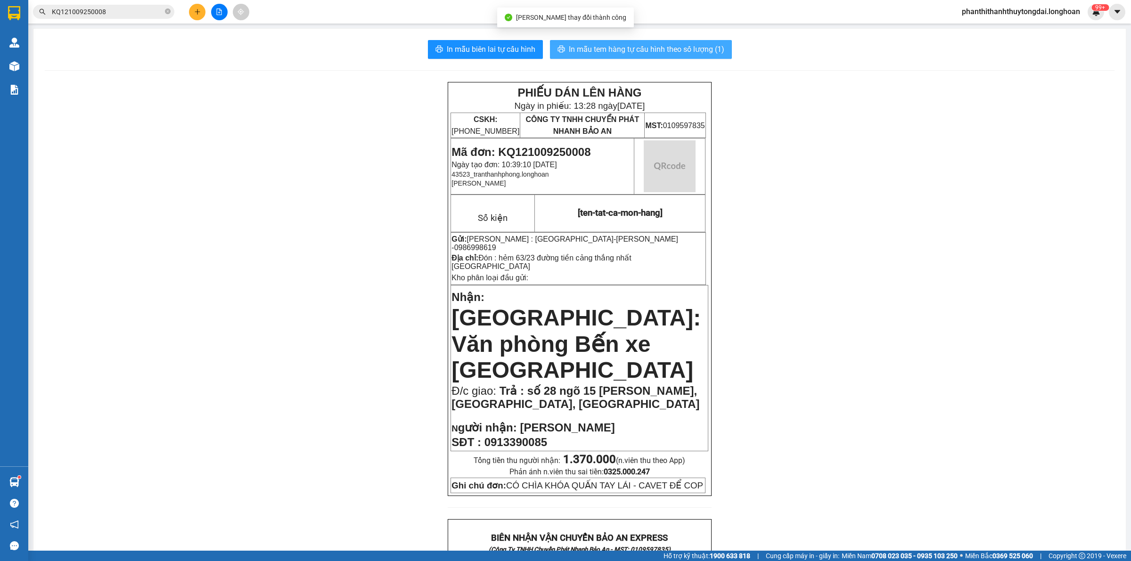
click at [642, 41] on button "In mẫu tem hàng tự cấu hình theo số lượng (1)" at bounding box center [641, 49] width 182 height 19
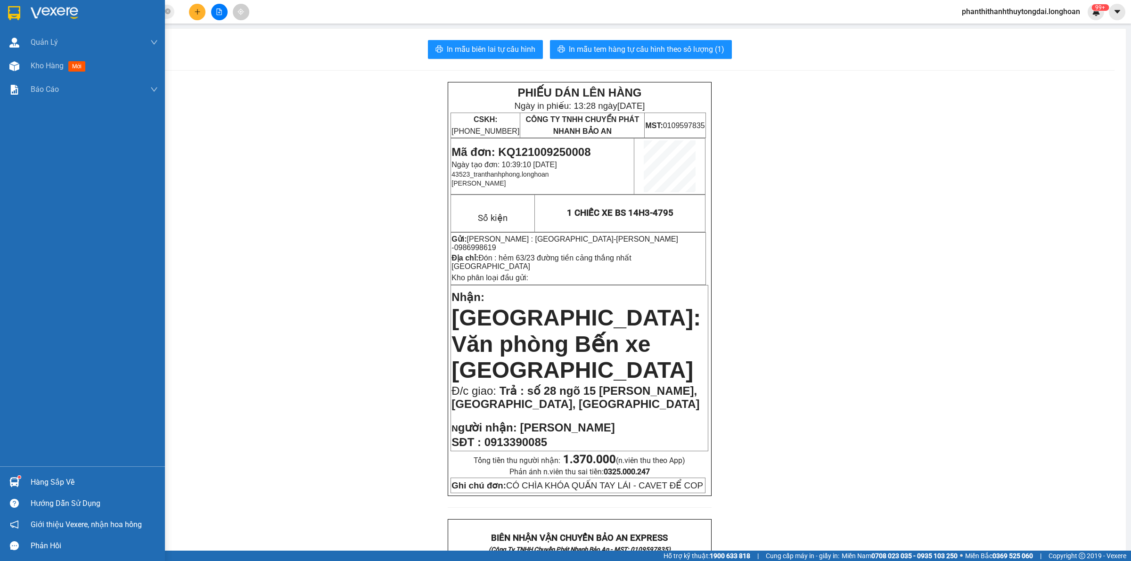
click at [1, 13] on div at bounding box center [82, 15] width 165 height 31
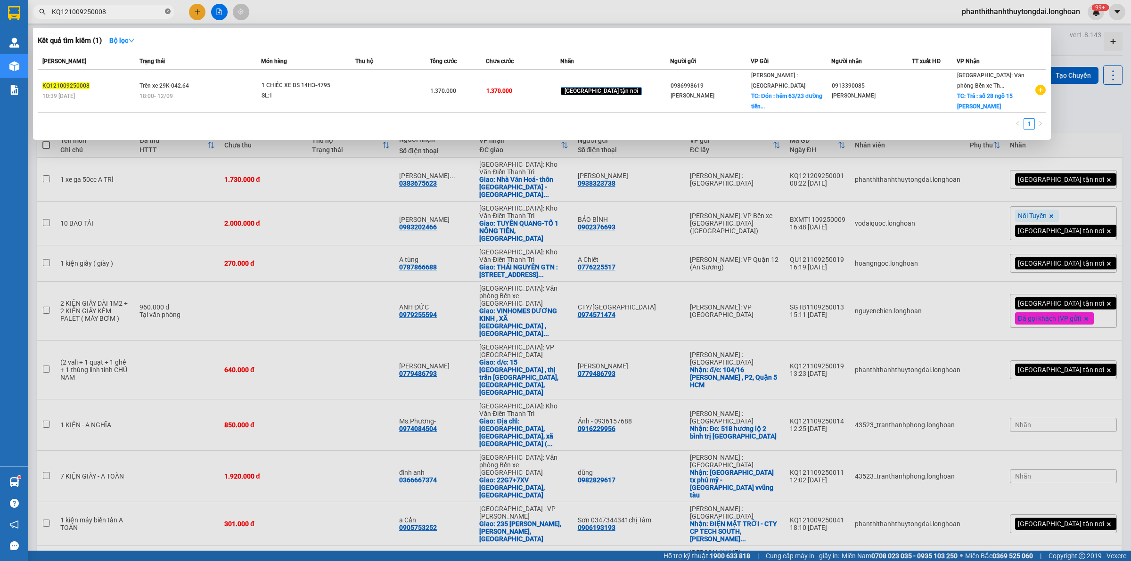
click at [170, 15] on span at bounding box center [168, 12] width 6 height 9
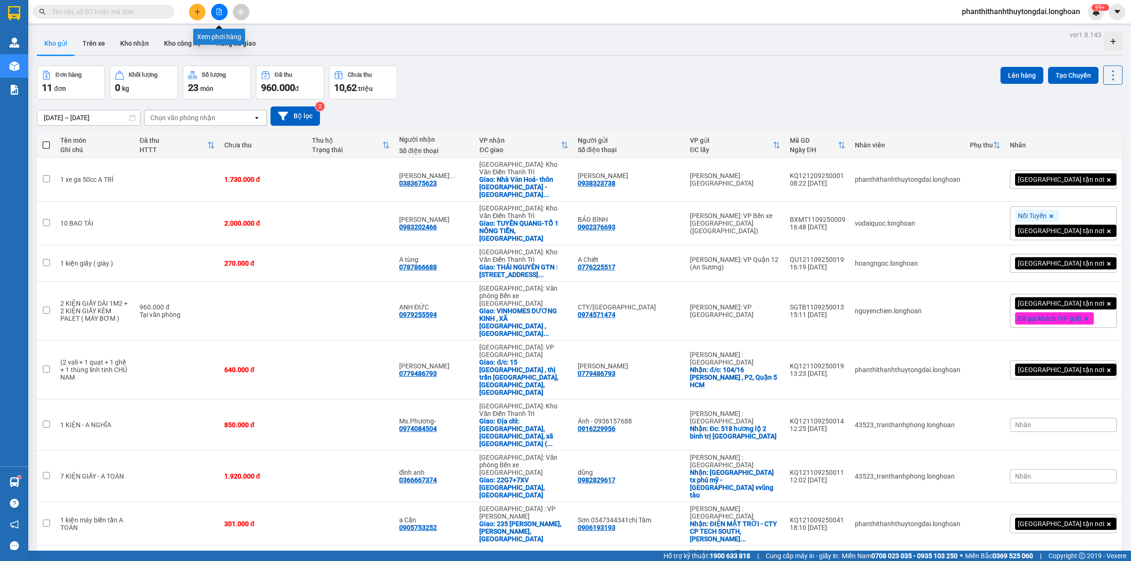
click at [216, 17] on button at bounding box center [219, 12] width 16 height 16
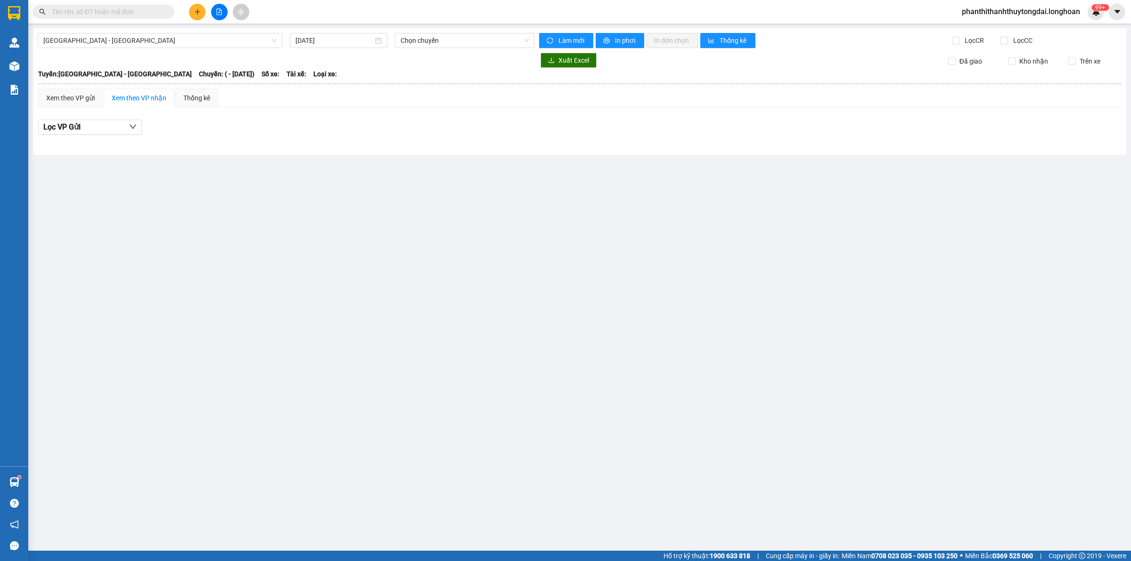
drag, startPoint x: 182, startPoint y: 31, endPoint x: 155, endPoint y: 55, distance: 35.4
click at [181, 31] on div "Hải Phòng - Hà Nội 12/09/2025 Chọn chuyến Làm mới In phơi In đơn chọn Thống kê …" at bounding box center [579, 91] width 1093 height 127
click at [153, 30] on div "Hải Phòng - Hà Nội 12/09/2025 Chọn chuyến Làm mới In phơi In đơn chọn Thống kê …" at bounding box center [579, 91] width 1093 height 127
click at [198, 35] on span "Hải Phòng - Hà Nội" at bounding box center [159, 40] width 233 height 14
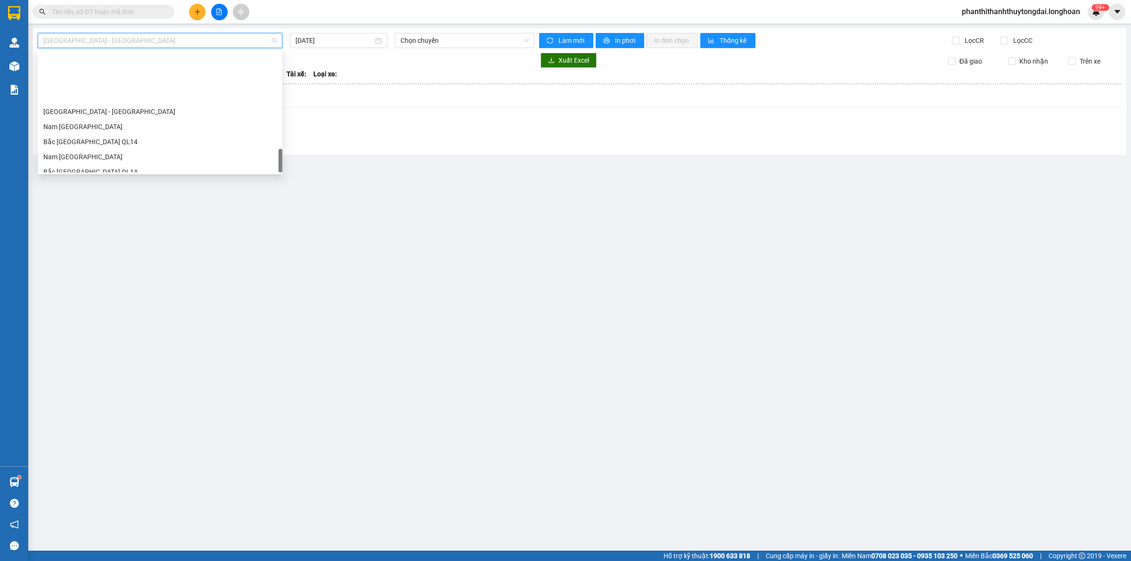
scroll to position [630, 0]
drag, startPoint x: 279, startPoint y: 57, endPoint x: 202, endPoint y: 234, distance: 193.5
click at [307, 345] on body "Kết quả tìm kiếm ( 1 ) Bộ lọc Mã ĐH Trạng thái Món hàng Thu hộ Tổng cước Chưa c…" at bounding box center [565, 280] width 1131 height 561
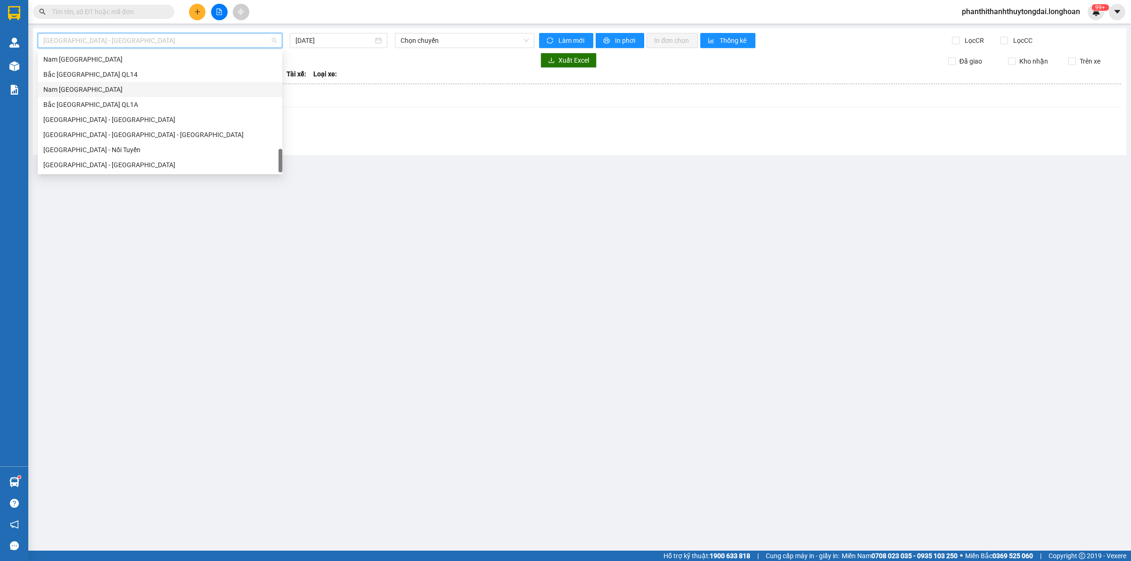
click at [64, 88] on div "Nam Trung Bắc QL1A" at bounding box center [159, 89] width 233 height 10
type input "[DATE]"
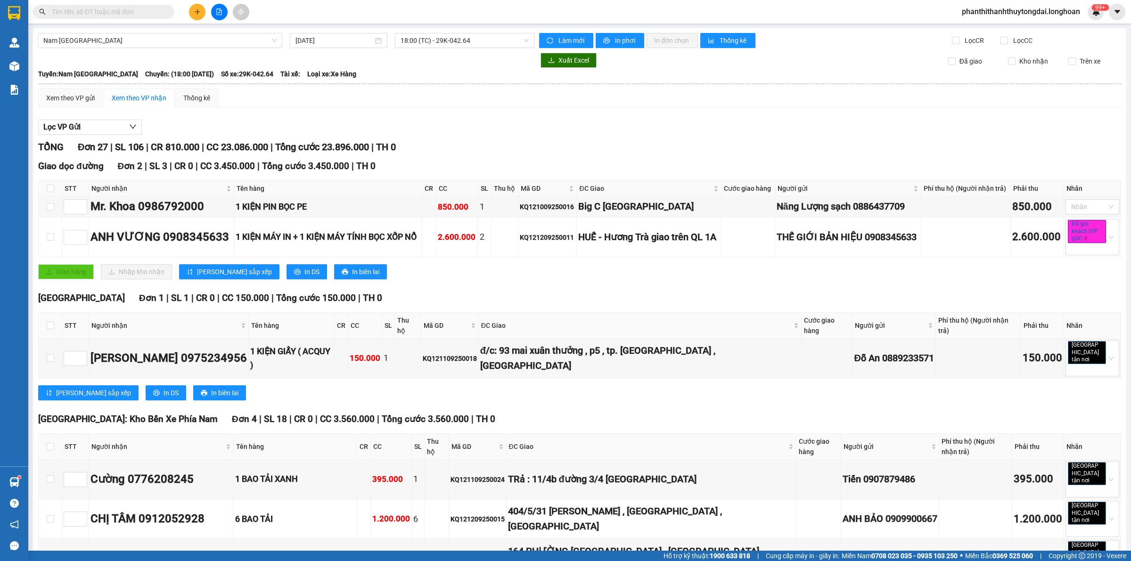
scroll to position [736, 0]
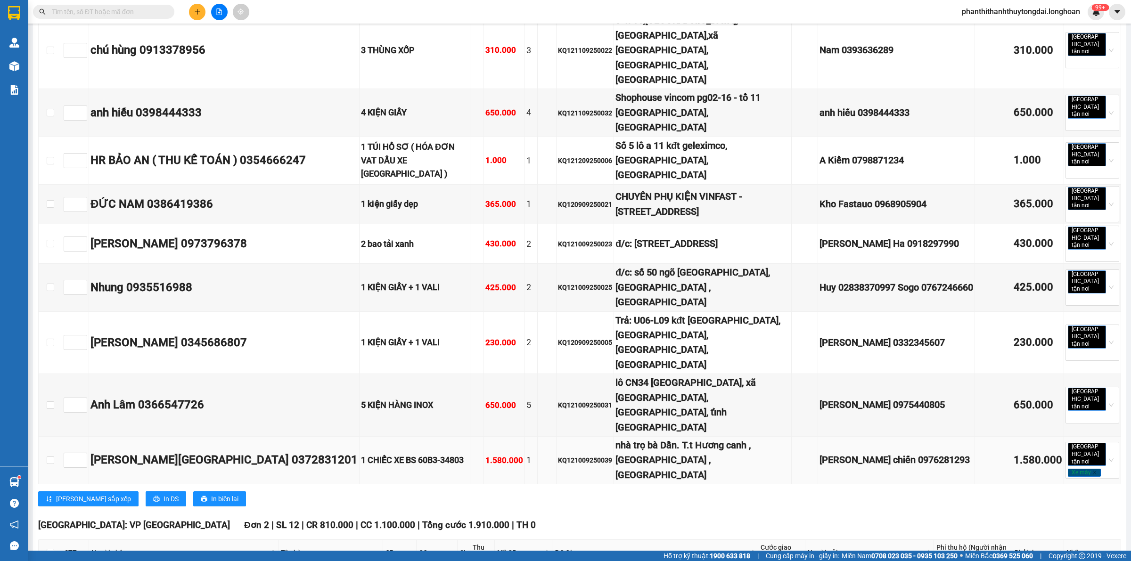
click at [558, 455] on div "KQ121009250039" at bounding box center [585, 460] width 54 height 10
drag, startPoint x: 524, startPoint y: 279, endPoint x: 527, endPoint y: 271, distance: 8.3
click at [556, 437] on td "KQ121009250039" at bounding box center [584, 461] width 57 height 48
copy div "KQ121009250039"
drag, startPoint x: 150, startPoint y: 17, endPoint x: 143, endPoint y: 16, distance: 7.2
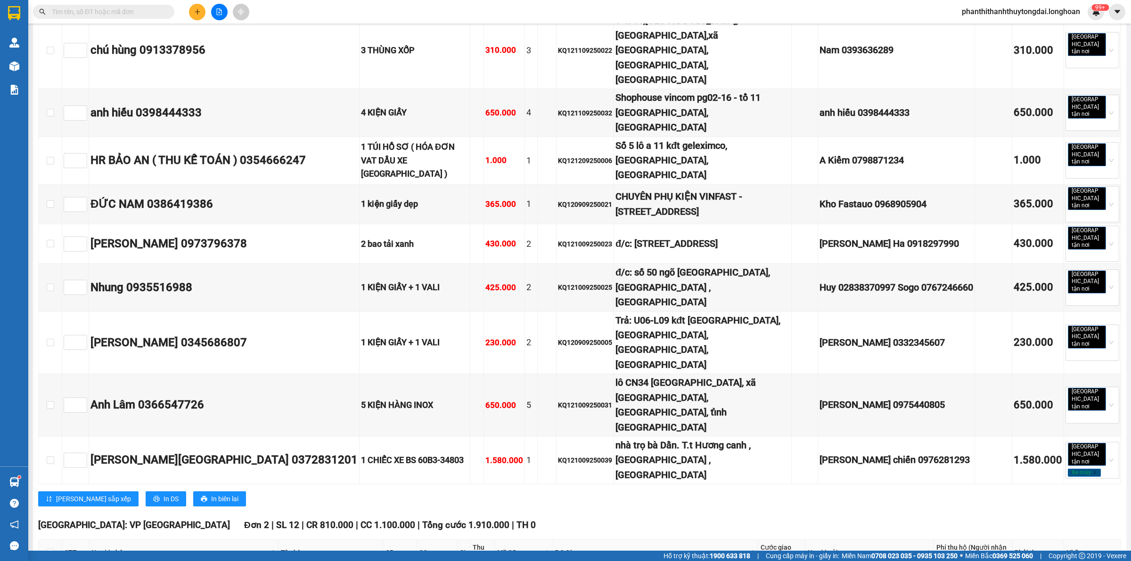
click at [148, 17] on span at bounding box center [103, 12] width 141 height 14
click at [147, 17] on span at bounding box center [103, 12] width 141 height 14
drag, startPoint x: 143, startPoint y: 16, endPoint x: 133, endPoint y: 13, distance: 10.3
click at [142, 15] on input "text" at bounding box center [107, 12] width 111 height 10
paste input "KQ121009250039"
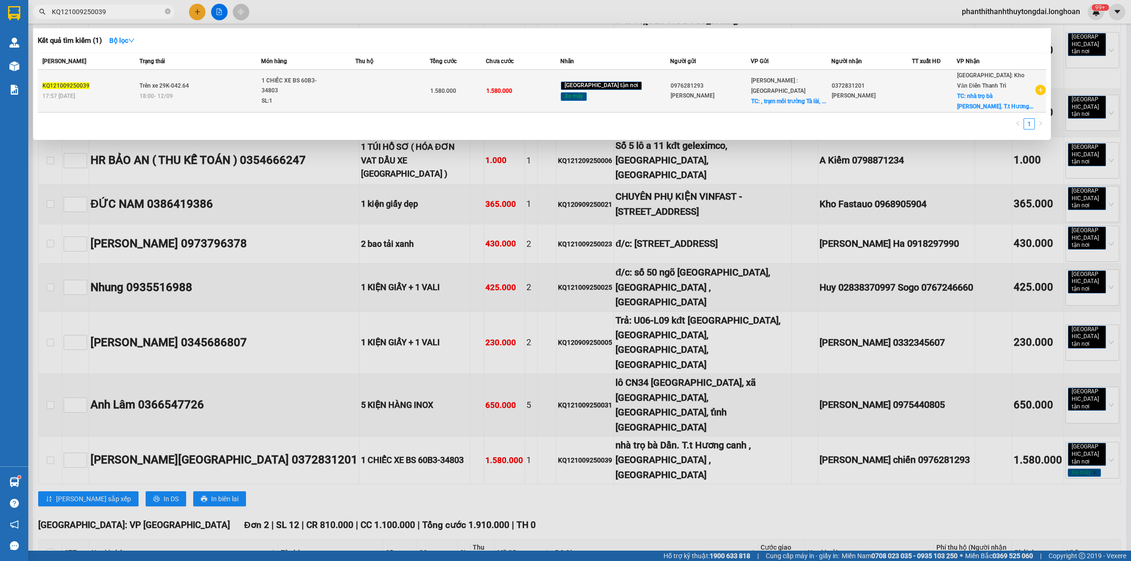
type input "KQ121009250039"
click at [456, 94] on div "1.580.000" at bounding box center [457, 91] width 55 height 10
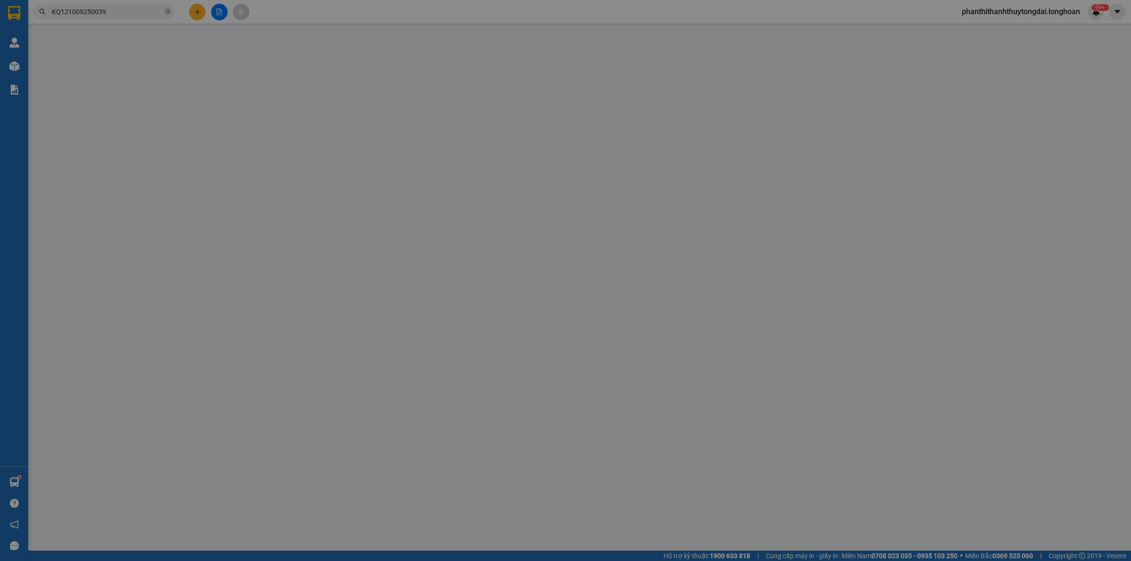
type input "0976281293"
type input "phạm văn chiến"
checkbox input "true"
type input ", trạm môi trường Tà lài, Tân Phú, Đồng Nai,"
type input "0372831201"
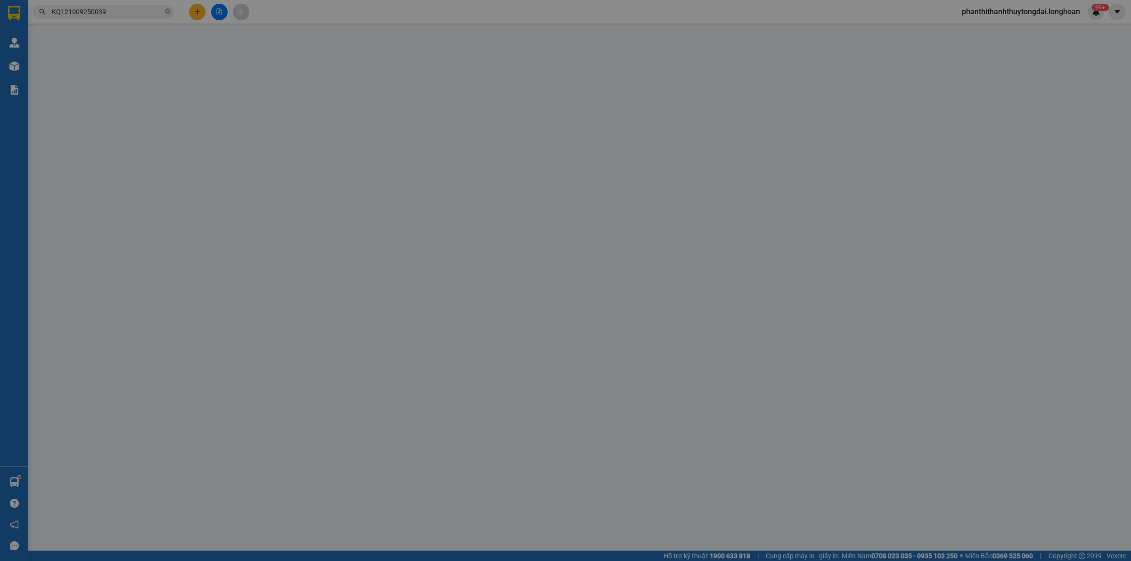
type input "phạm Ngọc minh Trang"
checkbox input "true"
type input "nhà trọ bà Dần. T.t Hương canh , Bình xuyên , Vĩnh Phúc"
type input "CÓ CHÌA KHÓA KHÔNG CAVET"
type input "1.580.000"
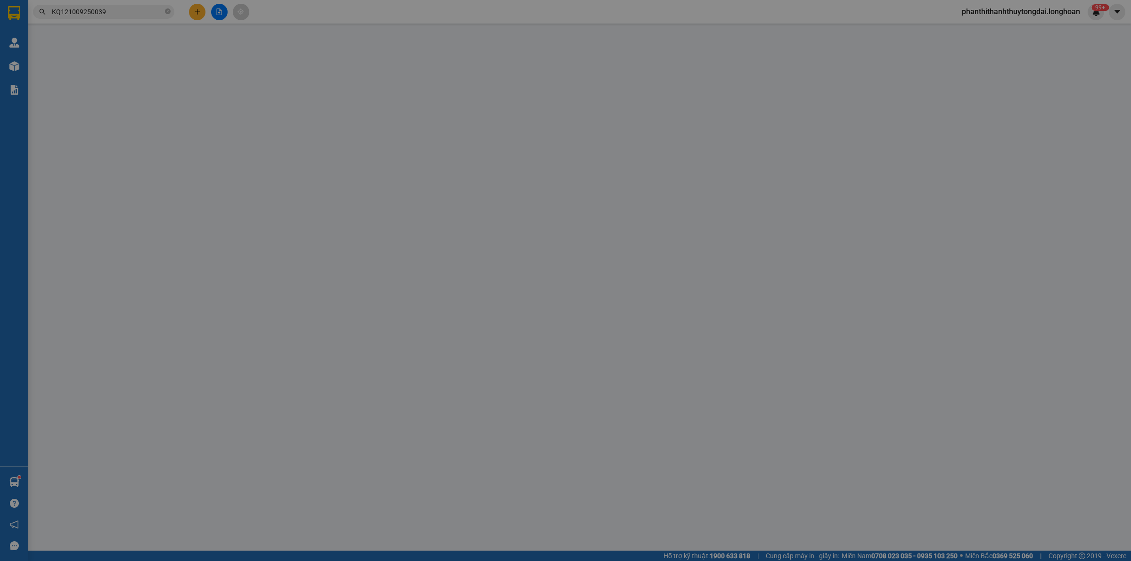
type input "1.580.000"
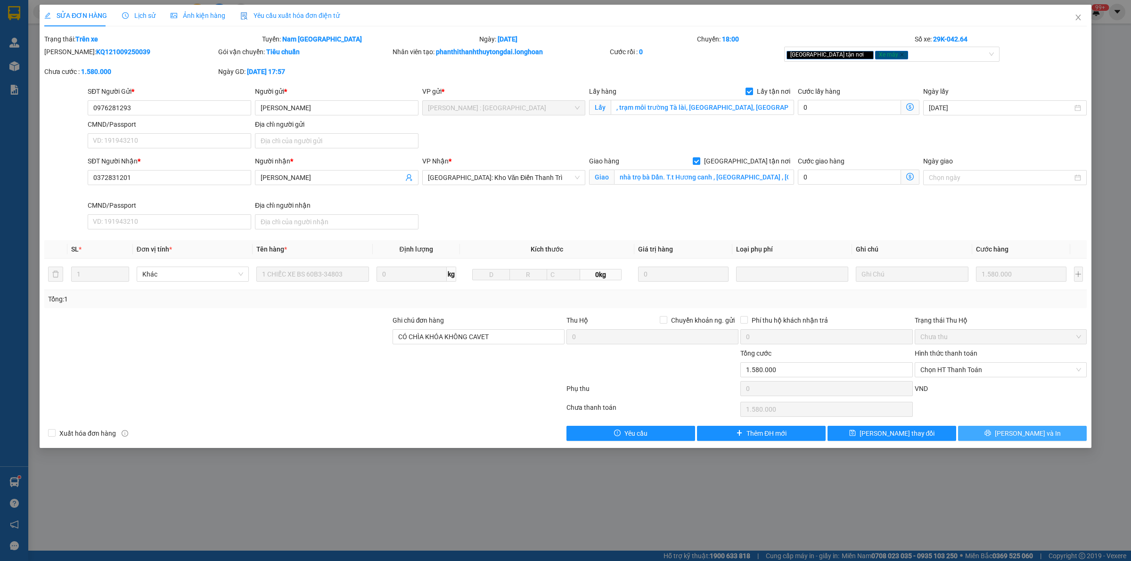
click at [1054, 439] on button "[PERSON_NAME] và In" at bounding box center [1022, 433] width 129 height 15
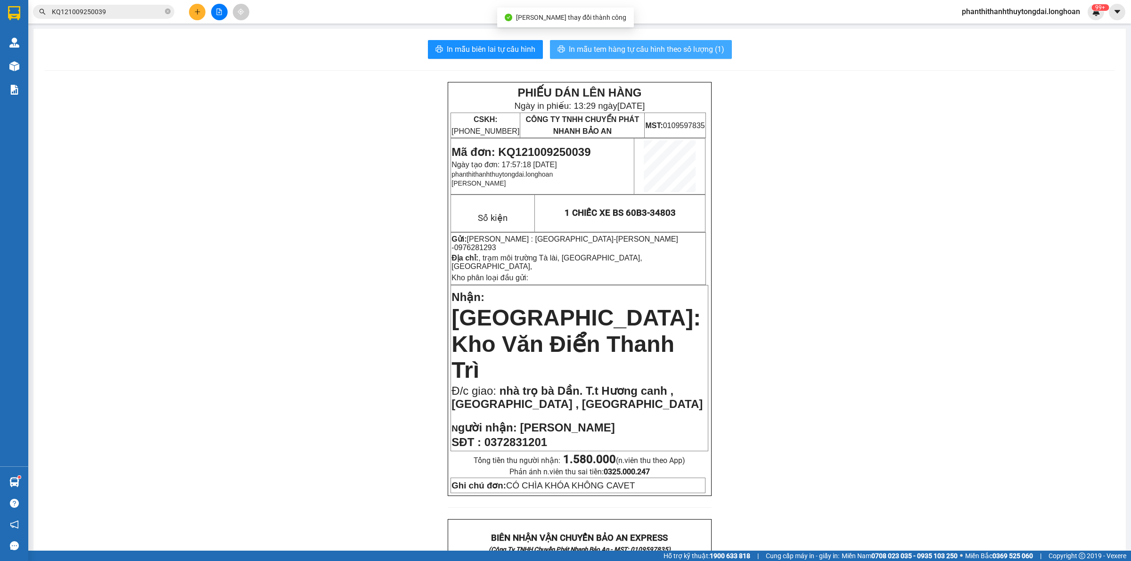
click at [598, 47] on span "In mẫu tem hàng tự cấu hình theo số lượng (1)" at bounding box center [646, 49] width 155 height 12
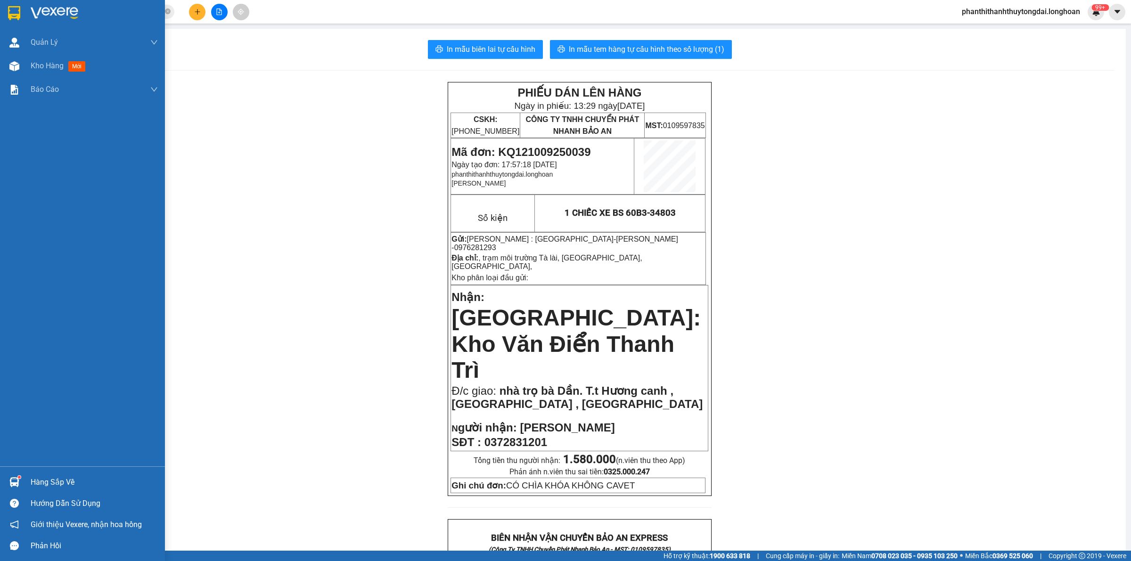
click at [12, 20] on div at bounding box center [14, 13] width 16 height 16
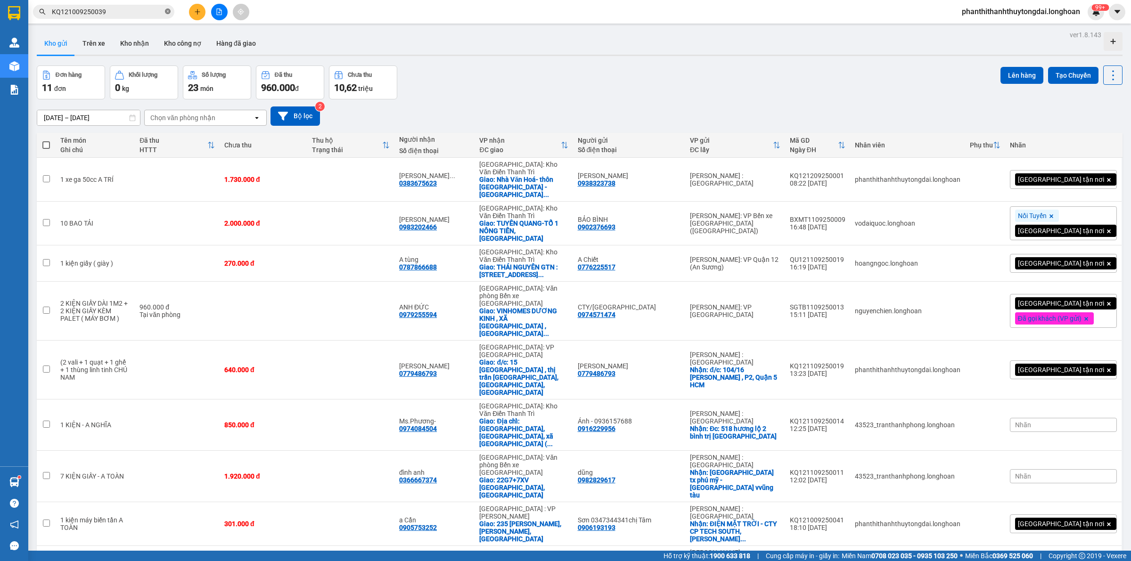
click at [168, 10] on icon "close-circle" at bounding box center [168, 11] width 6 height 6
click at [84, 11] on input "text" at bounding box center [107, 12] width 111 height 10
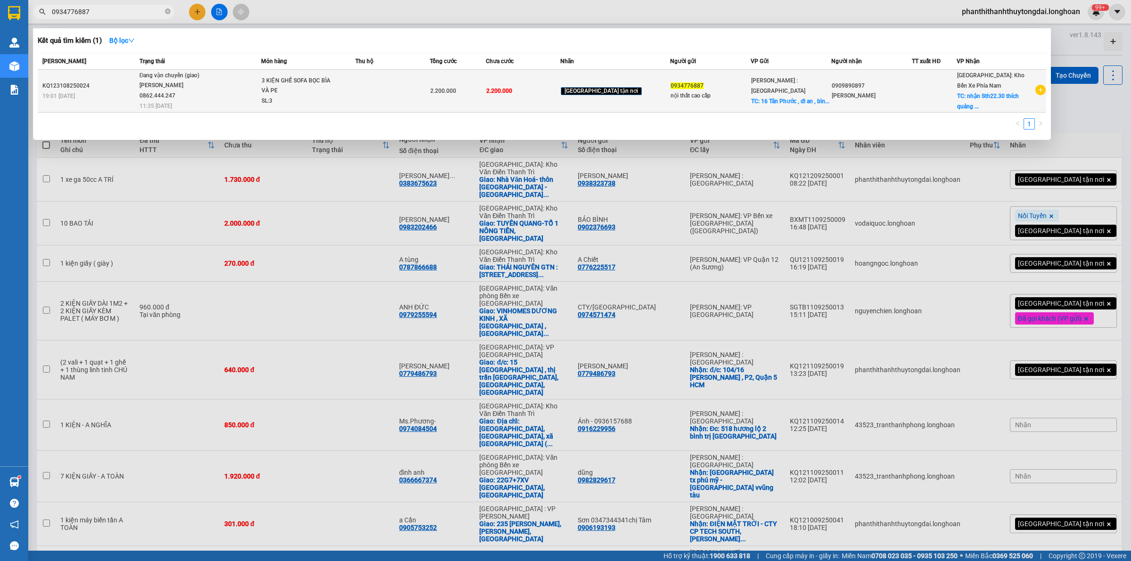
type input "0934776887"
click at [922, 87] on div at bounding box center [934, 91] width 44 height 10
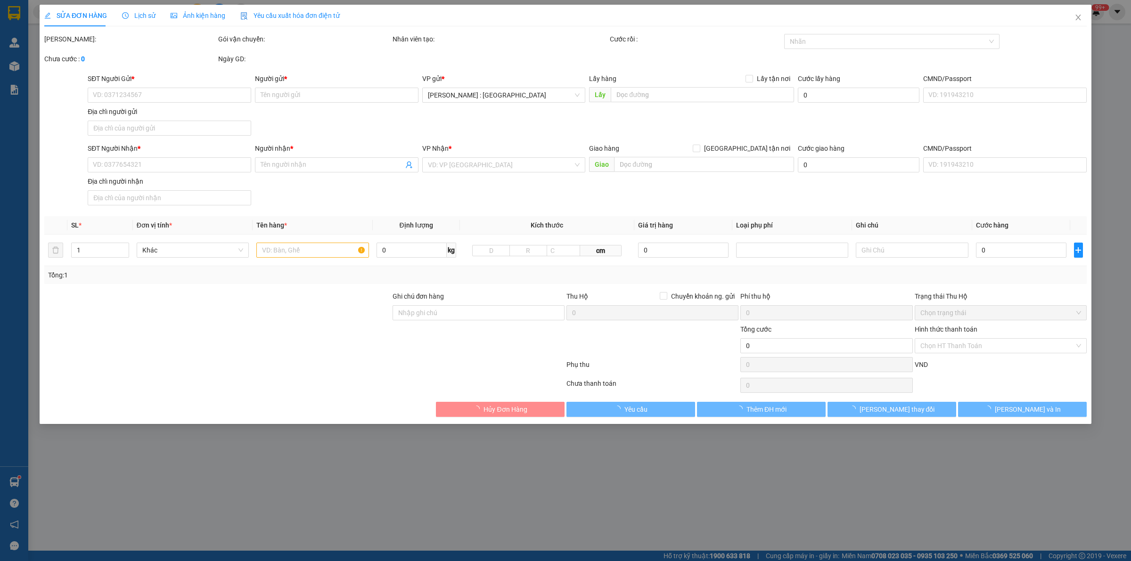
type input "0934776887"
type input "nội thất cao cấp"
checkbox input "true"
type input "16 Tân Phước , dĩ an , bình dương"
type input "0909890897"
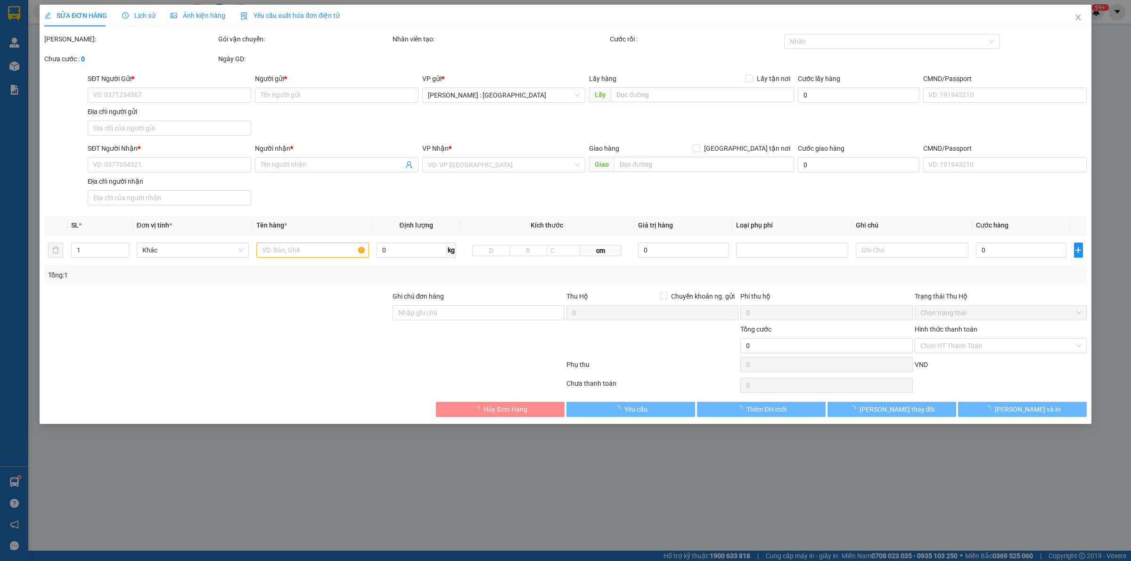
type input "Anh Trung"
checkbox input "true"
type input "nhận Sth22.30 thích quảng Đức,nha trang"
type input "2.200.000"
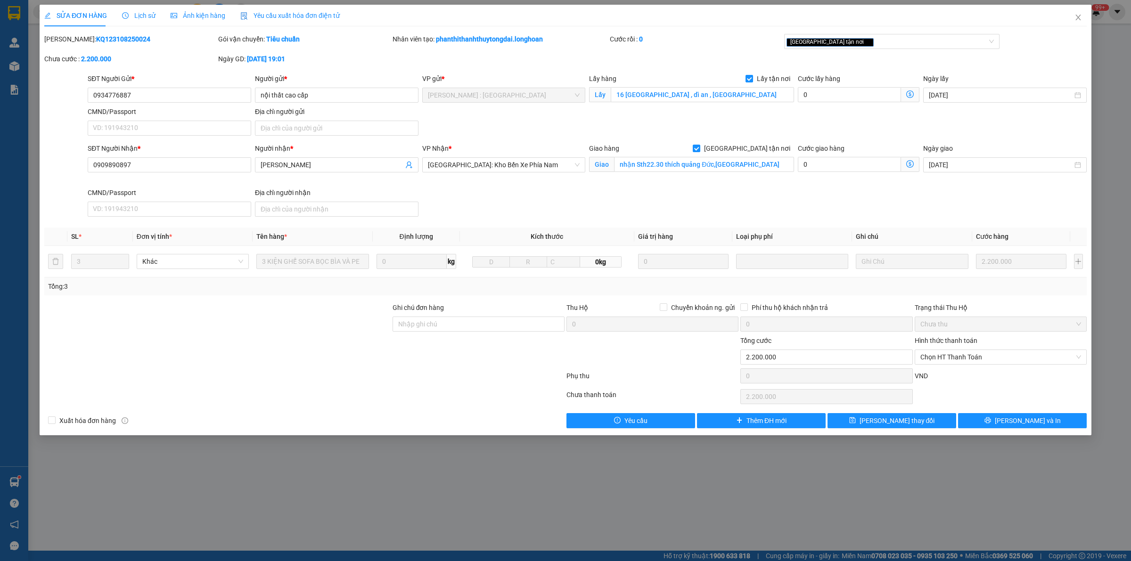
click at [139, 12] on span "Lịch sử" at bounding box center [138, 16] width 33 height 8
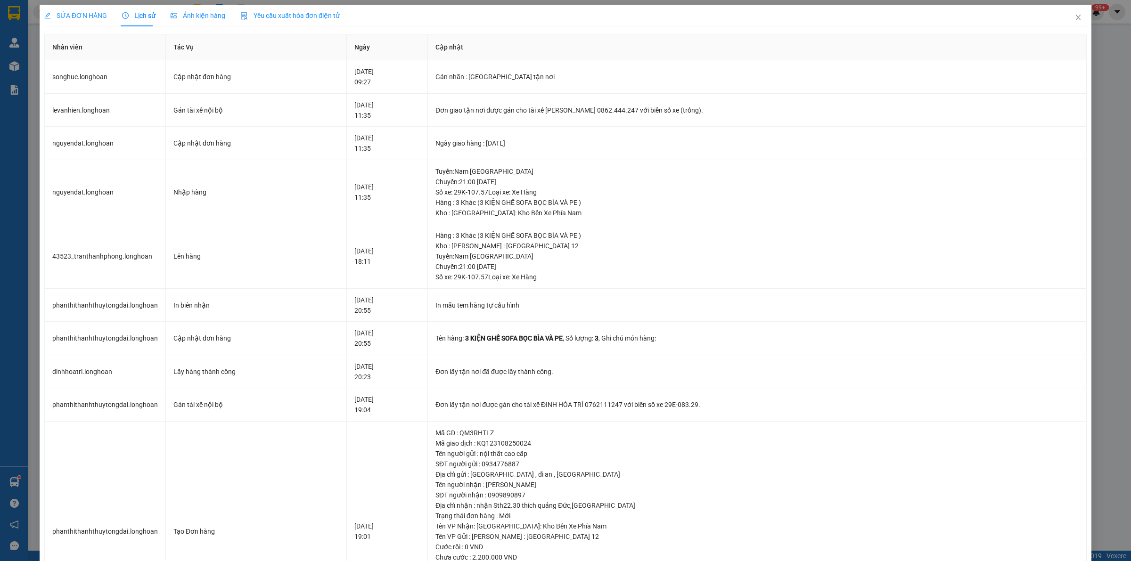
click at [65, 13] on span "SỬA ĐƠN HÀNG" at bounding box center [75, 16] width 63 height 8
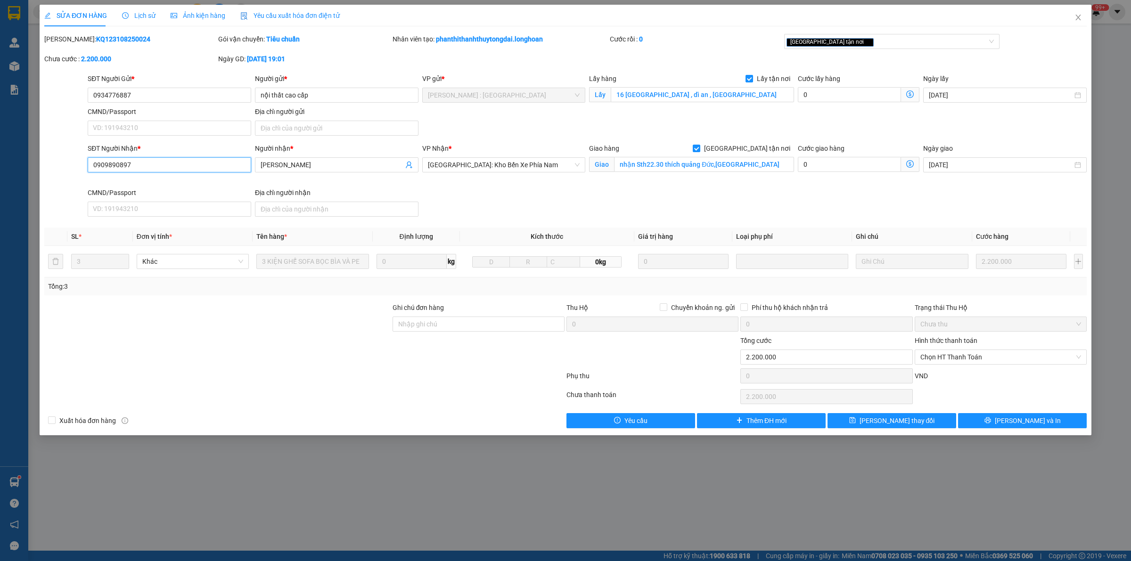
click at [105, 163] on input "0909890897" at bounding box center [170, 164] width 164 height 15
click at [105, 161] on input "0909890897" at bounding box center [170, 164] width 164 height 15
click at [137, 13] on span "Lịch sử" at bounding box center [138, 16] width 33 height 8
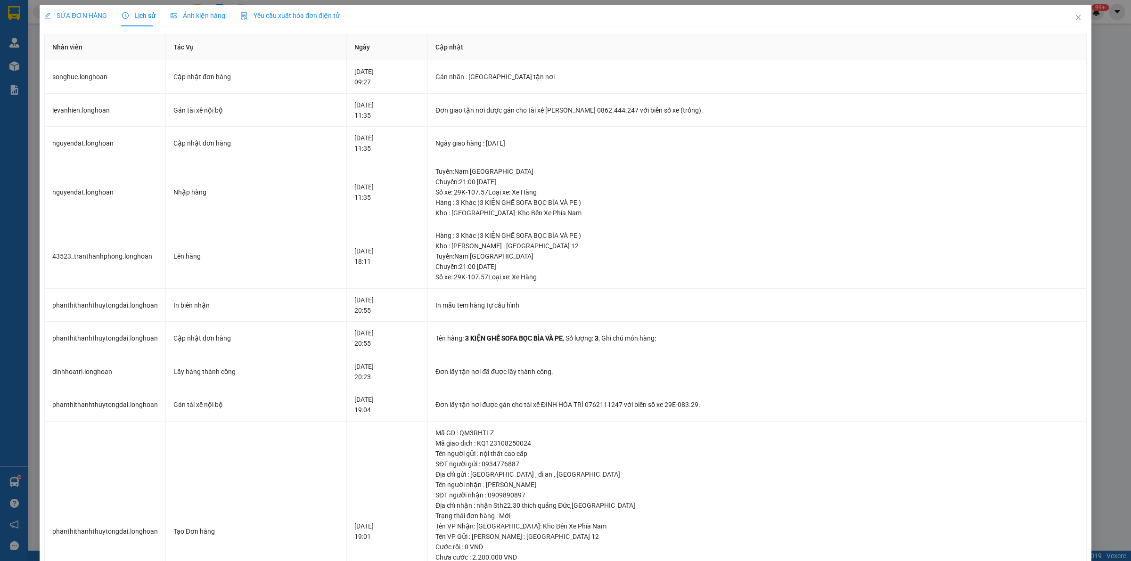
click at [78, 12] on span "SỬA ĐƠN HÀNG" at bounding box center [75, 16] width 63 height 8
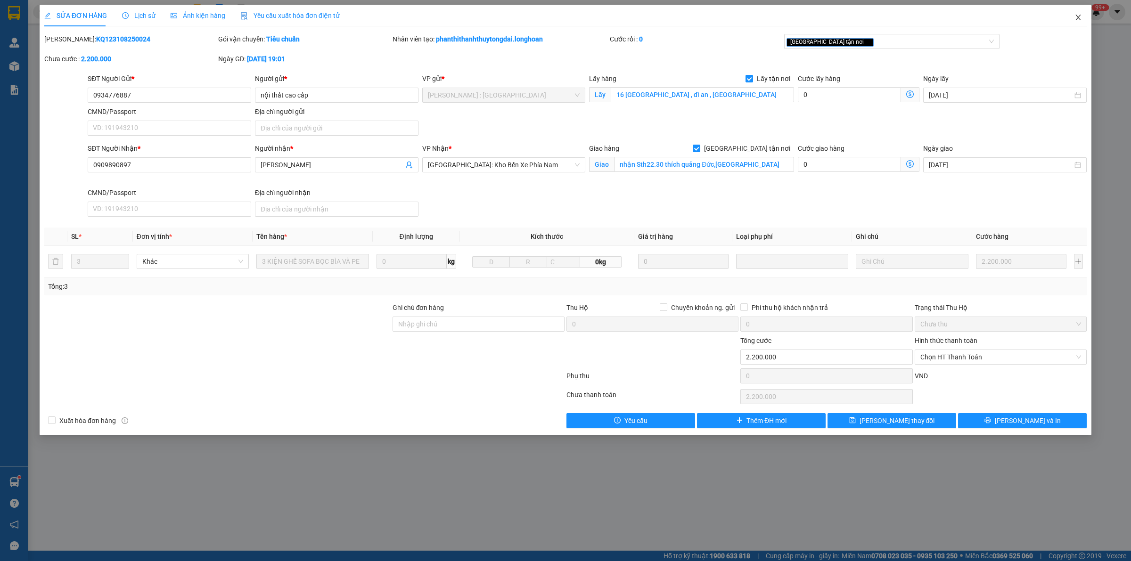
click at [1079, 16] on icon "close" at bounding box center [1077, 18] width 5 height 6
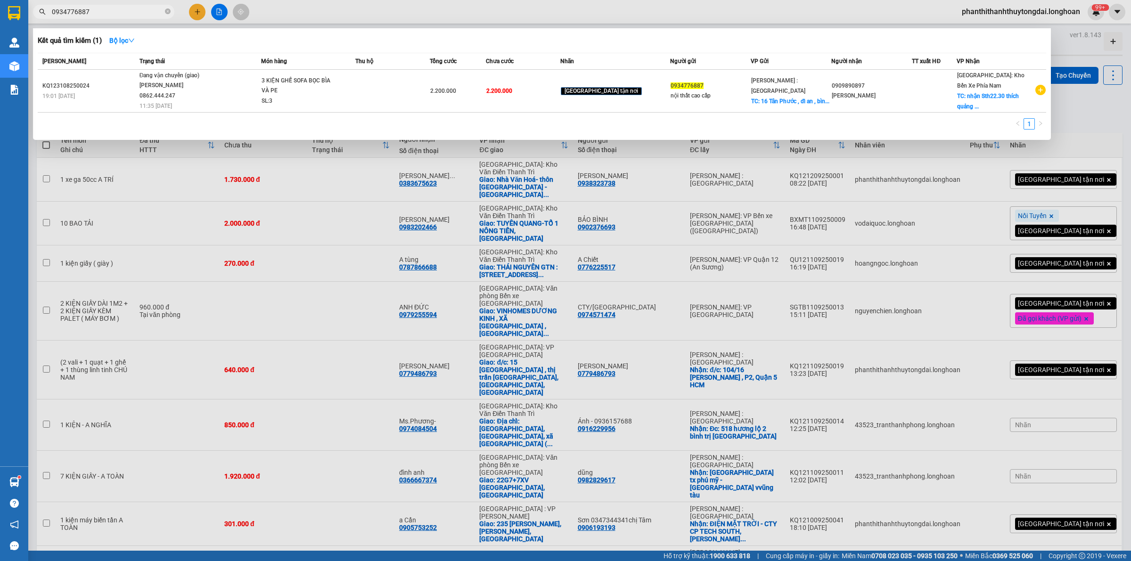
click at [114, 17] on span "0934776887" at bounding box center [103, 12] width 141 height 14
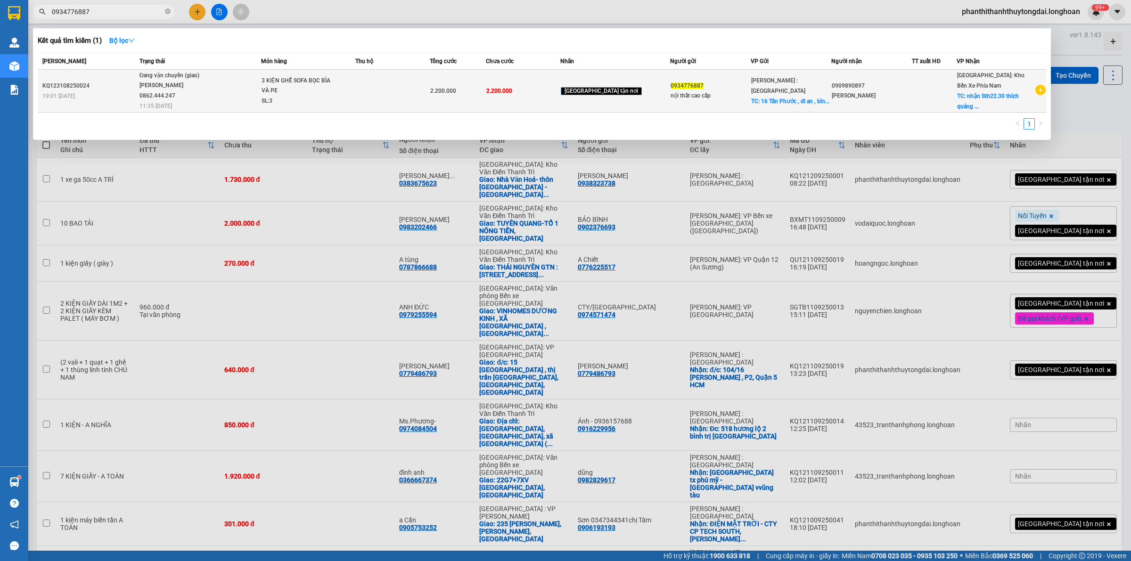
click at [783, 90] on div "Hồ Chí Minh : Kho Quận 12 TC: 16 Tân Phước , dĩ an , bìn..." at bounding box center [791, 90] width 80 height 31
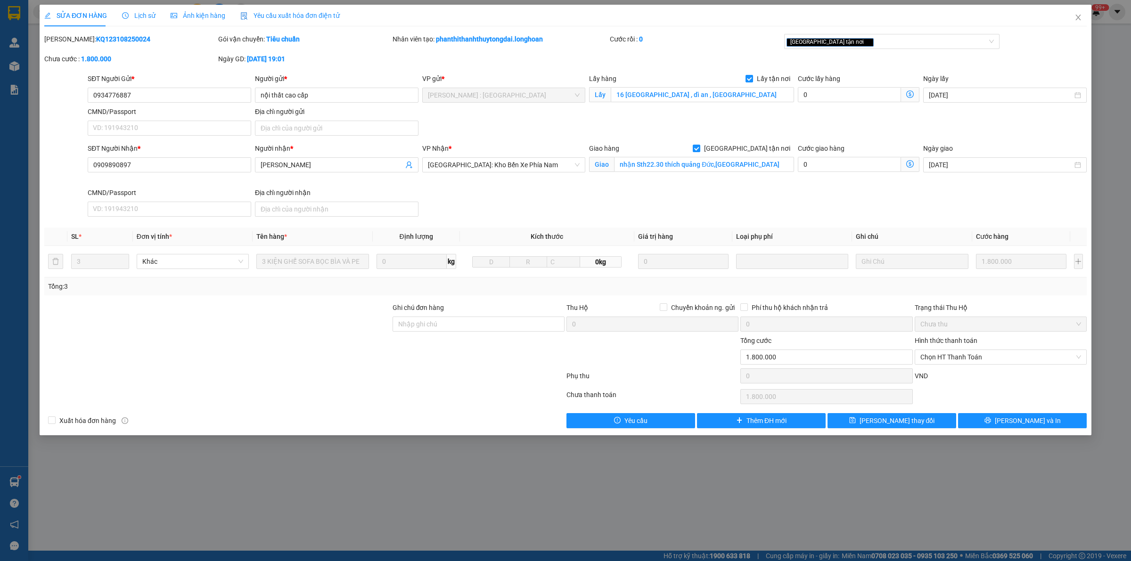
click at [99, 36] on b "KQ123108250024" at bounding box center [123, 39] width 54 height 8
copy b "KQ123108250024"
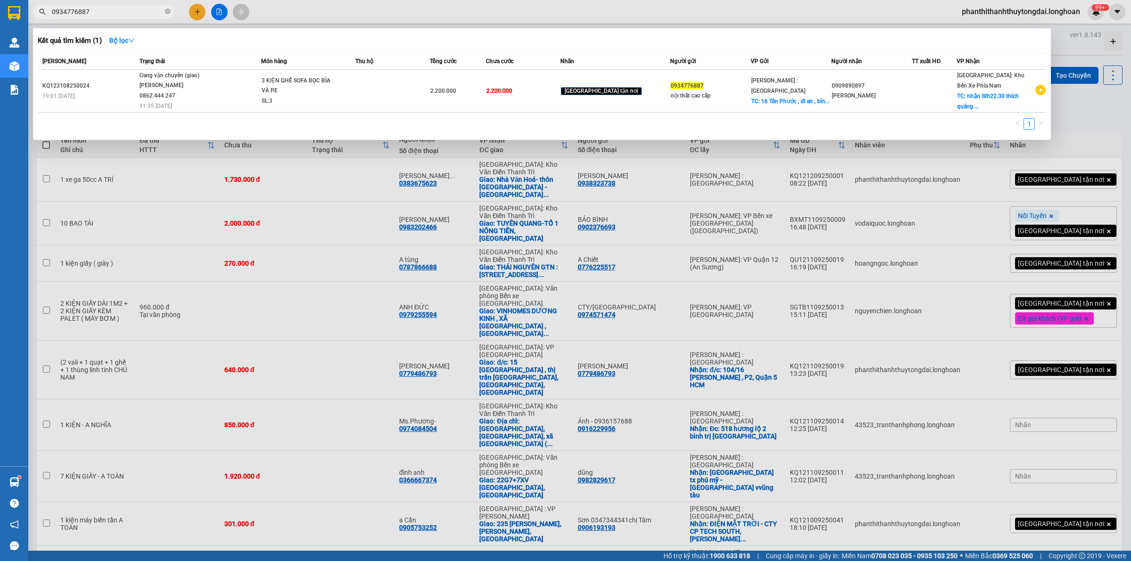
drag, startPoint x: 167, startPoint y: 10, endPoint x: 142, endPoint y: 8, distance: 25.1
click at [166, 11] on icon "close-circle" at bounding box center [168, 11] width 6 height 6
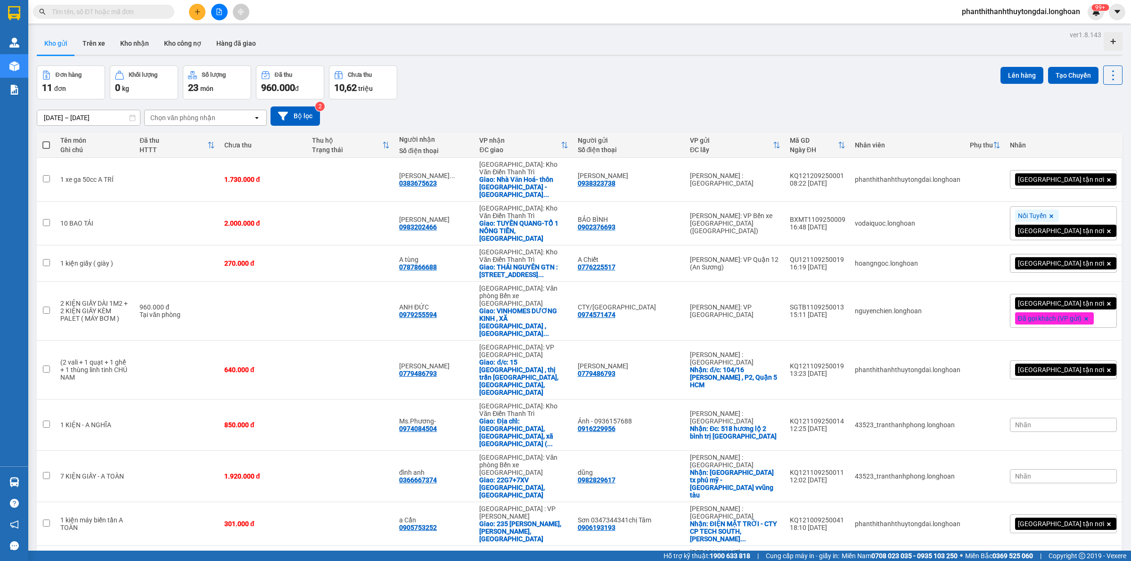
drag, startPoint x: 116, startPoint y: 16, endPoint x: 121, endPoint y: 19, distance: 5.5
click at [118, 16] on input "text" at bounding box center [107, 12] width 111 height 10
paste input "KQ123108250024"
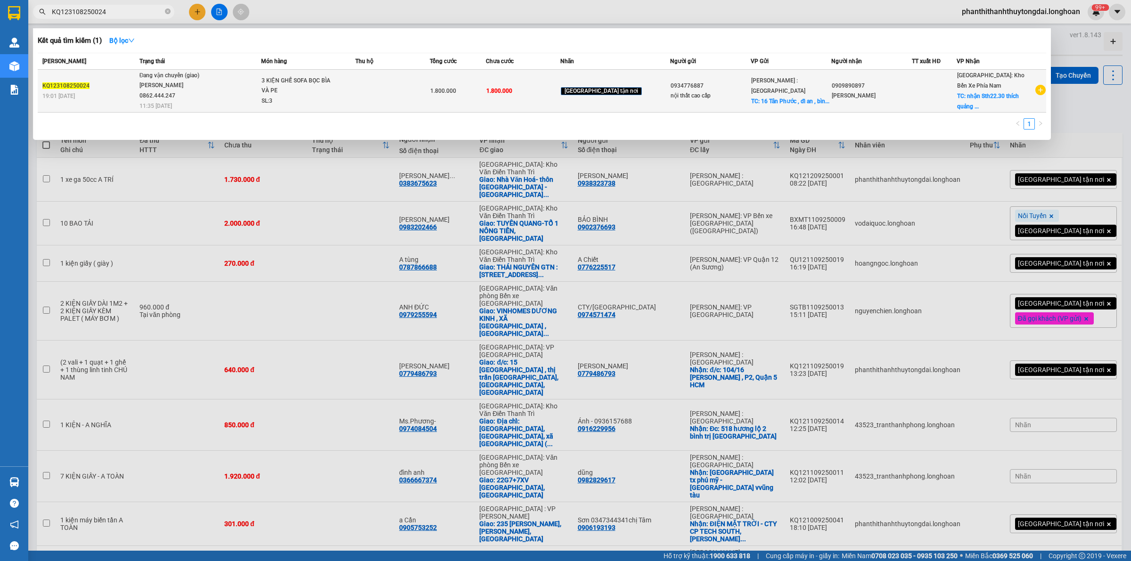
type input "KQ123108250024"
click at [560, 90] on td "1.800.000" at bounding box center [523, 91] width 74 height 43
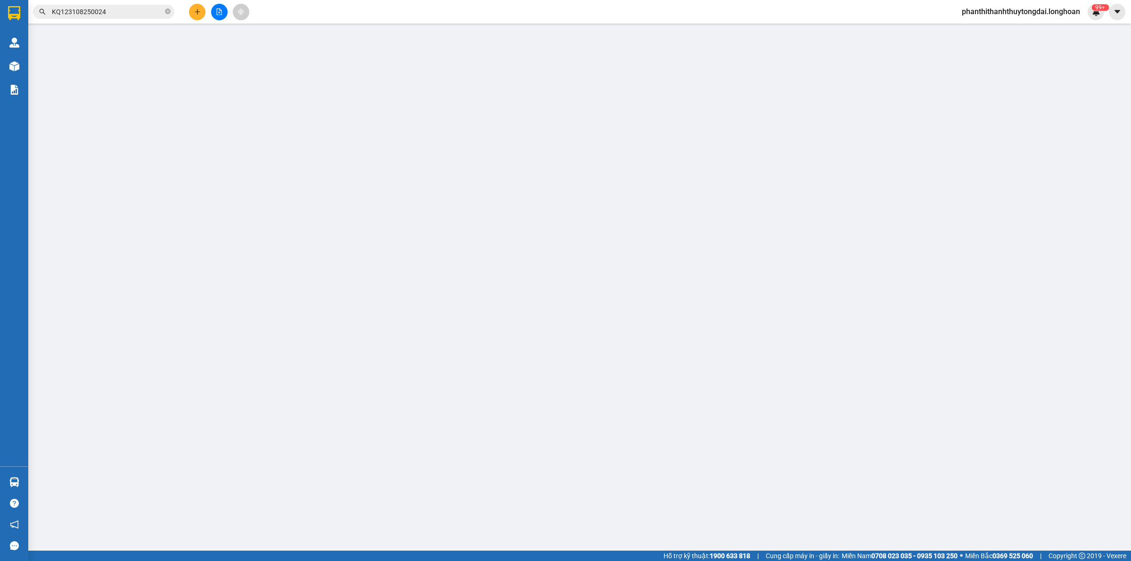
type input "0934776887"
type input "nội thất cao cấp"
checkbox input "true"
type input "16 Tân Phước , dĩ an , bình dương"
type input "0909890897"
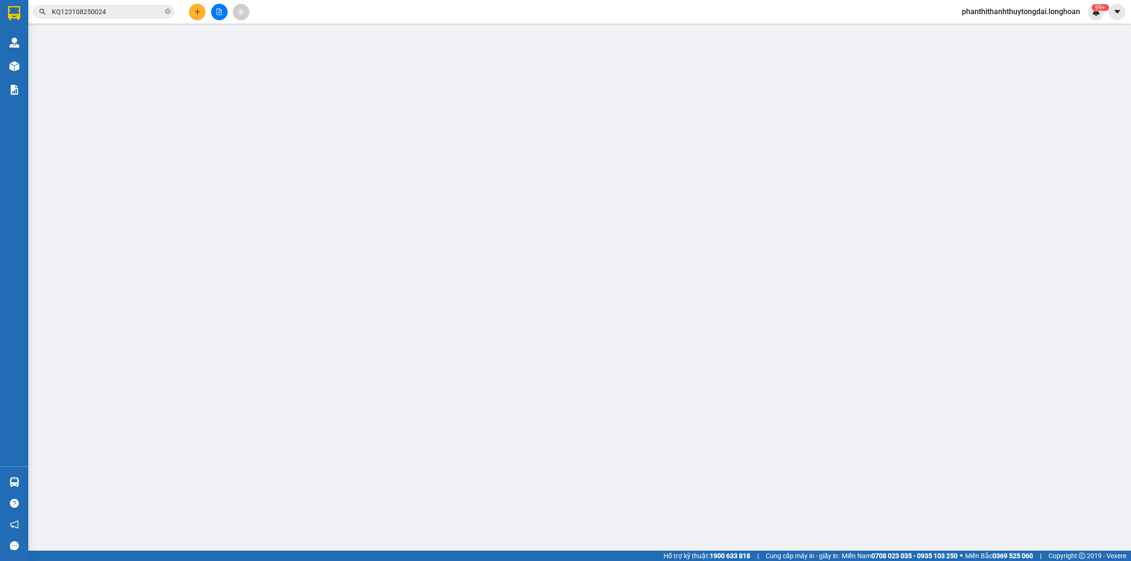
type input "Anh Trung"
checkbox input "true"
type input "nhận Sth22.30 thích quảng Đức,nha trang"
type input "1.800.000"
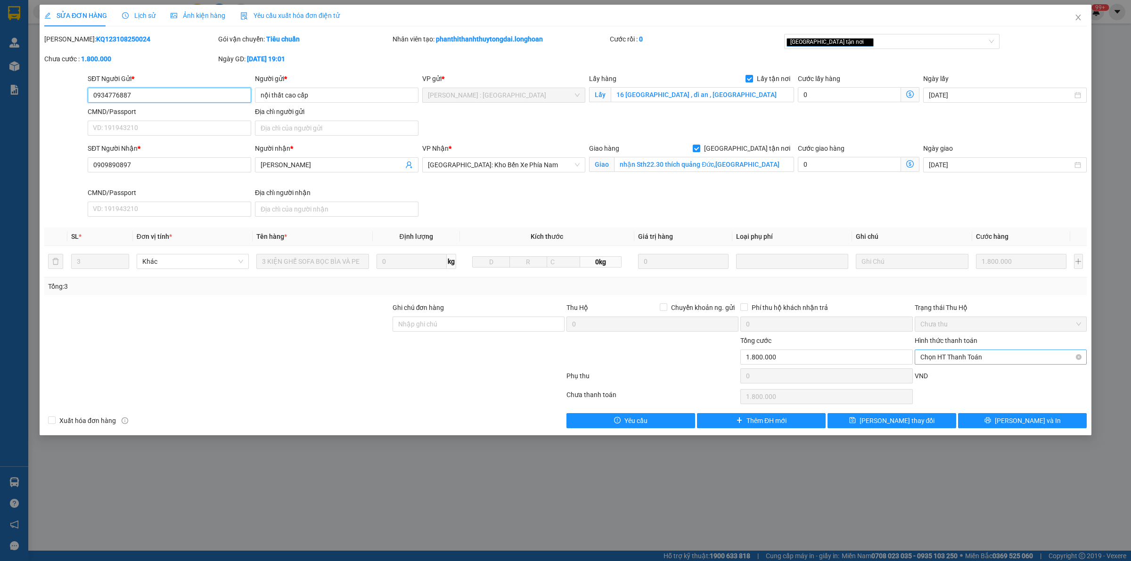
click at [957, 359] on span "Chọn HT Thanh Toán" at bounding box center [1000, 357] width 161 height 14
drag, startPoint x: 933, startPoint y: 376, endPoint x: 873, endPoint y: 466, distance: 108.2
click at [933, 375] on div "Tại văn phòng" at bounding box center [1000, 377] width 161 height 10
type input "0"
click at [896, 422] on span "[PERSON_NAME] thay đổi" at bounding box center [896, 421] width 75 height 10
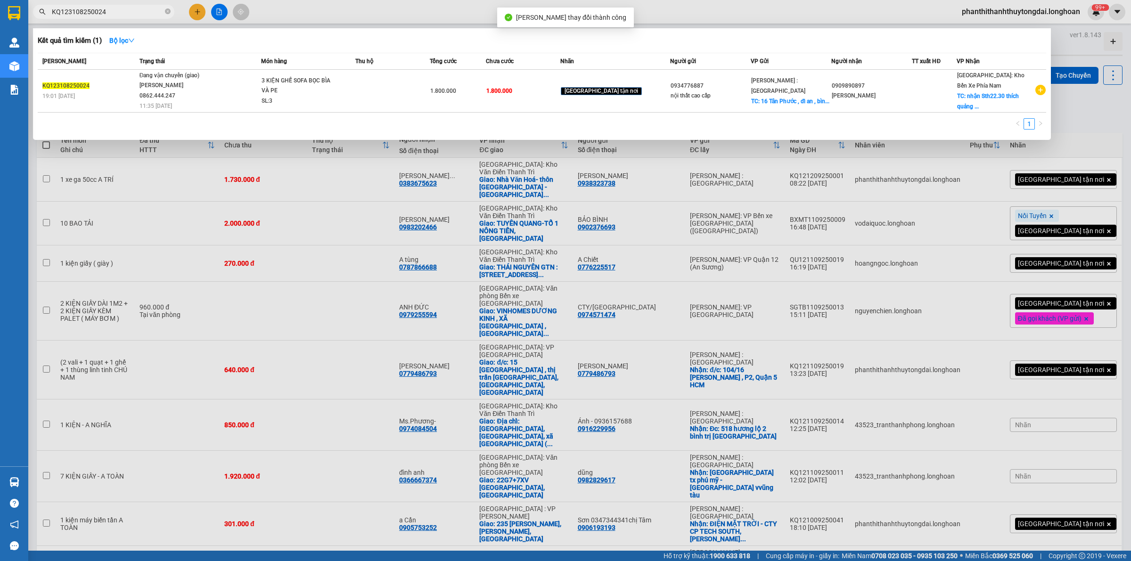
click at [119, 13] on input "KQ123108250024" at bounding box center [107, 12] width 111 height 10
drag, startPoint x: 170, startPoint y: 10, endPoint x: 153, endPoint y: 16, distance: 17.9
click at [170, 10] on icon "close-circle" at bounding box center [168, 11] width 6 height 6
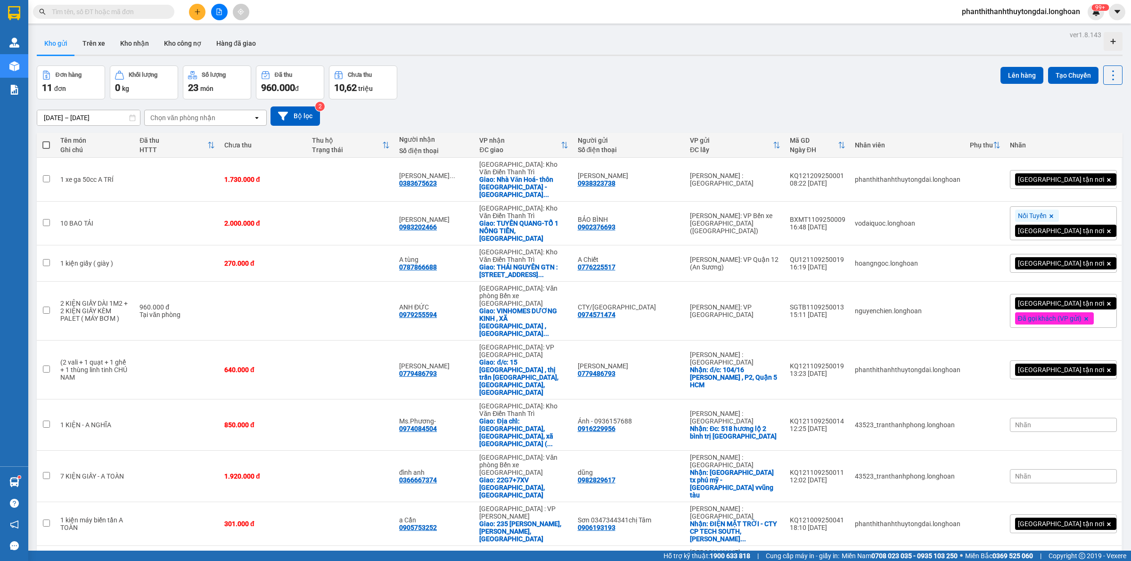
click at [160, 10] on input "text" at bounding box center [107, 12] width 111 height 10
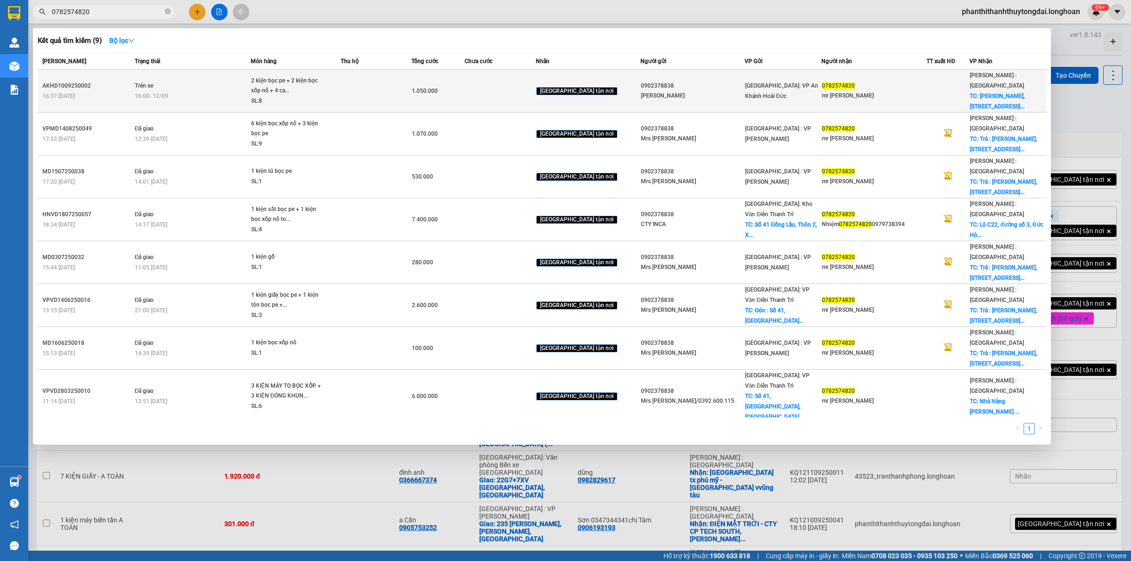
type input "0782574820"
click at [340, 84] on span "2 kiện bọc pe + 2 kiện bọc xốp nổ + 4 ca... SL: 8" at bounding box center [295, 91] width 89 height 31
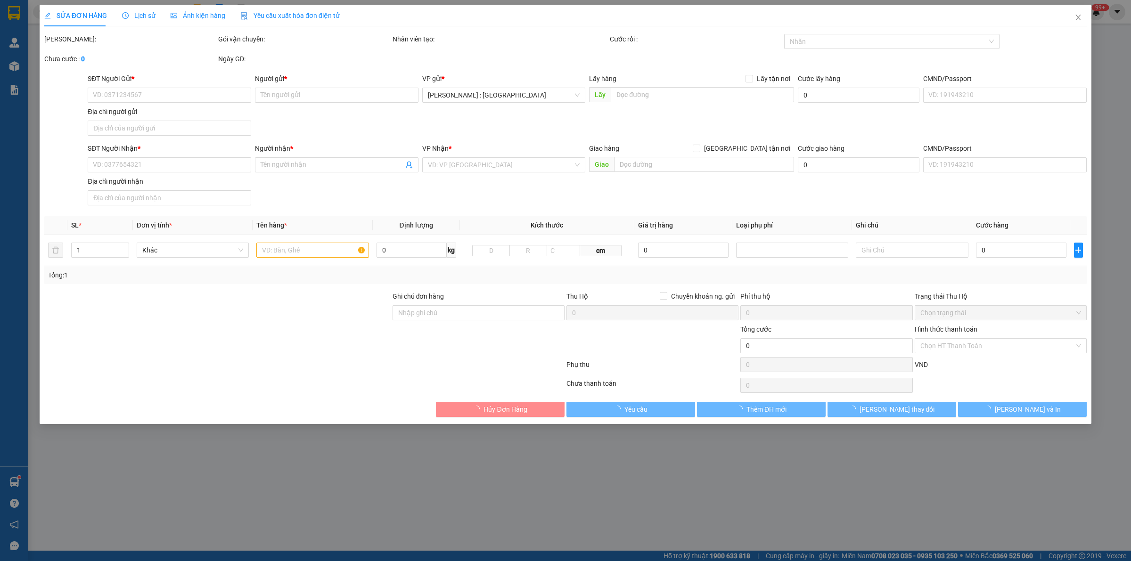
type input "0902378838"
type input "Nguyễn Hồng Điệp"
type input "0782574820"
type input "mr huy trần"
checkbox input "true"
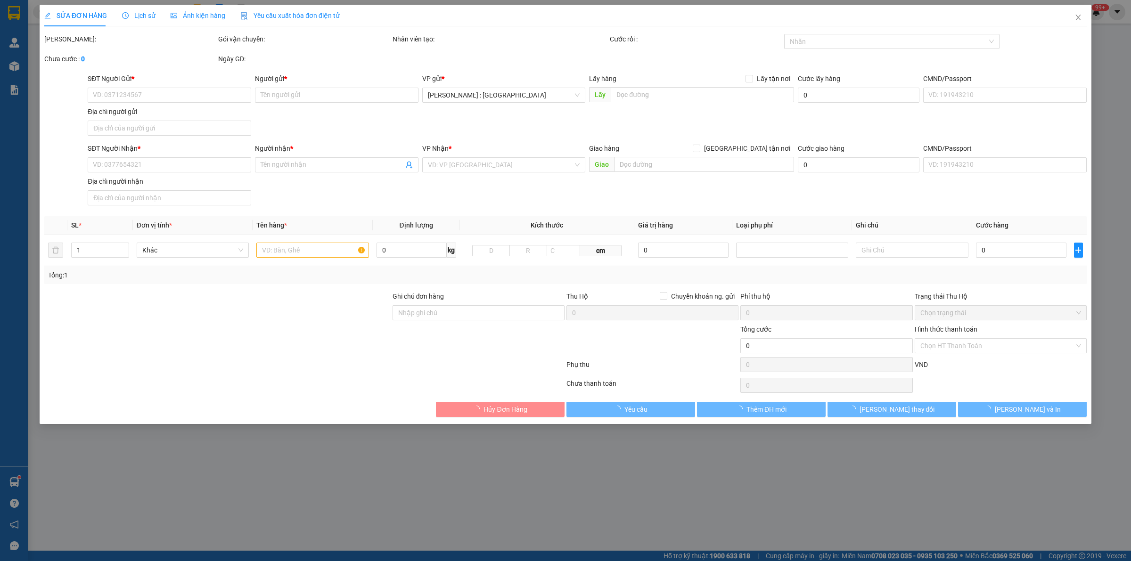
type input "Cty Inca, 241A đường Huỳnh Văn Bánh, P11, Q. Phú Nhuận, TP HCM"
type input "1.050.000"
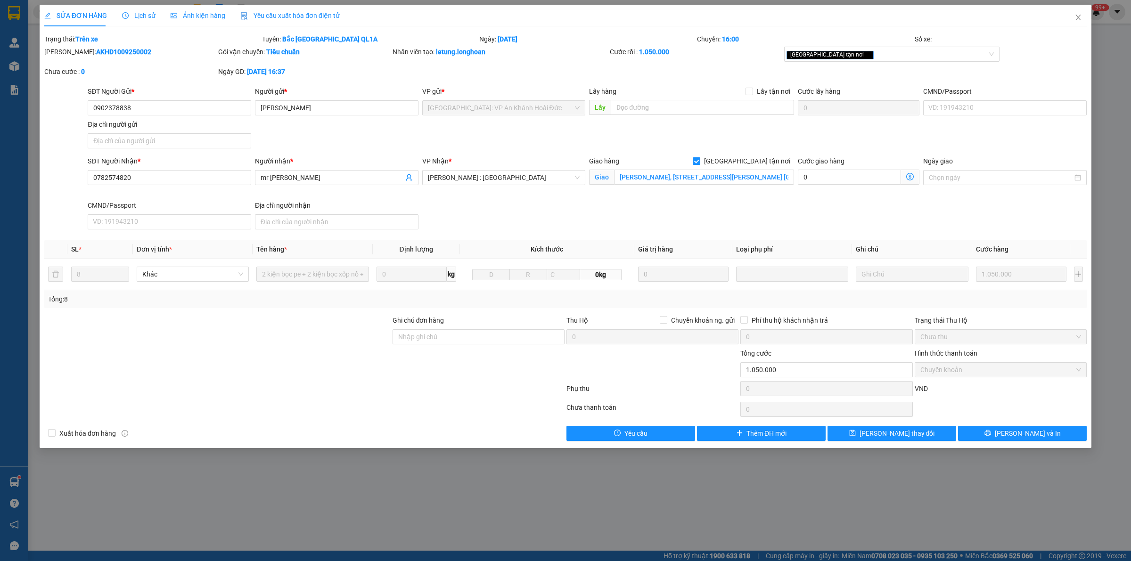
click at [150, 17] on span "Lịch sử" at bounding box center [138, 16] width 33 height 8
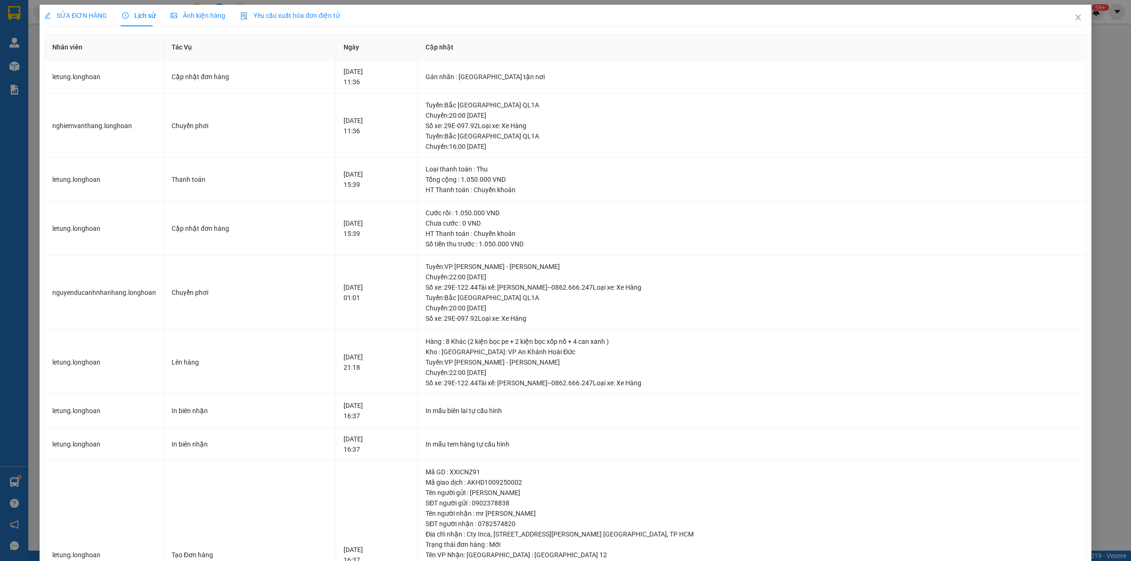
click at [78, 16] on span "SỬA ĐƠN HÀNG" at bounding box center [75, 16] width 63 height 8
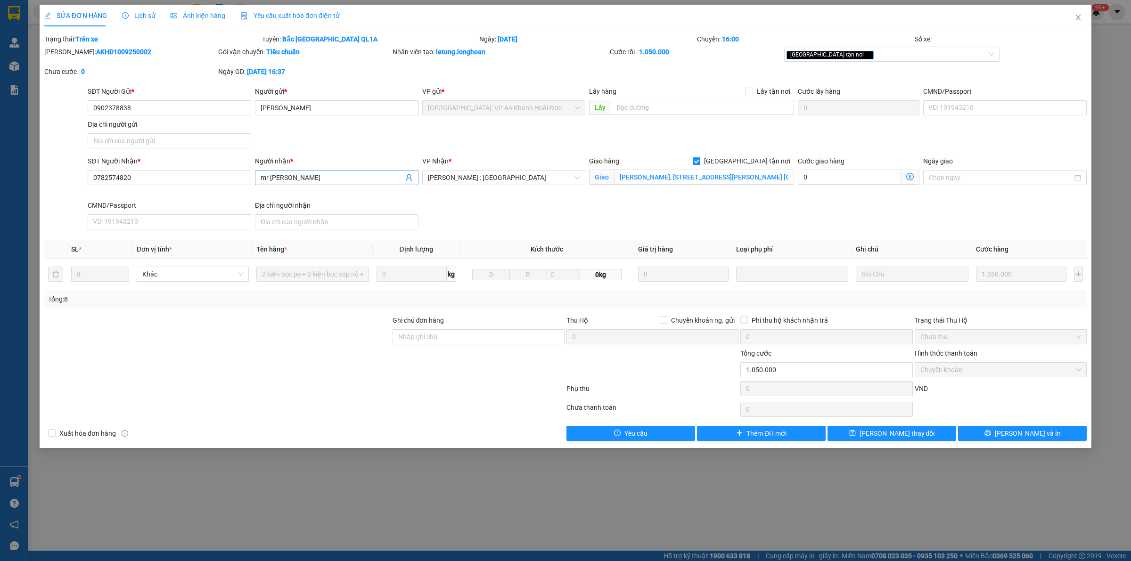
click at [324, 175] on input "mr huy trần" at bounding box center [332, 177] width 143 height 10
type input "mr huy trần 0782439595"
click at [920, 432] on button "[PERSON_NAME] thay đổi" at bounding box center [891, 433] width 129 height 15
